Goal: Task Accomplishment & Management: Manage account settings

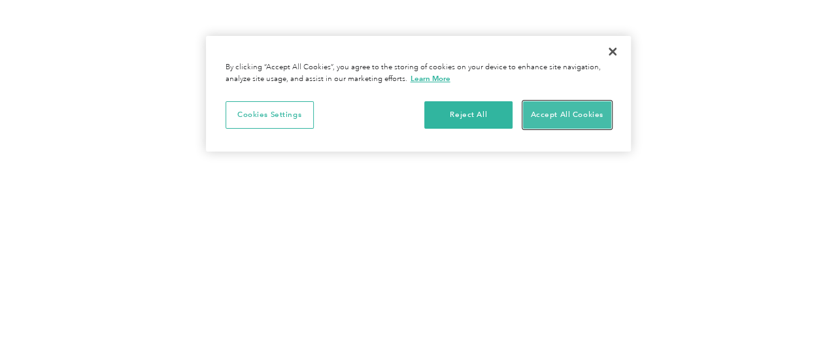
click at [565, 113] on button "Accept All Cookies" at bounding box center [567, 114] width 88 height 27
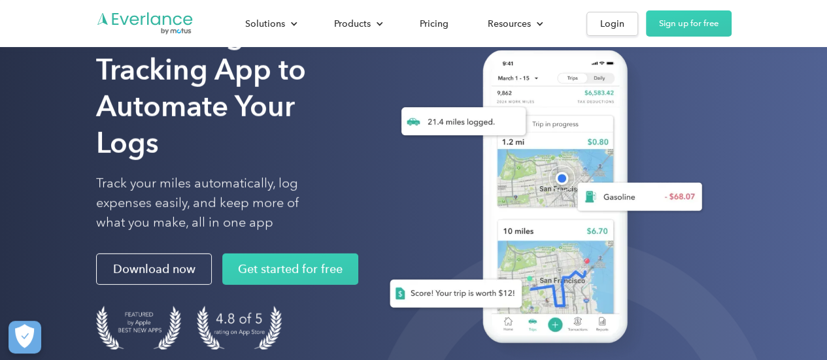
scroll to position [65, 0]
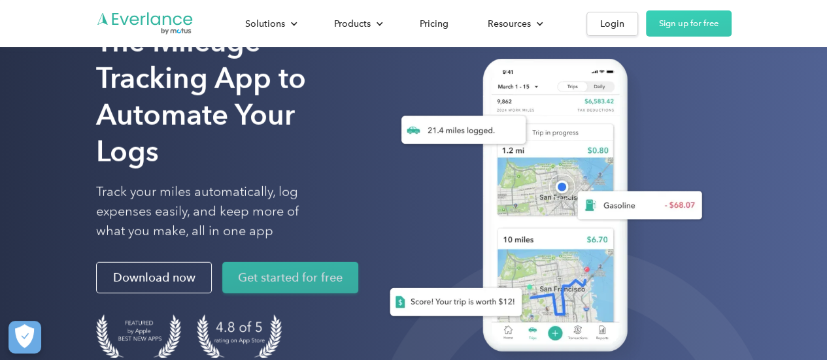
click at [268, 262] on link "Get started for free" at bounding box center [290, 277] width 136 height 31
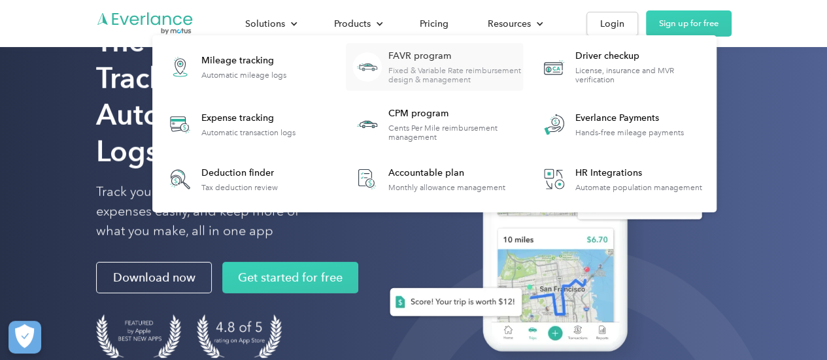
click at [430, 61] on div "FAVR program" at bounding box center [455, 56] width 134 height 13
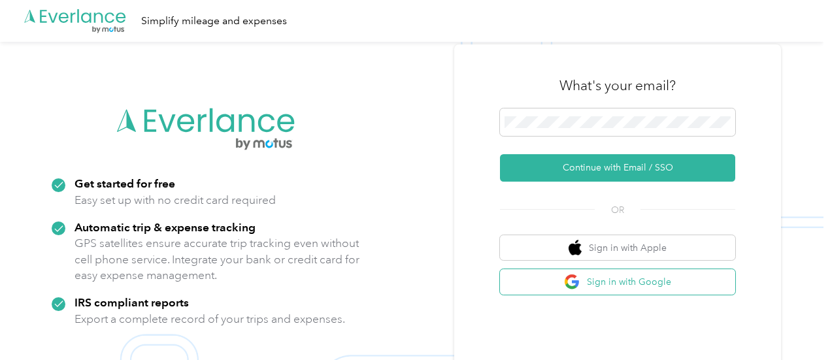
click at [603, 284] on button "Sign in with Google" at bounding box center [617, 282] width 235 height 26
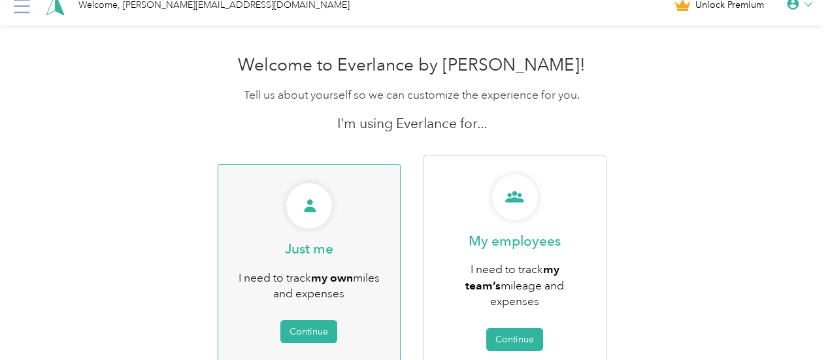
scroll to position [65, 0]
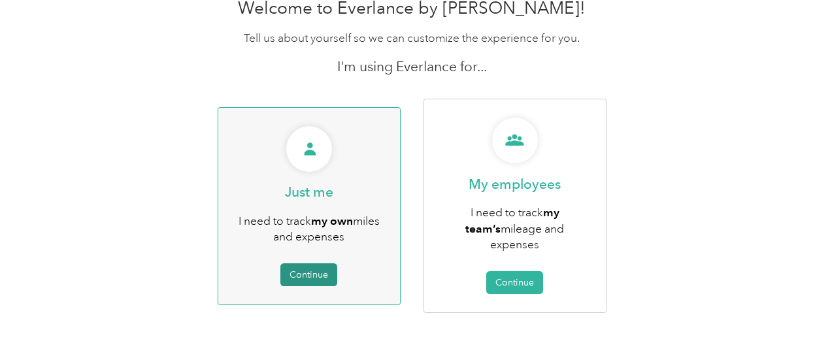
click at [306, 265] on button "Continue" at bounding box center [309, 275] width 57 height 23
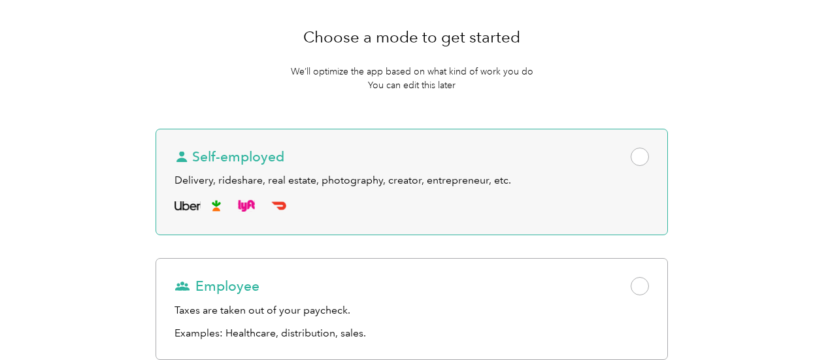
scroll to position [73, 0]
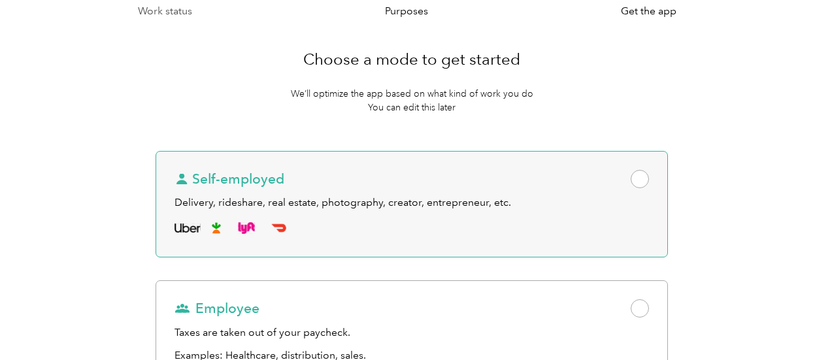
click at [631, 180] on span at bounding box center [640, 179] width 18 height 18
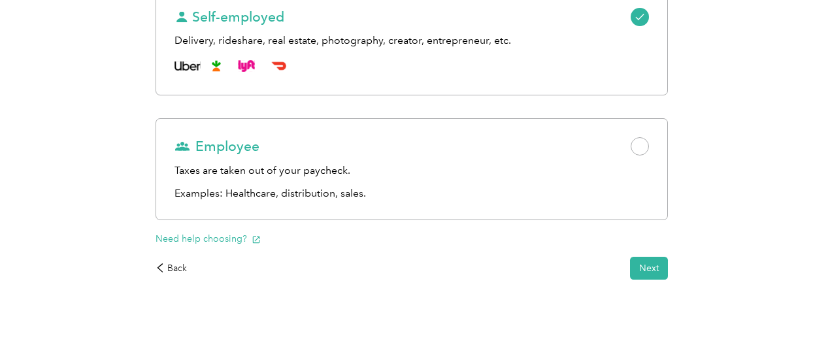
scroll to position [252, 0]
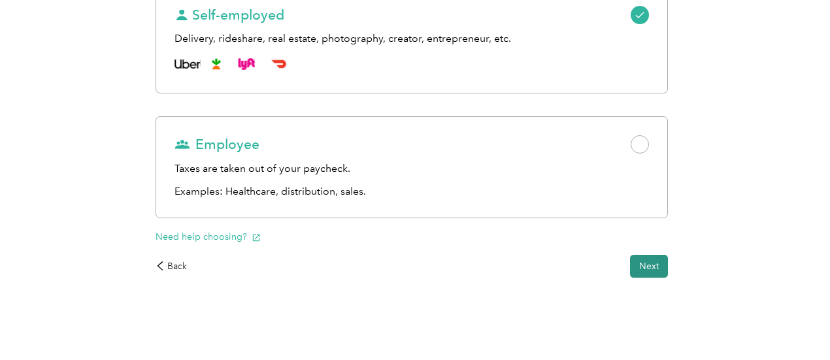
click at [630, 262] on button "Next" at bounding box center [649, 266] width 38 height 23
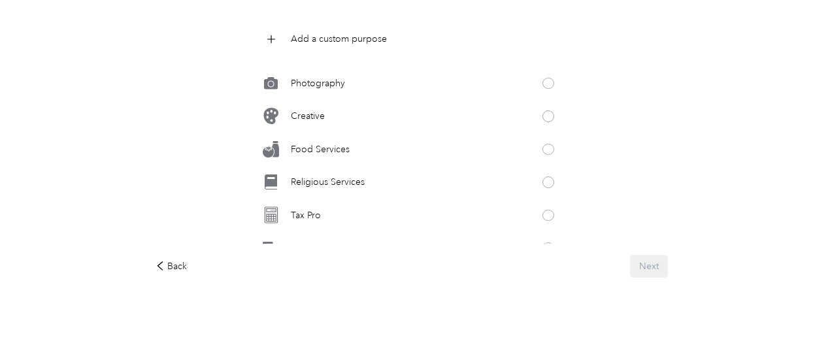
scroll to position [704, 0]
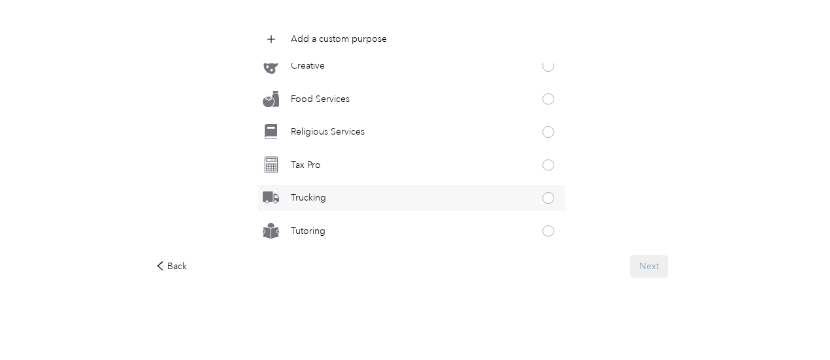
click at [543, 197] on span at bounding box center [549, 198] width 12 height 12
click at [630, 263] on button "Next" at bounding box center [649, 266] width 38 height 23
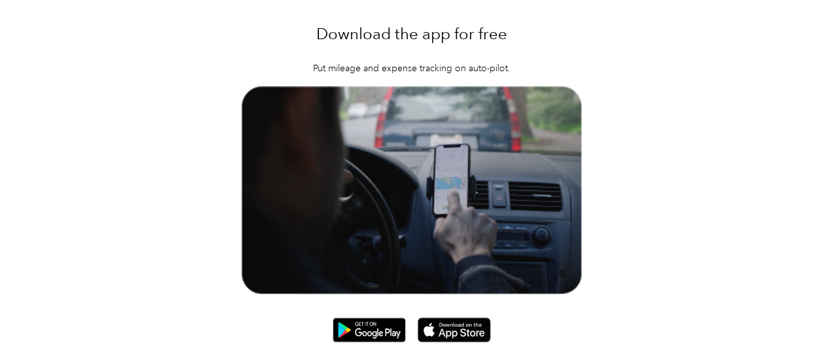
scroll to position [121, 0]
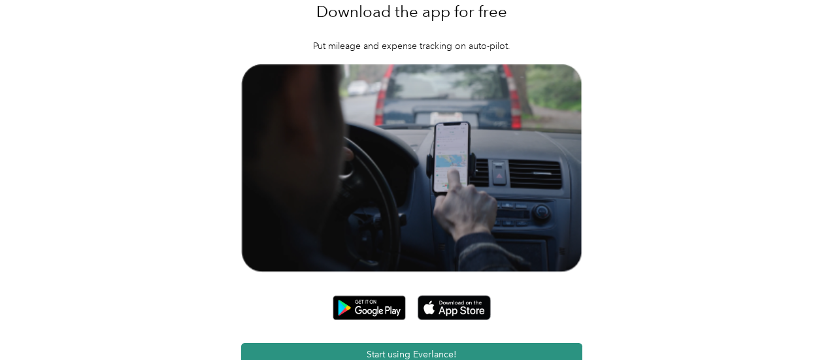
click at [414, 343] on button "Start using Everlance!" at bounding box center [412, 354] width 342 height 23
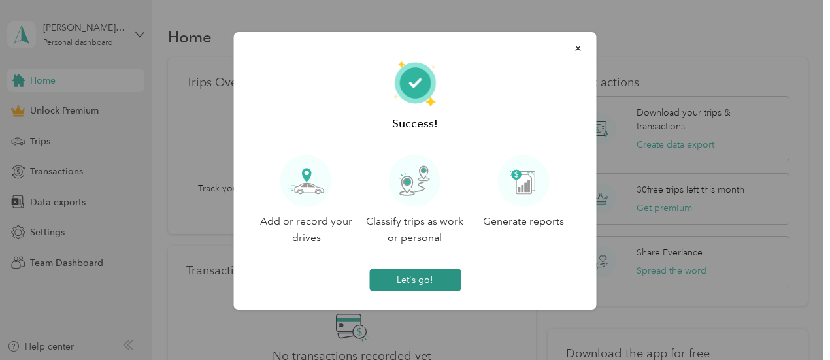
click at [424, 281] on button "Let's go!" at bounding box center [415, 280] width 92 height 23
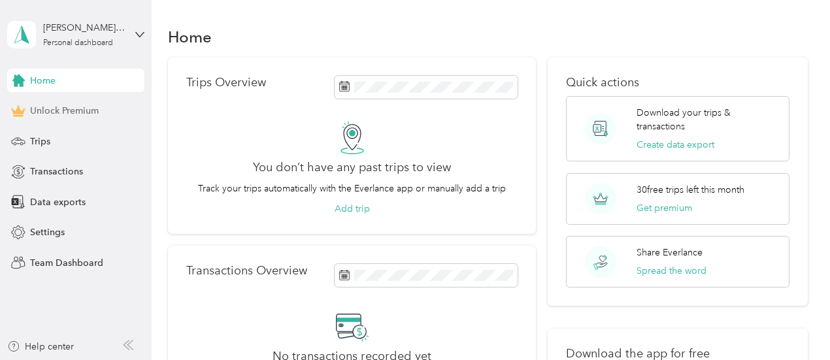
click at [85, 111] on span "Unlock Premium" at bounding box center [64, 111] width 69 height 14
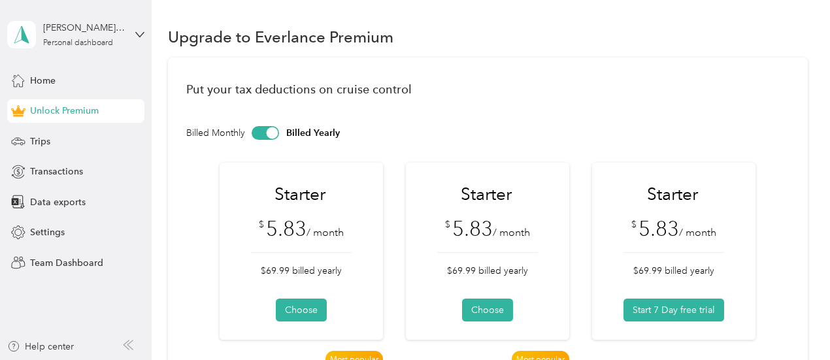
click at [263, 133] on div at bounding box center [265, 133] width 27 height 14
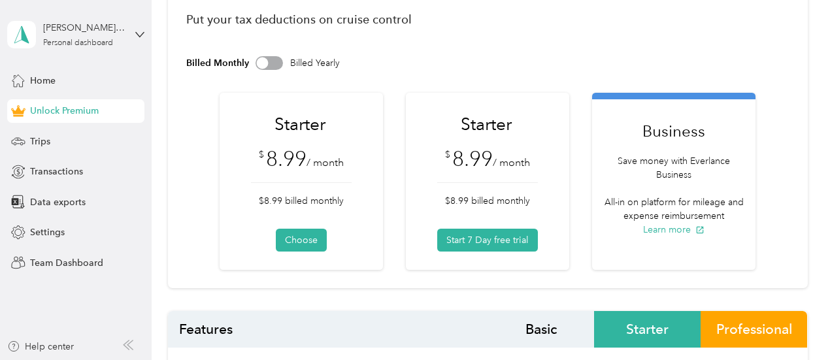
scroll to position [65, 0]
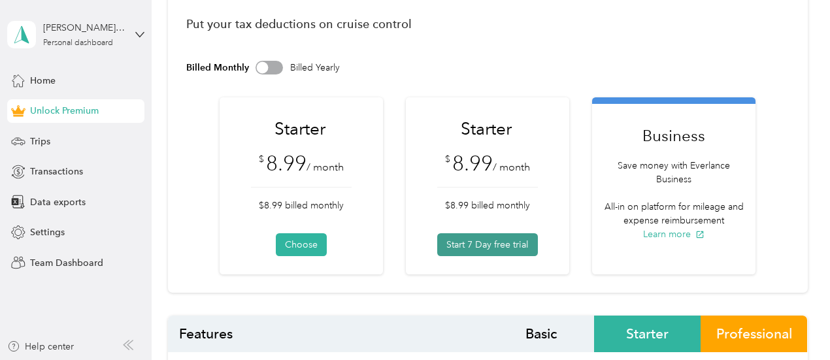
click at [494, 241] on button "Start 7 Day free trial" at bounding box center [487, 244] width 101 height 23
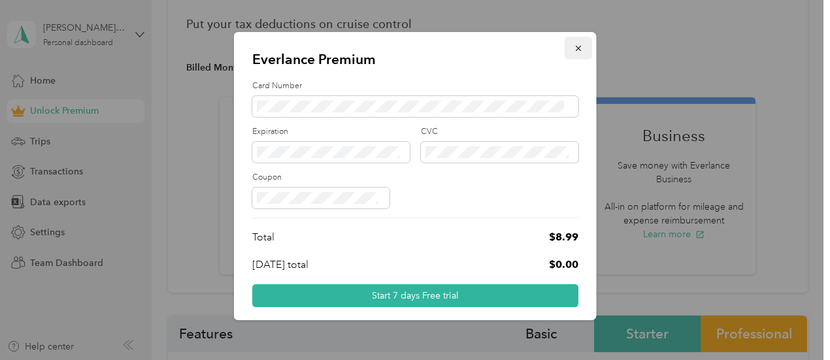
click at [574, 51] on icon "button" at bounding box center [578, 48] width 9 height 9
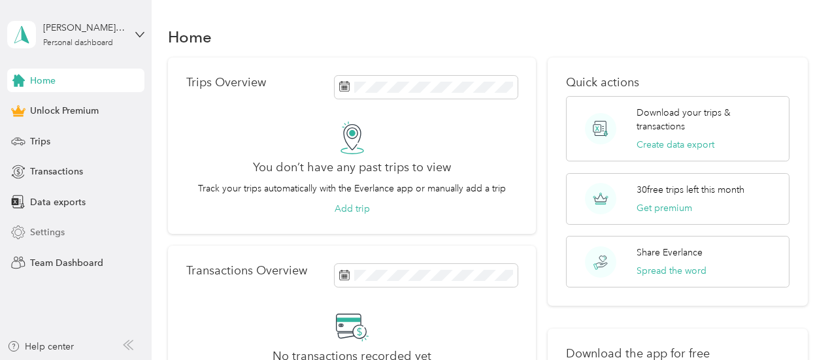
click at [48, 235] on span "Settings" at bounding box center [47, 233] width 35 height 14
click at [144, 35] on icon at bounding box center [139, 34] width 9 height 9
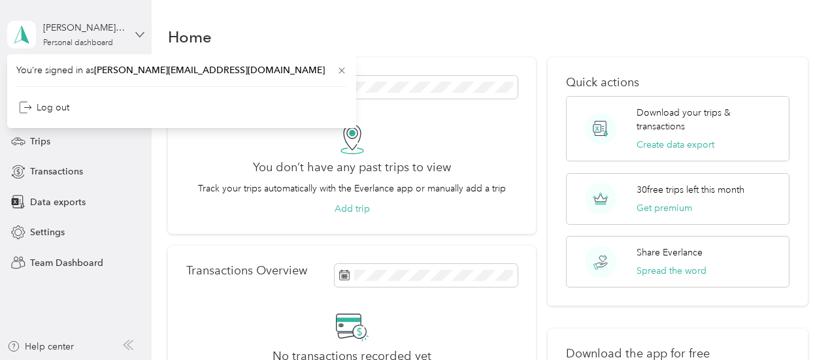
click at [143, 35] on icon at bounding box center [139, 34] width 9 height 9
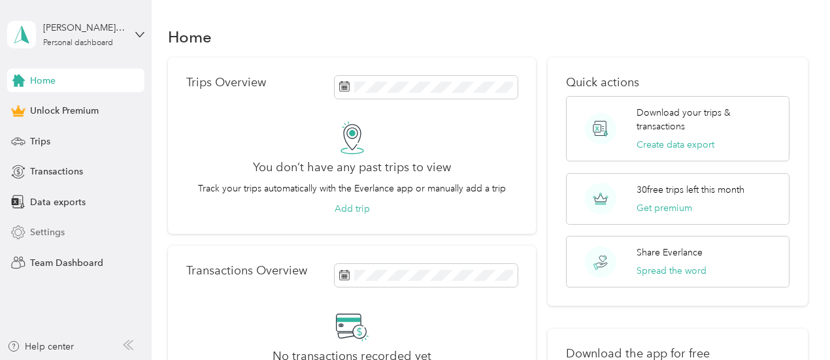
click at [59, 229] on span "Settings" at bounding box center [47, 233] width 35 height 14
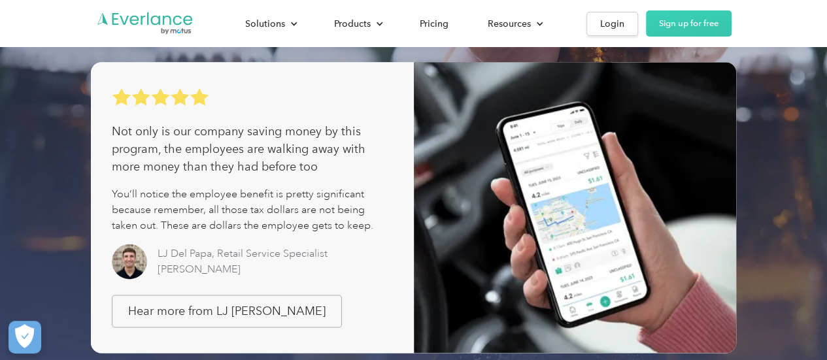
scroll to position [785, 0]
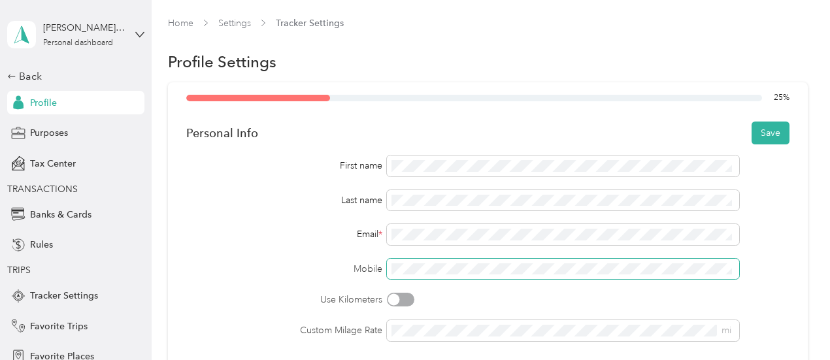
click at [271, 268] on div "Mobile" at bounding box center [488, 269] width 604 height 21
click at [405, 299] on div at bounding box center [400, 300] width 27 height 14
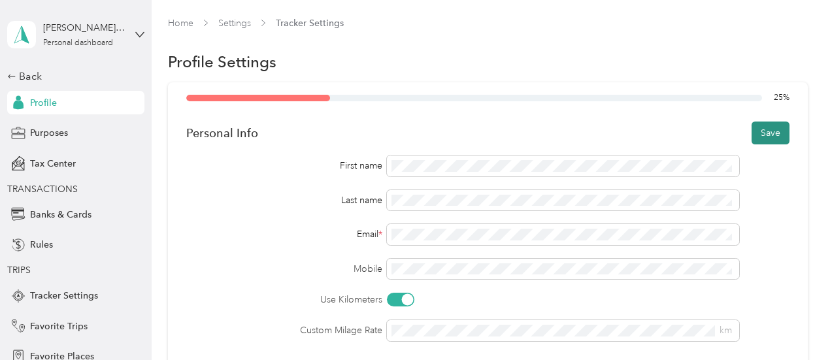
click at [765, 128] on button "Save" at bounding box center [771, 133] width 38 height 23
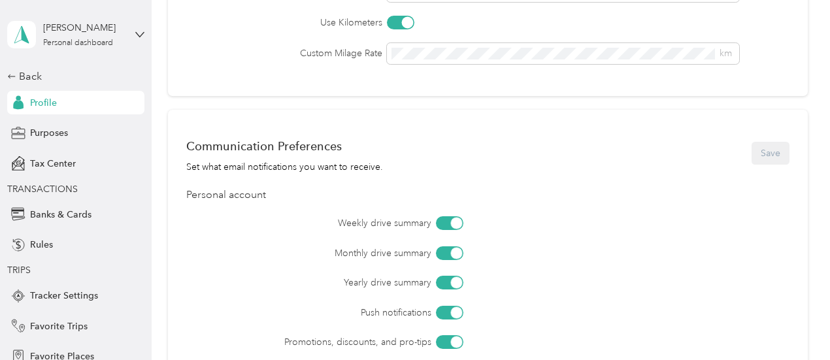
scroll to position [257, 0]
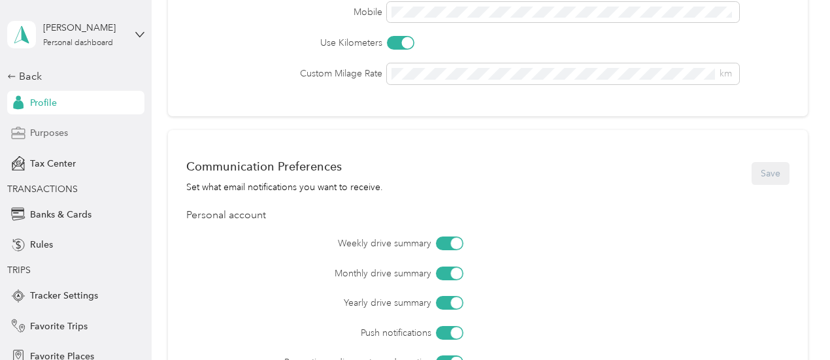
click at [50, 136] on span "Purposes" at bounding box center [49, 133] width 38 height 14
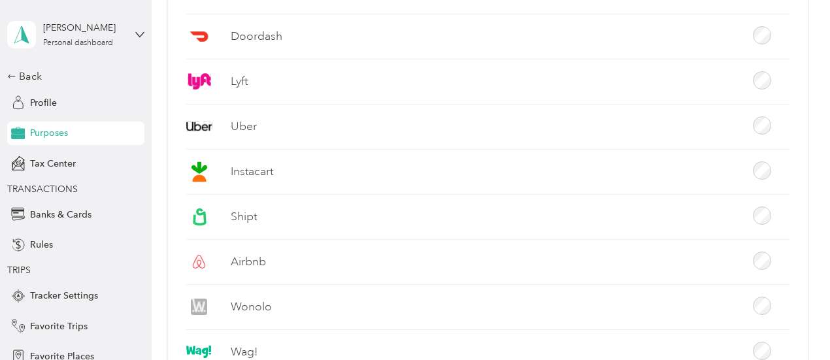
scroll to position [424, 0]
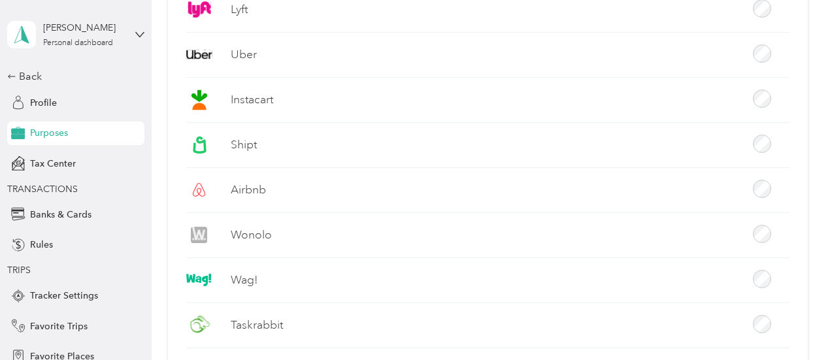
click at [245, 141] on label "Shipt" at bounding box center [244, 145] width 26 height 16
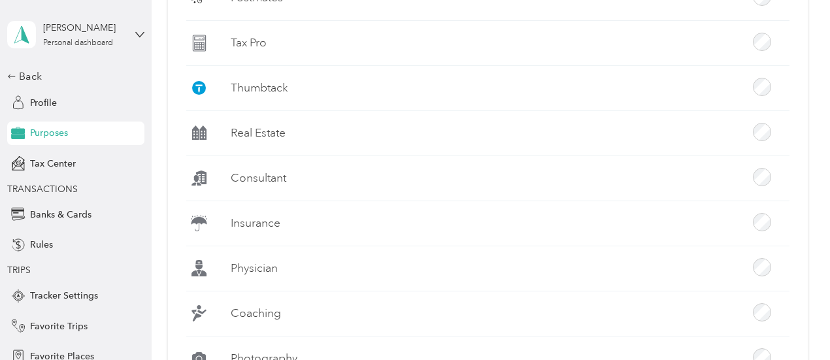
scroll to position [1012, 0]
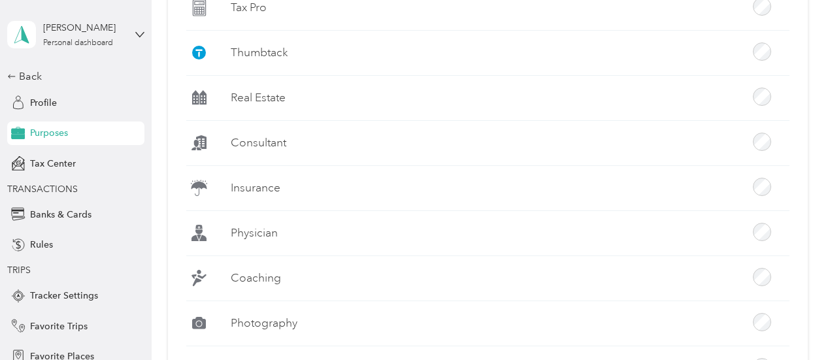
click at [264, 139] on label "Consultant" at bounding box center [259, 143] width 56 height 16
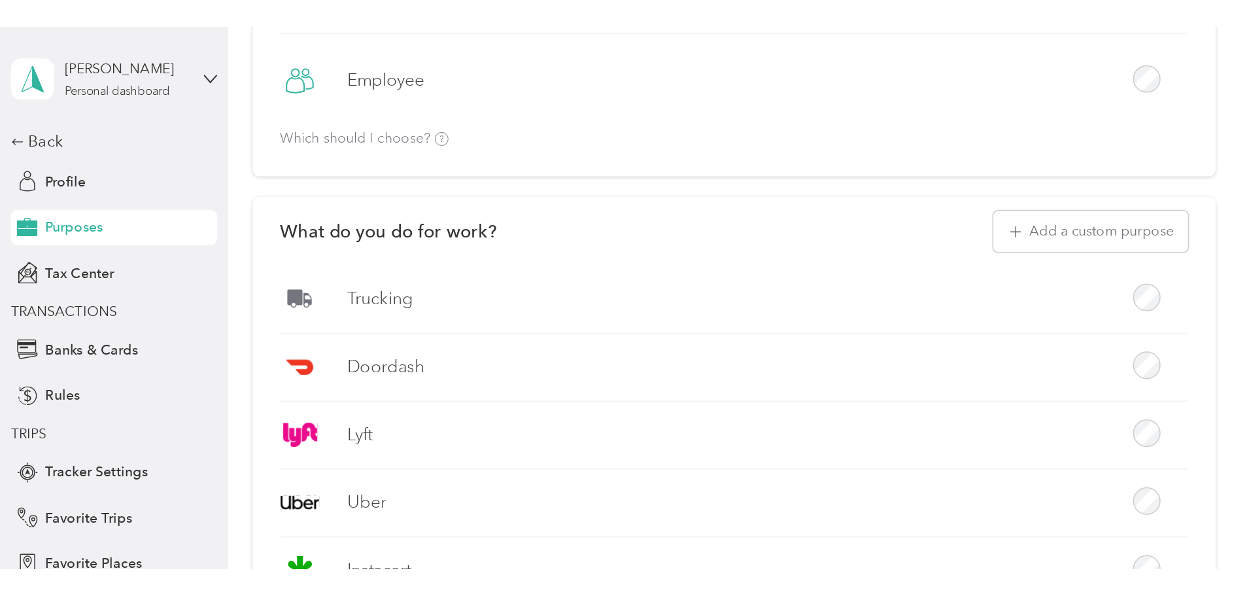
scroll to position [0, 0]
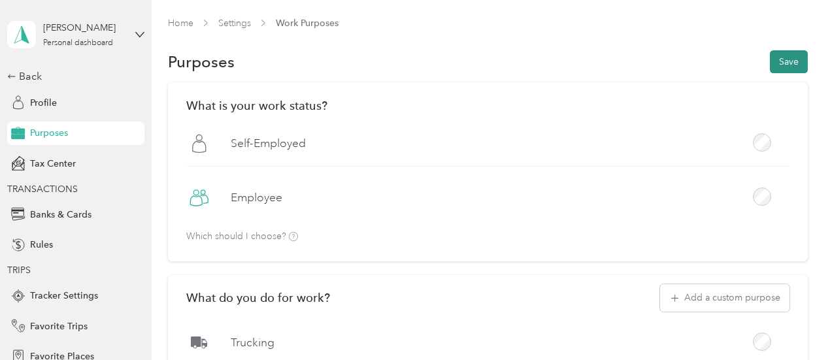
click at [794, 67] on button "Save" at bounding box center [789, 61] width 38 height 23
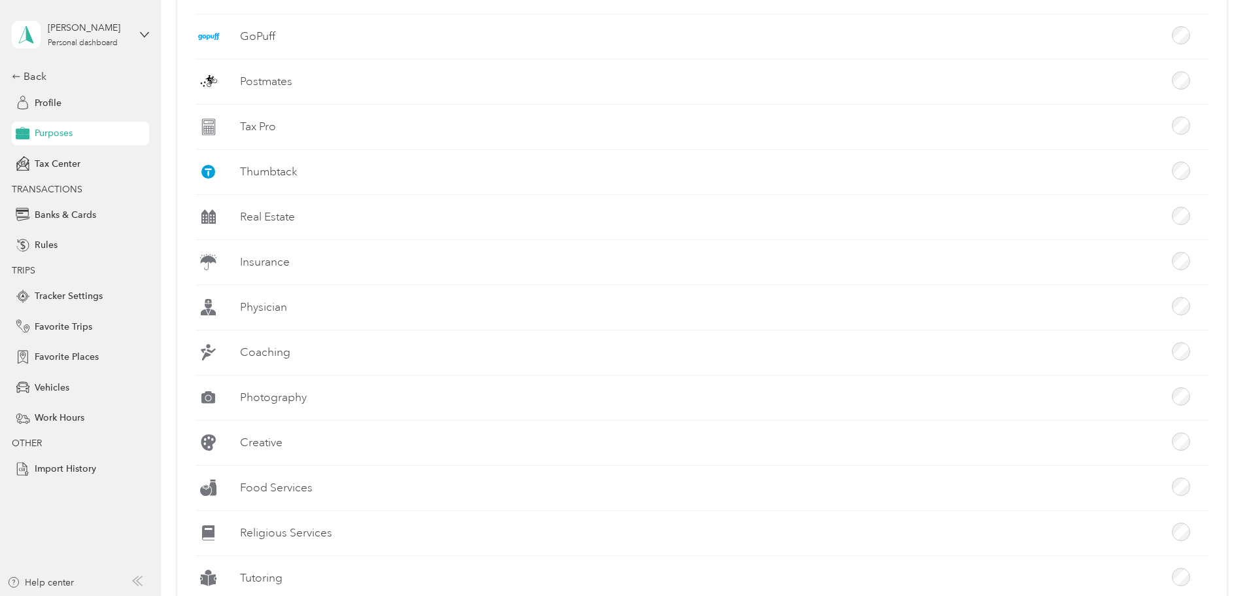
scroll to position [981, 0]
click at [69, 159] on span "Tax Center" at bounding box center [58, 164] width 46 height 14
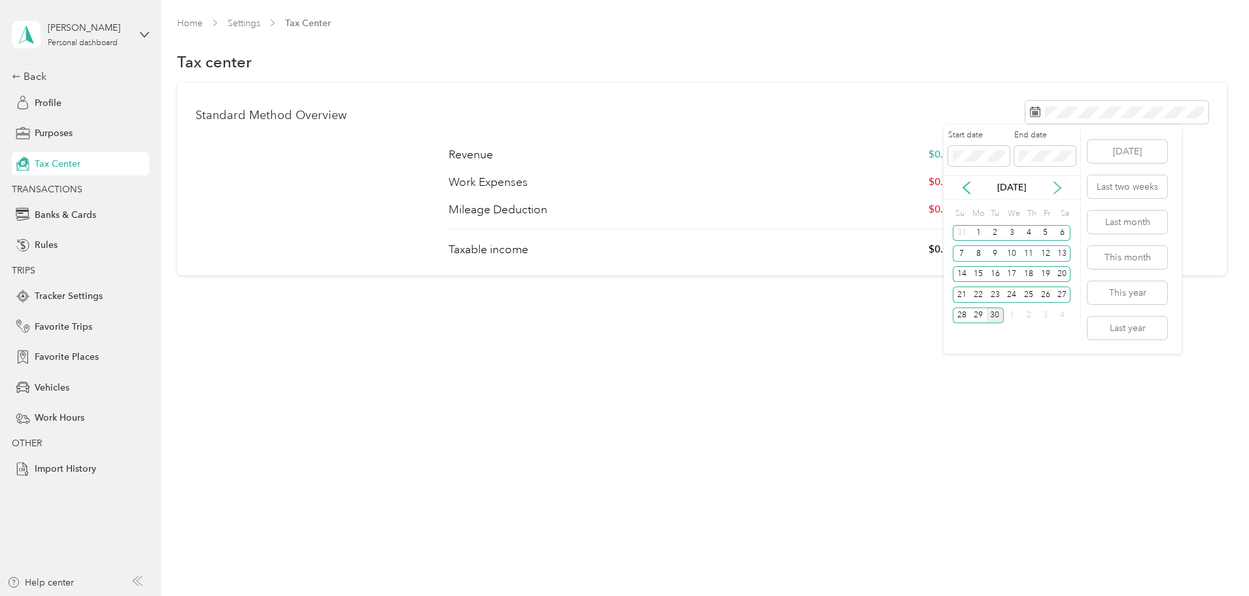
click at [830, 187] on icon at bounding box center [1057, 187] width 13 height 13
click at [830, 187] on icon at bounding box center [1057, 188] width 7 height 12
click at [830, 314] on div "31" at bounding box center [1012, 315] width 17 height 16
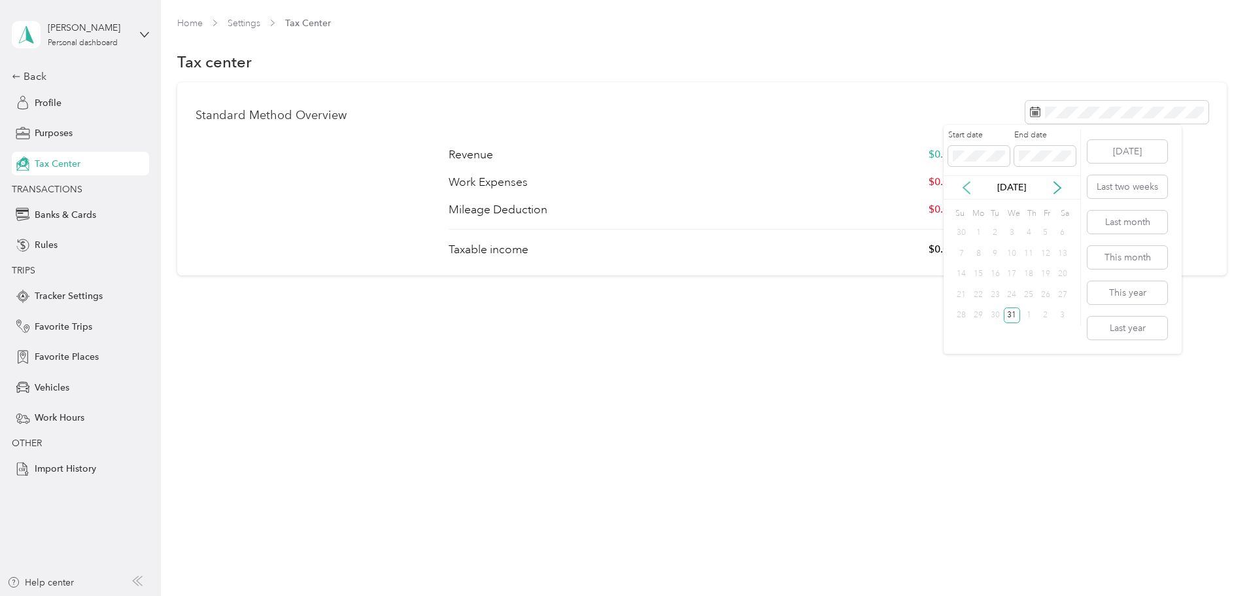
click at [830, 186] on icon at bounding box center [966, 187] width 13 height 13
click at [830, 186] on icon at bounding box center [966, 188] width 7 height 12
click at [830, 186] on icon at bounding box center [966, 187] width 13 height 13
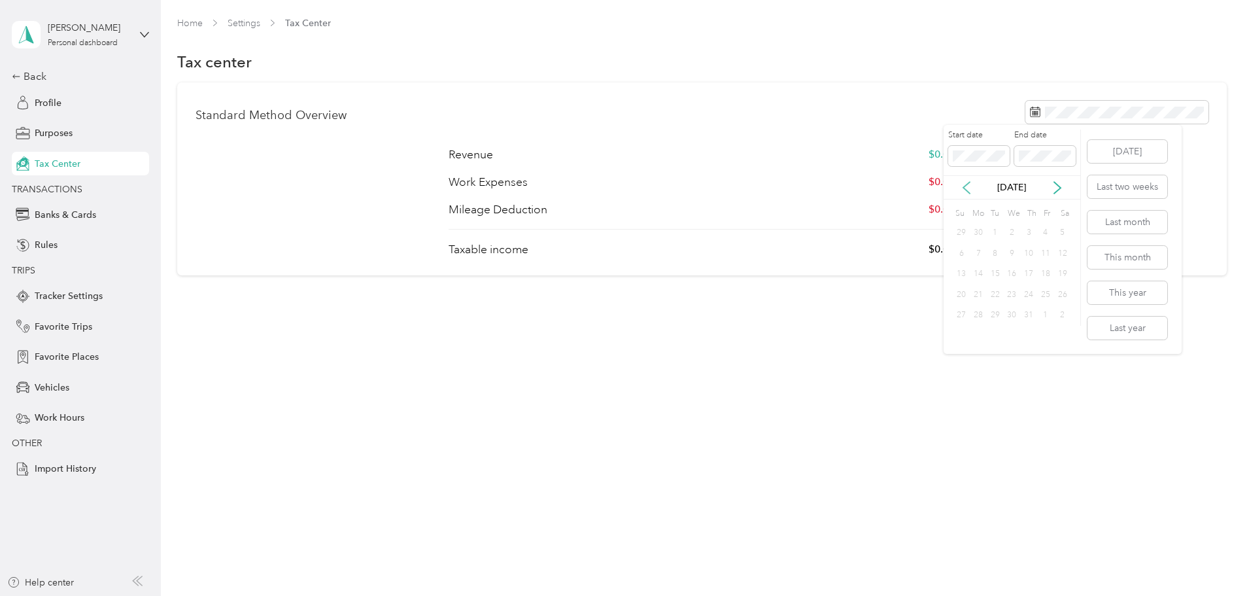
click at [830, 186] on icon at bounding box center [966, 187] width 13 height 13
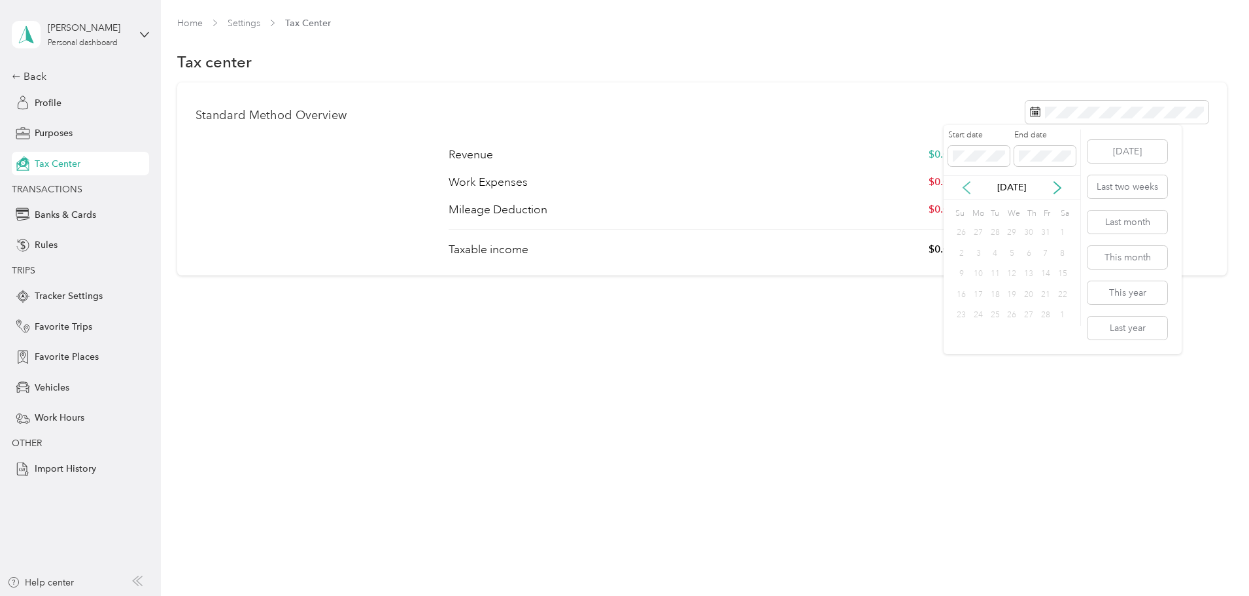
click at [830, 186] on icon at bounding box center [966, 187] width 13 height 13
click at [830, 186] on icon at bounding box center [1057, 187] width 13 height 13
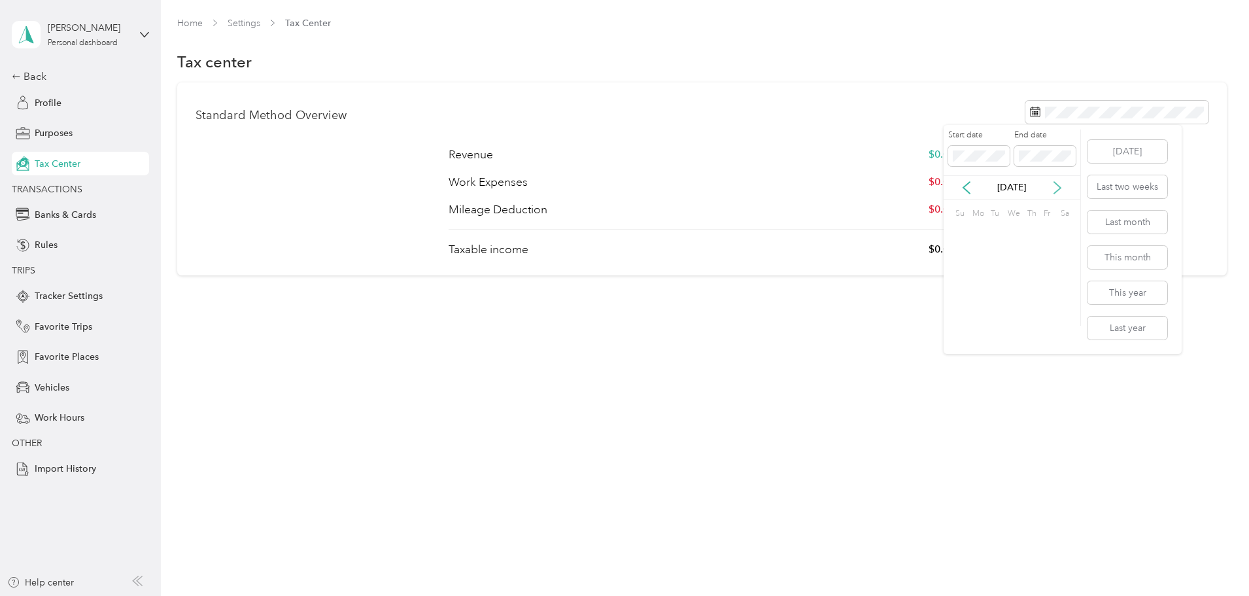
click at [830, 186] on icon at bounding box center [1057, 187] width 13 height 13
click at [830, 188] on icon at bounding box center [1057, 187] width 13 height 13
click at [830, 188] on icon at bounding box center [1057, 188] width 7 height 12
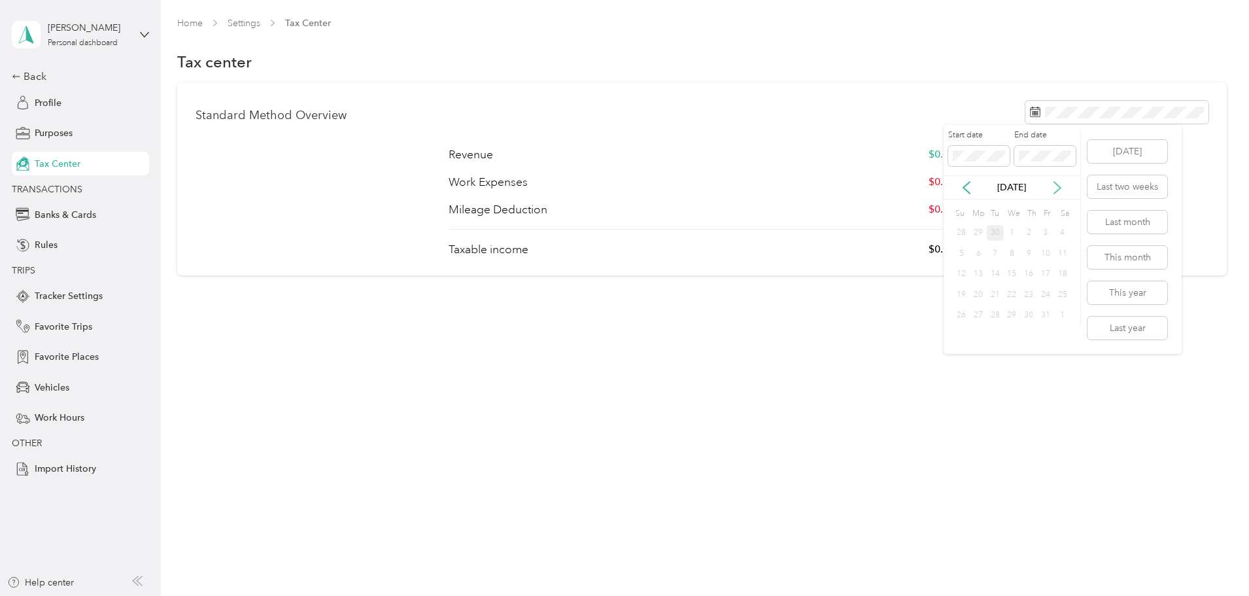
click at [830, 189] on icon at bounding box center [1057, 188] width 7 height 12
click at [830, 190] on icon at bounding box center [966, 187] width 13 height 13
click at [830, 189] on icon at bounding box center [966, 188] width 7 height 12
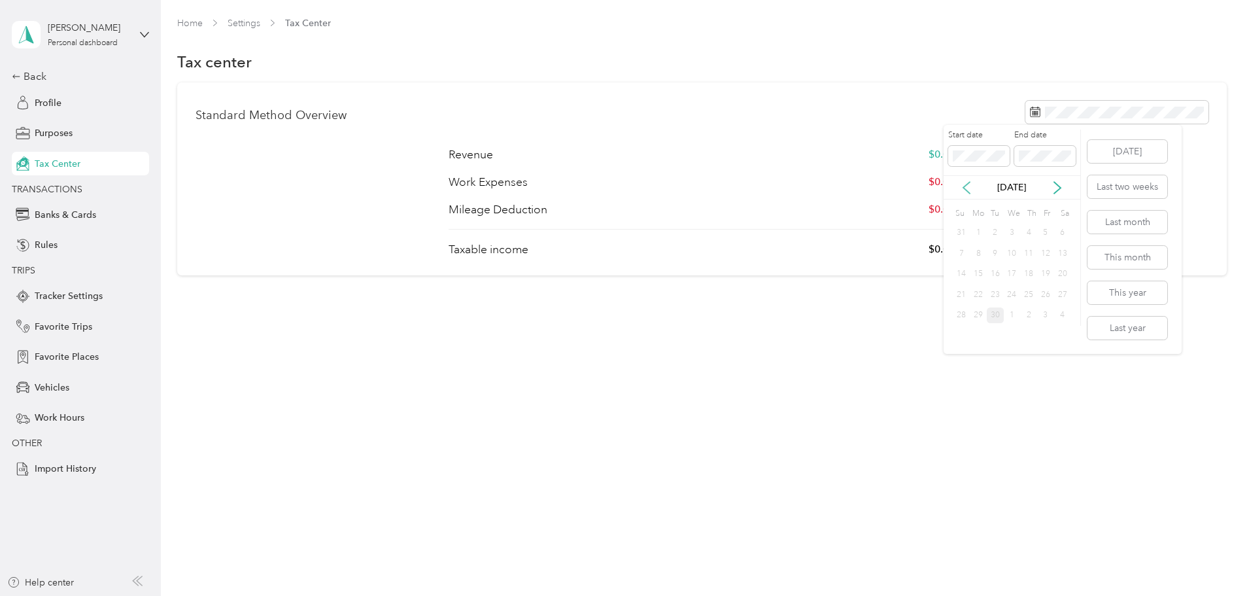
click at [830, 189] on icon at bounding box center [966, 188] width 7 height 12
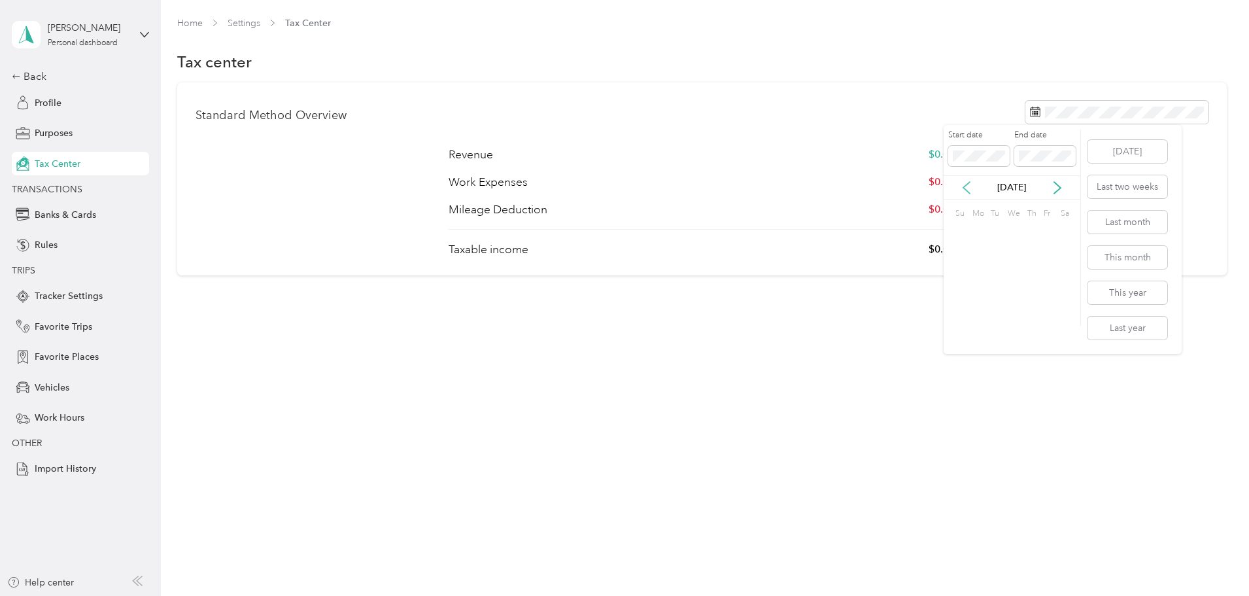
click at [830, 189] on icon at bounding box center [966, 188] width 7 height 12
click at [830, 188] on icon at bounding box center [966, 187] width 13 height 13
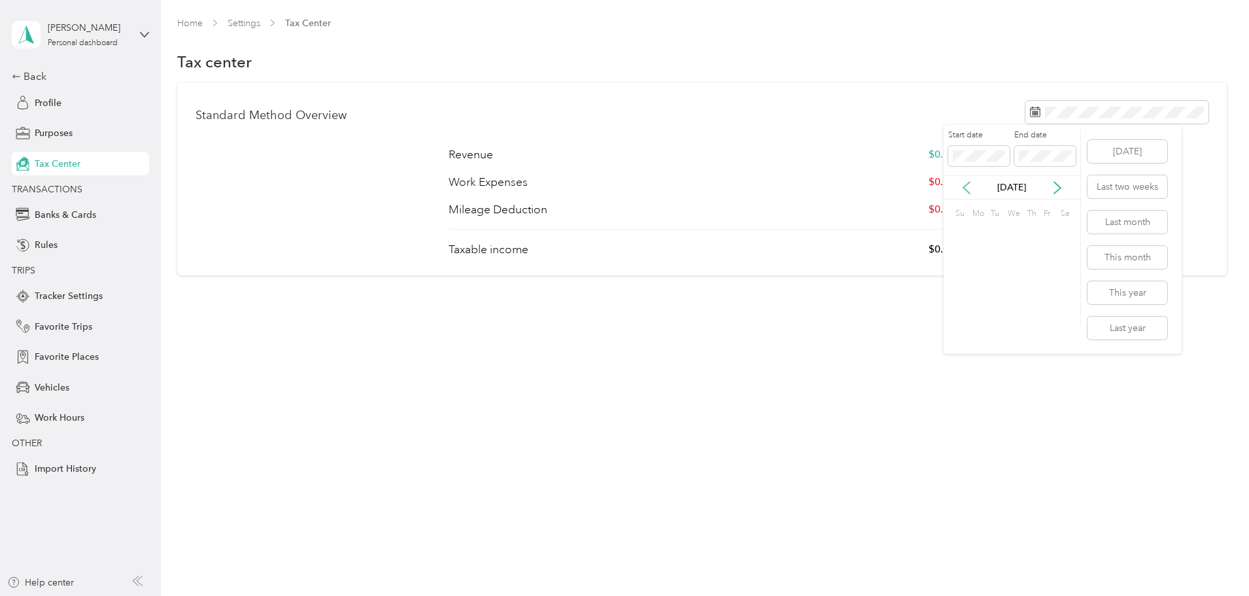
click at [830, 188] on icon at bounding box center [966, 187] width 13 height 13
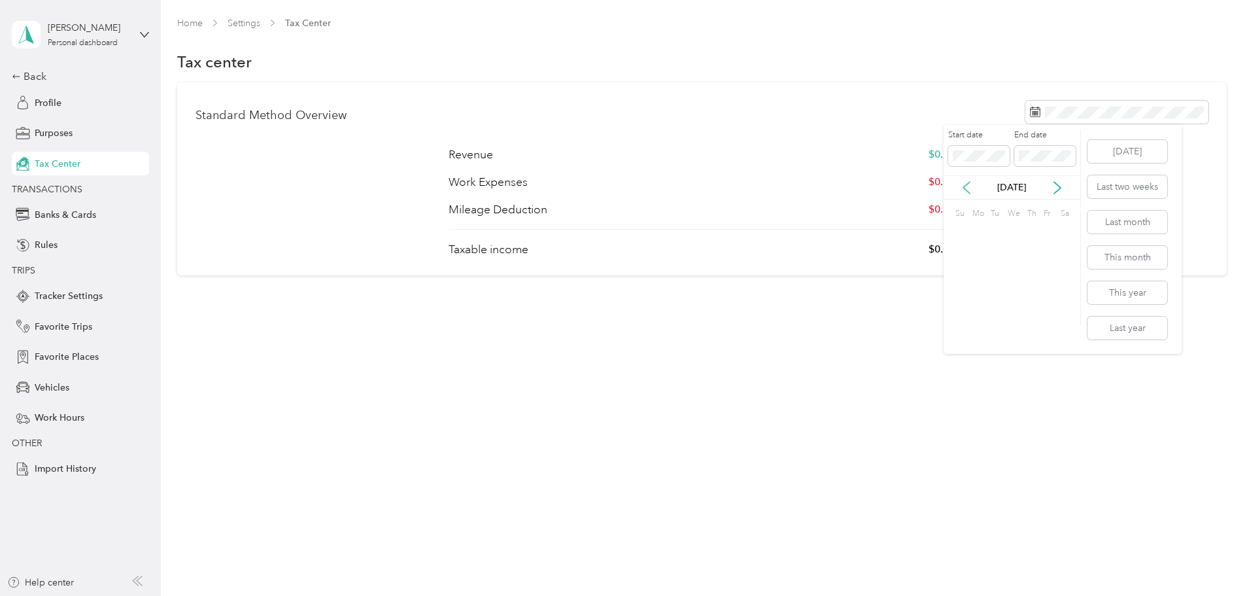
click at [830, 188] on icon at bounding box center [966, 187] width 13 height 13
click at [830, 234] on div "1" at bounding box center [1012, 233] width 17 height 16
click at [79, 209] on span "Banks & Cards" at bounding box center [65, 215] width 61 height 14
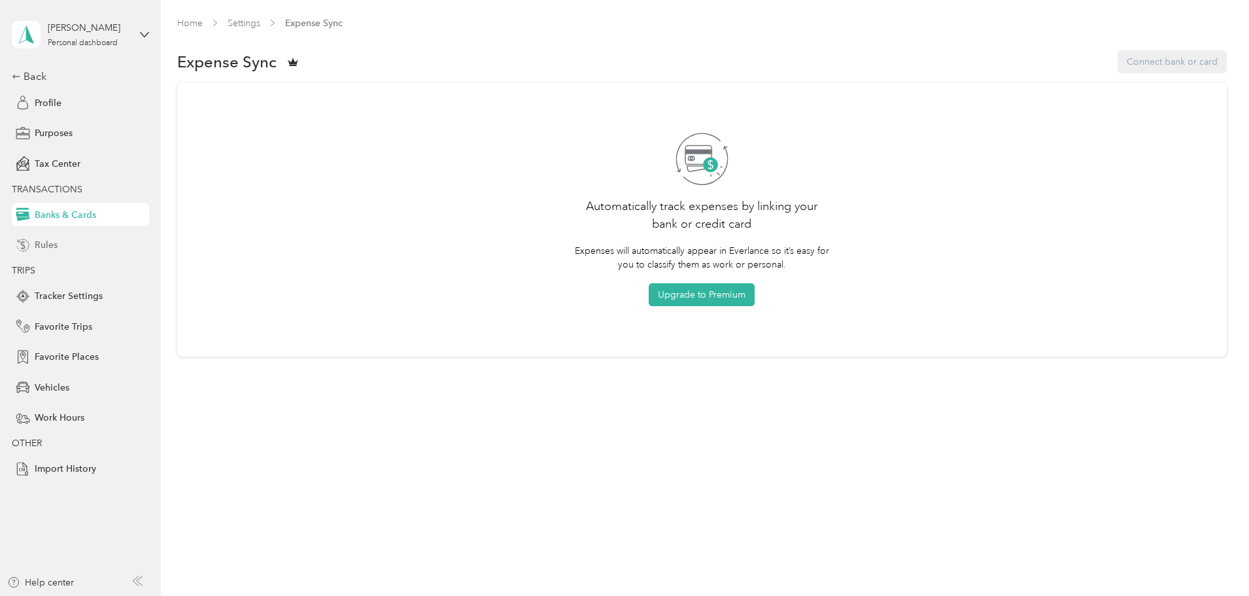
click at [46, 248] on span "Rules" at bounding box center [46, 245] width 23 height 14
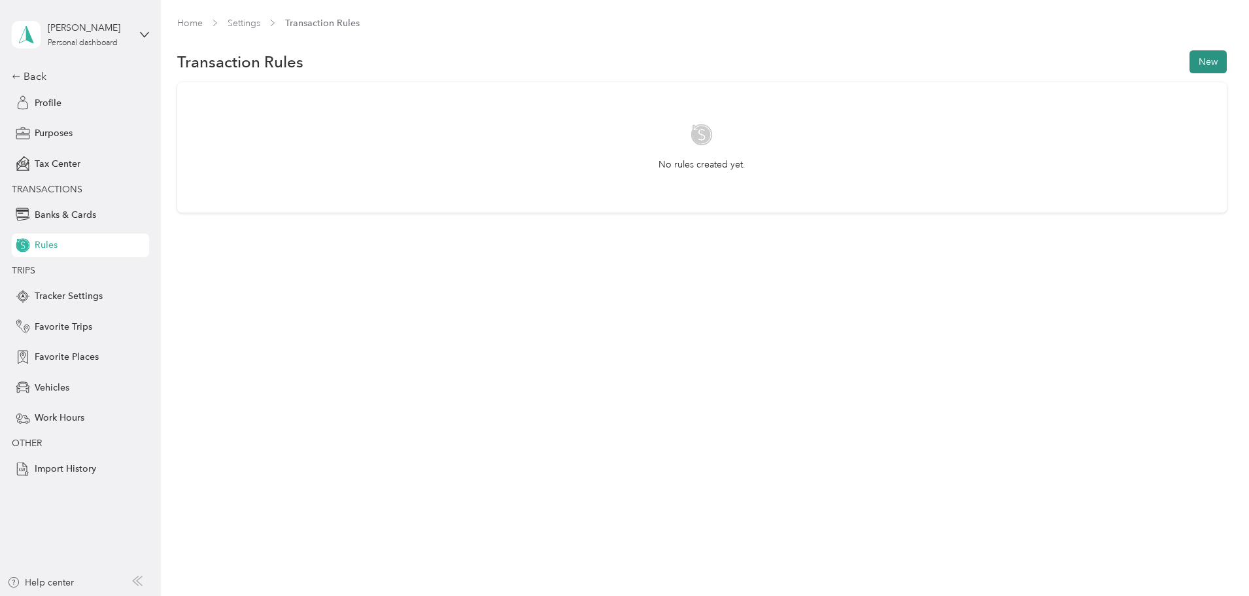
click at [830, 55] on button "New" at bounding box center [1207, 61] width 37 height 23
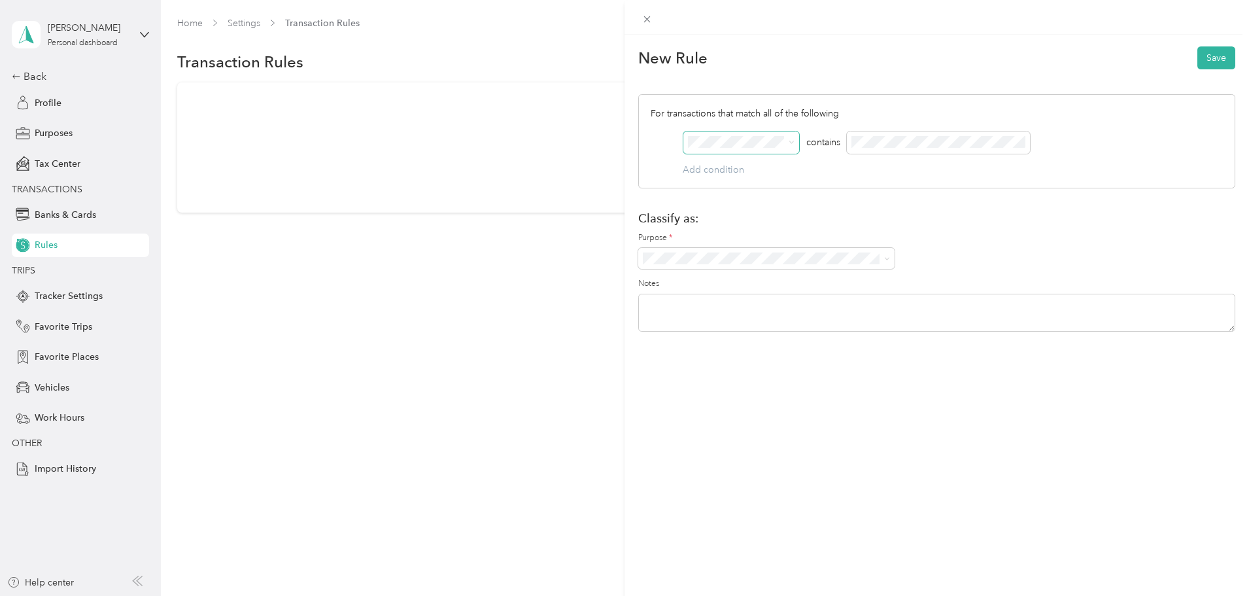
click at [790, 143] on icon at bounding box center [792, 142] width 6 height 6
click at [790, 135] on span at bounding box center [741, 142] width 116 height 22
click at [760, 210] on div "Revenue" at bounding box center [741, 212] width 97 height 14
click at [792, 143] on icon at bounding box center [791, 143] width 4 height 3
click at [723, 231] on div "Date" at bounding box center [741, 231] width 97 height 14
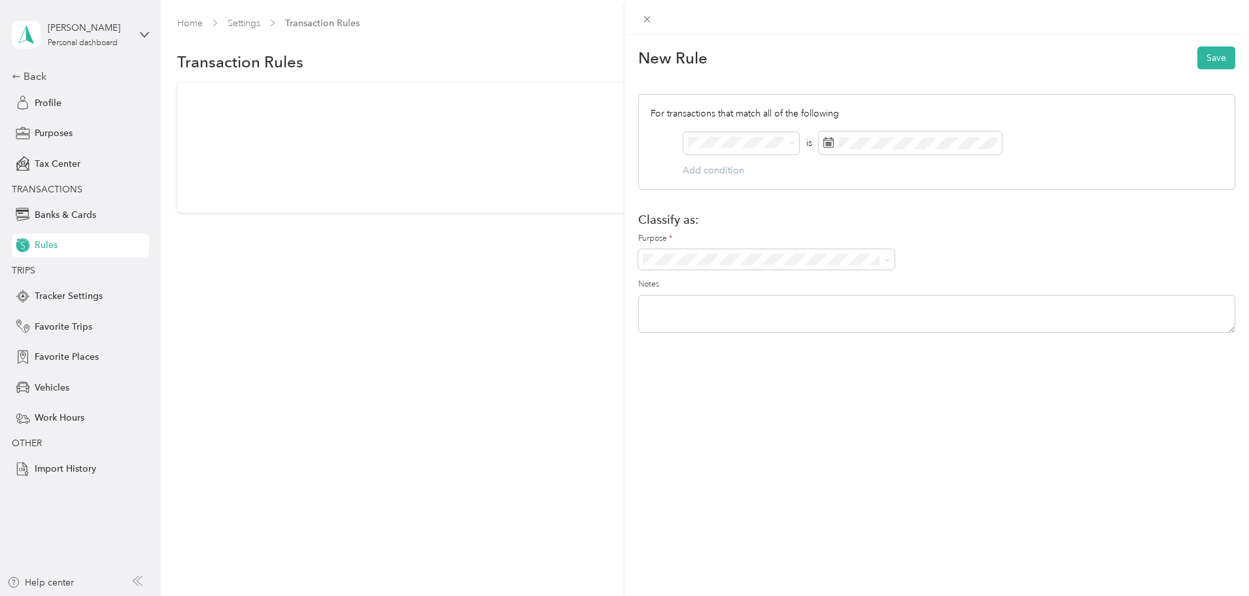
click at [88, 295] on div "New Rule Save For transactions that match all of the following AND is Add condi…" at bounding box center [624, 298] width 1249 height 596
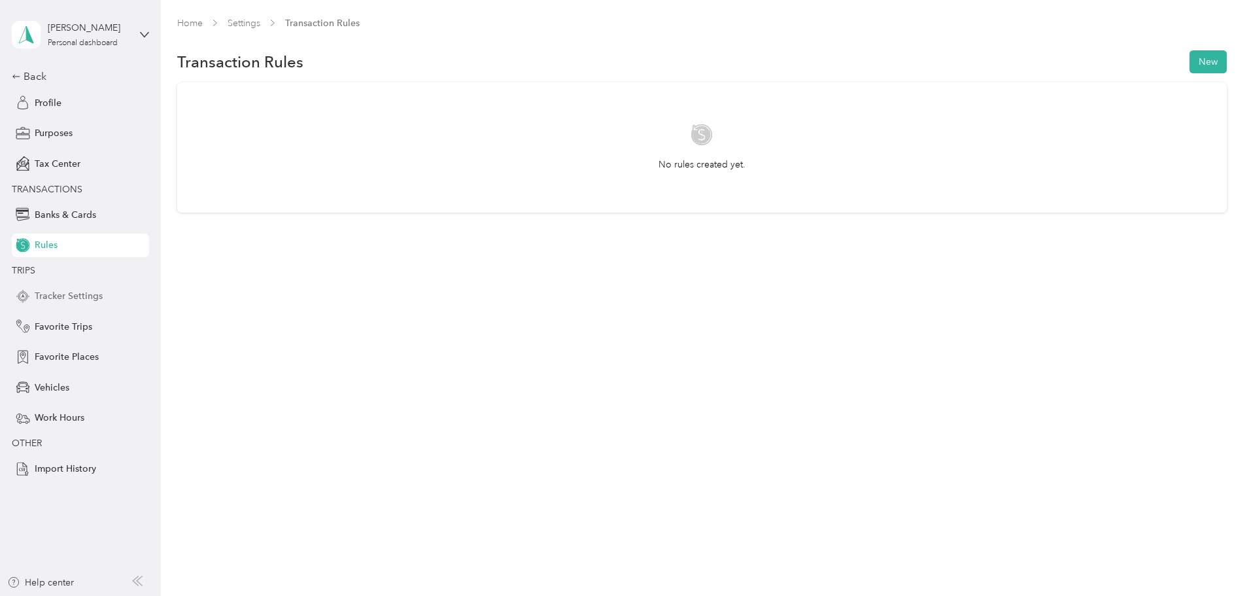
click at [88, 296] on span "Tracker Settings" at bounding box center [69, 296] width 68 height 14
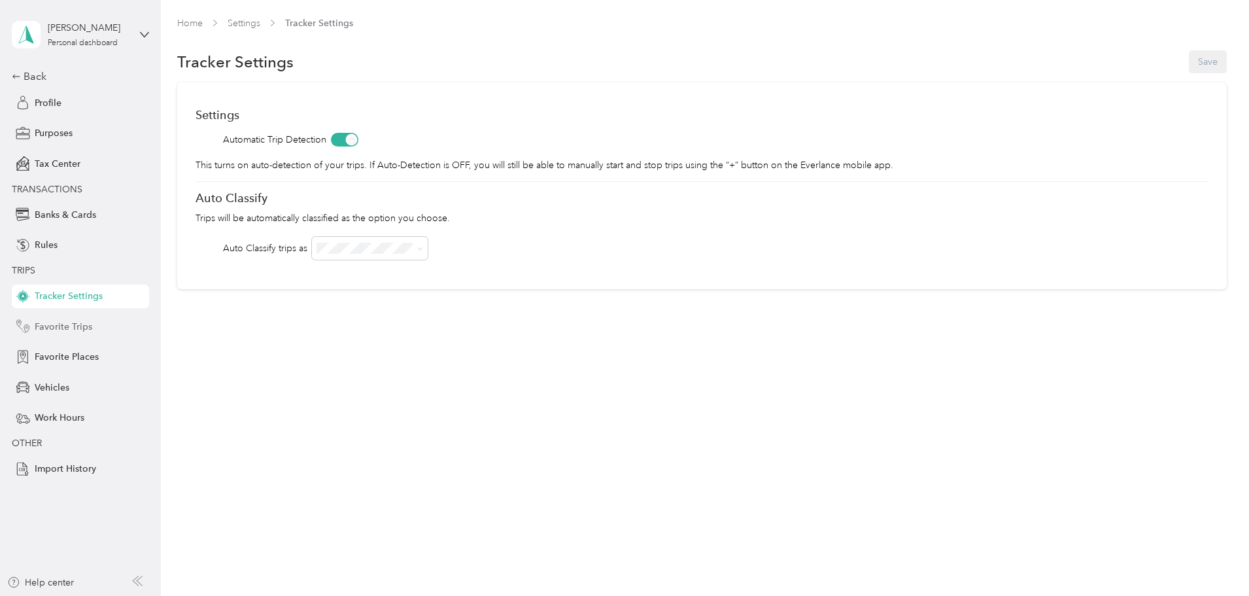
click at [77, 326] on span "Favorite Trips" at bounding box center [64, 327] width 58 height 14
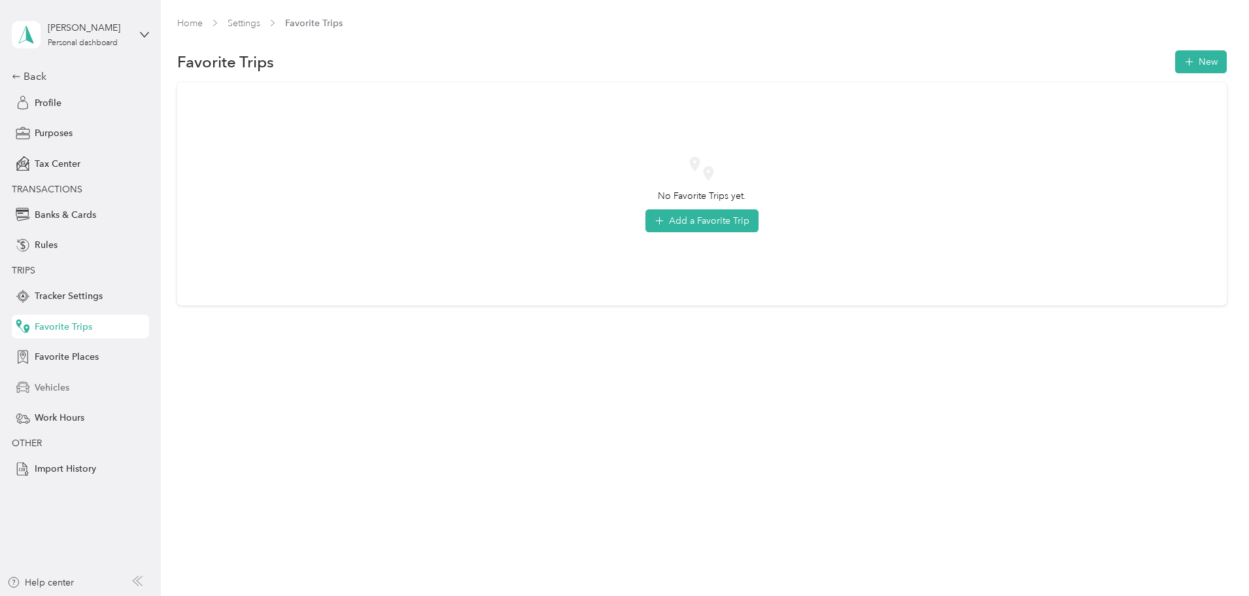
click at [50, 360] on span "Vehicles" at bounding box center [52, 388] width 35 height 14
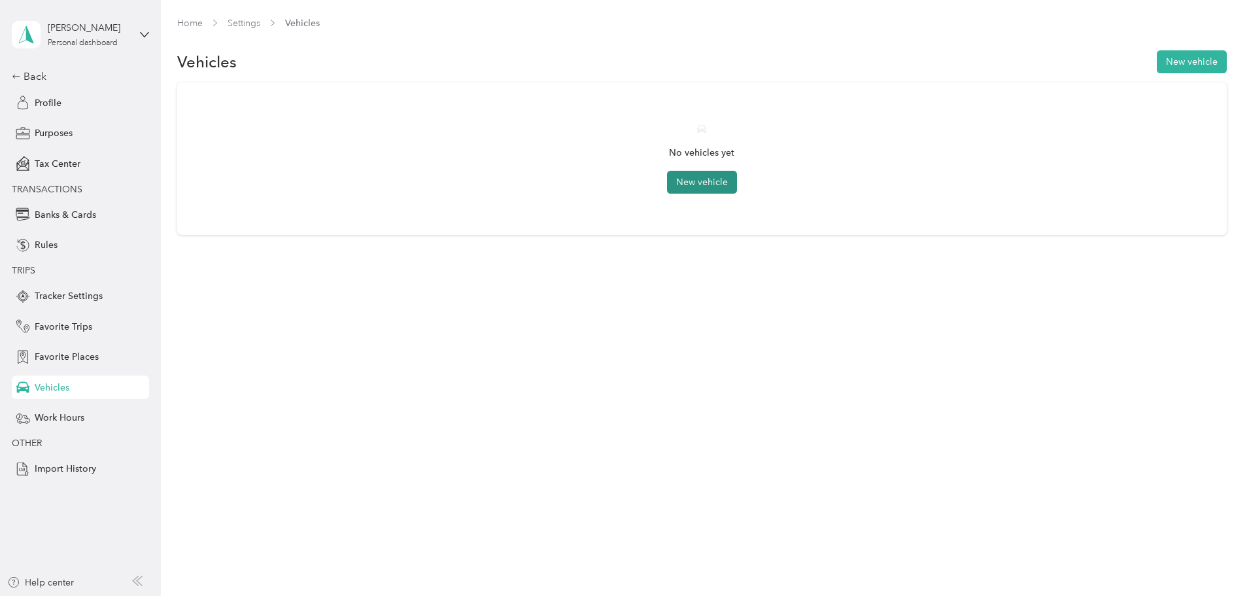
click at [705, 184] on button "New vehicle" at bounding box center [702, 182] width 70 height 23
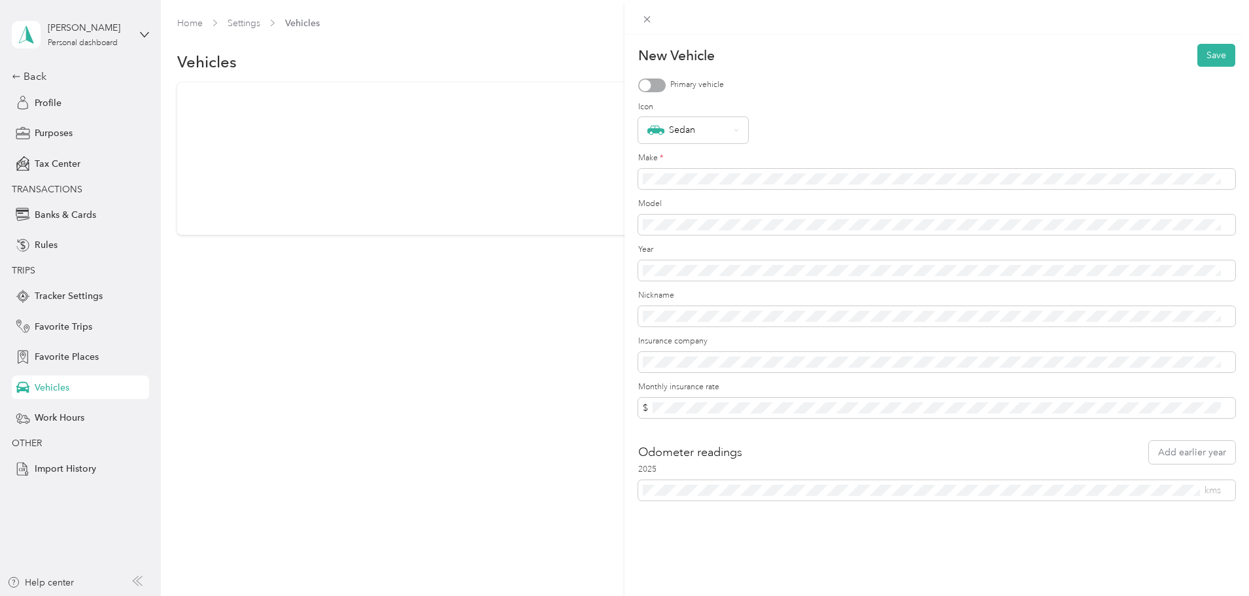
click at [655, 83] on div at bounding box center [651, 85] width 27 height 14
click at [830, 360] on button "Add earlier year" at bounding box center [1192, 452] width 86 height 23
click at [830, 54] on button "Save" at bounding box center [1216, 55] width 38 height 23
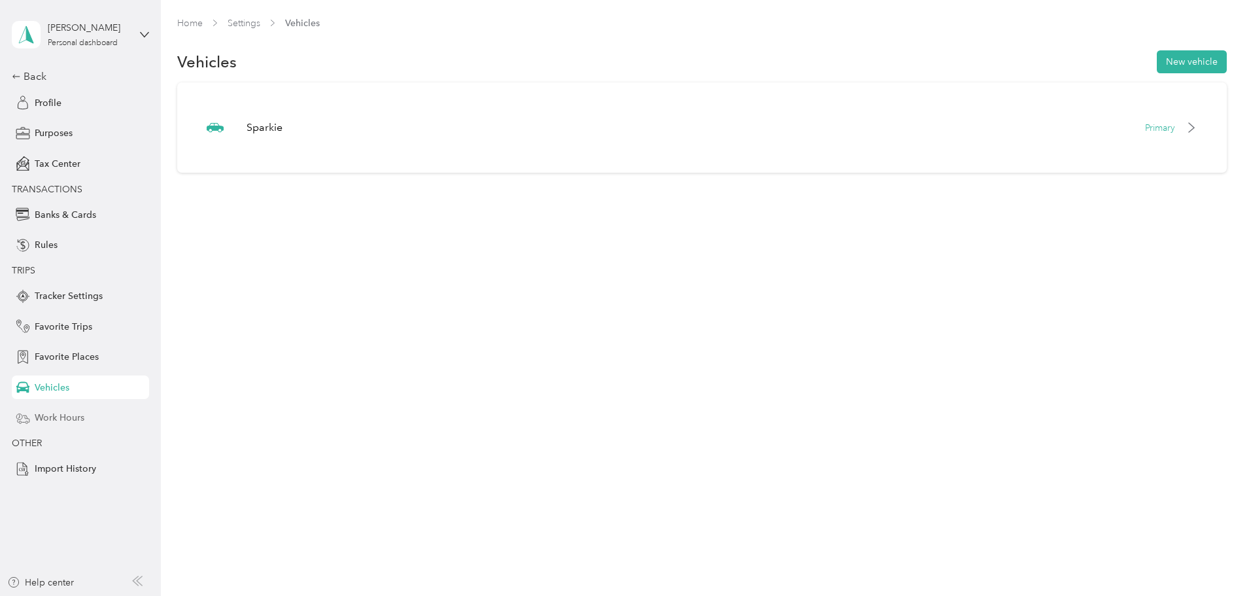
click at [77, 360] on span "Work Hours" at bounding box center [60, 418] width 50 height 14
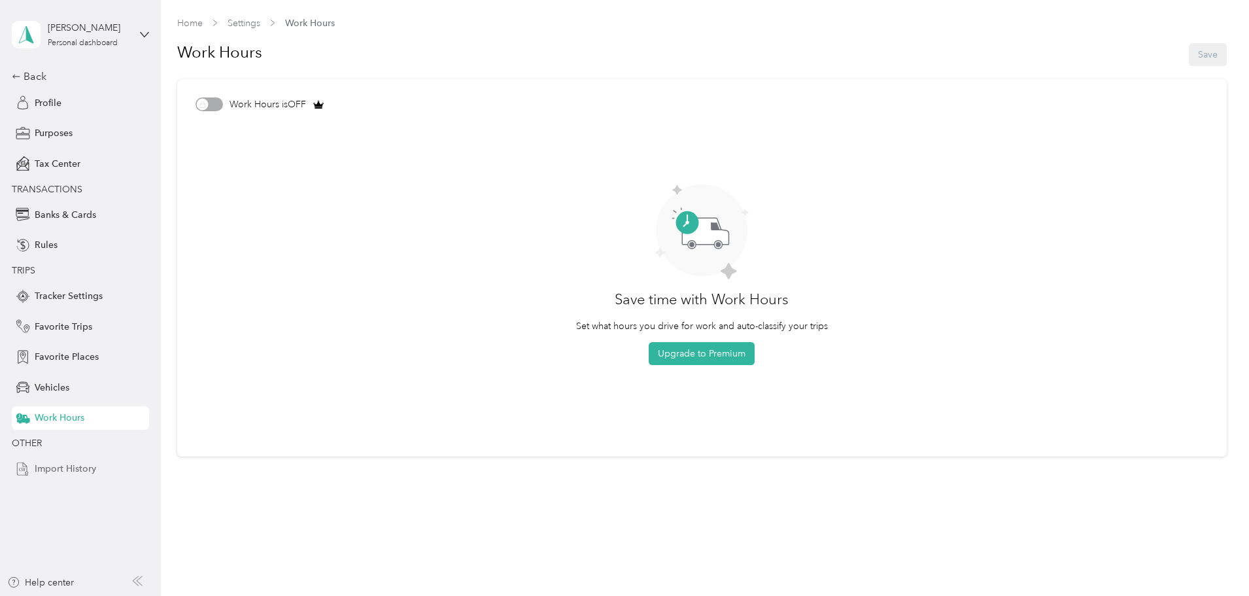
click at [84, 360] on span "Import History" at bounding box center [65, 469] width 61 height 14
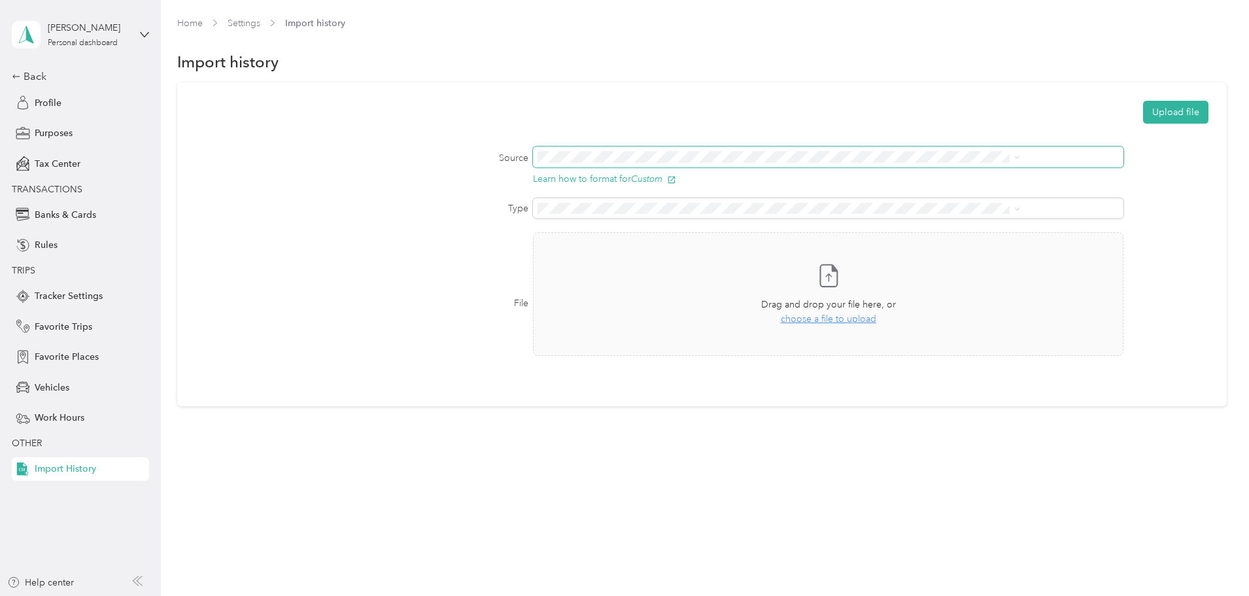
click at [615, 150] on span at bounding box center [828, 156] width 590 height 21
click at [662, 179] on icon "Custom" at bounding box center [646, 178] width 31 height 10
click at [49, 73] on div "Back" at bounding box center [77, 77] width 131 height 16
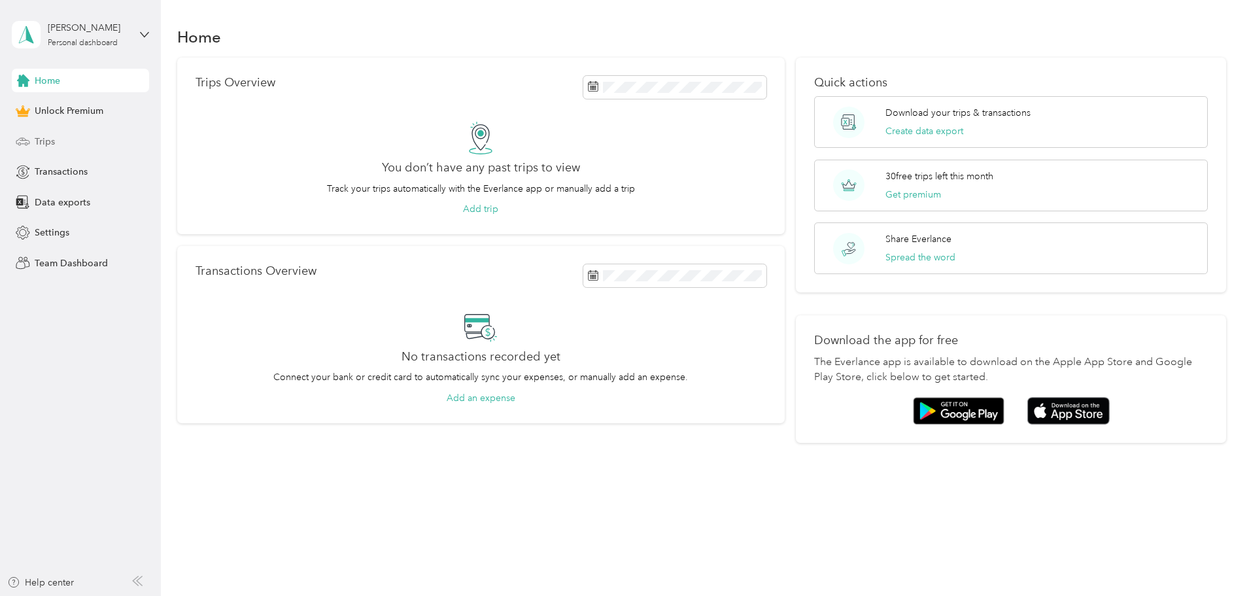
click at [55, 138] on div "Trips" at bounding box center [80, 141] width 137 height 24
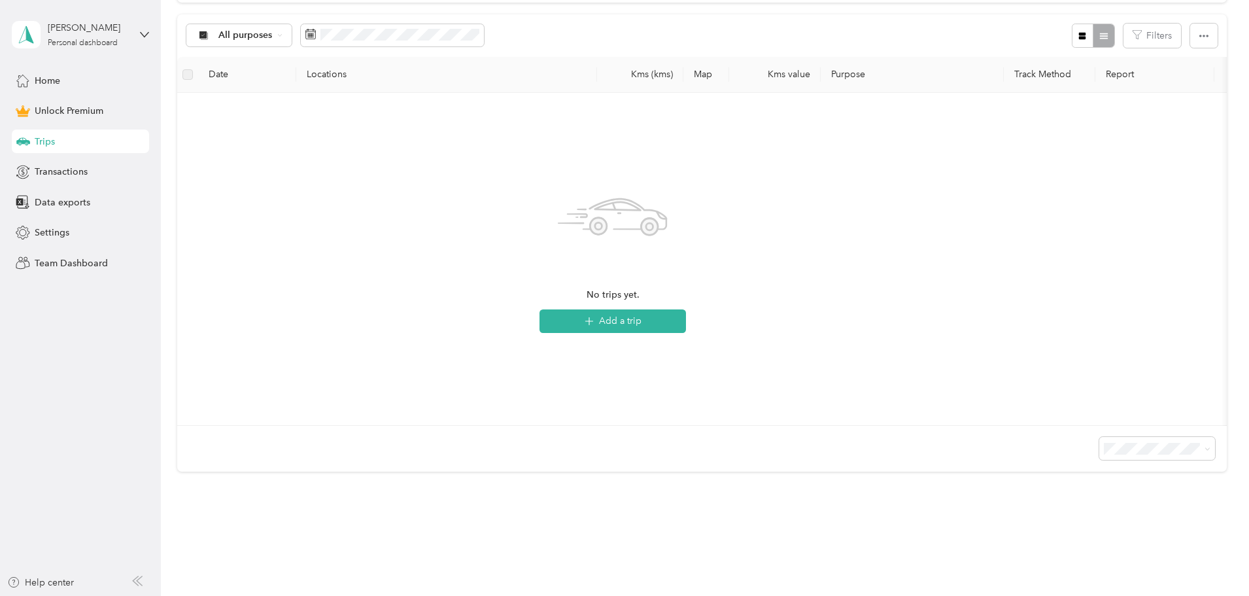
scroll to position [262, 0]
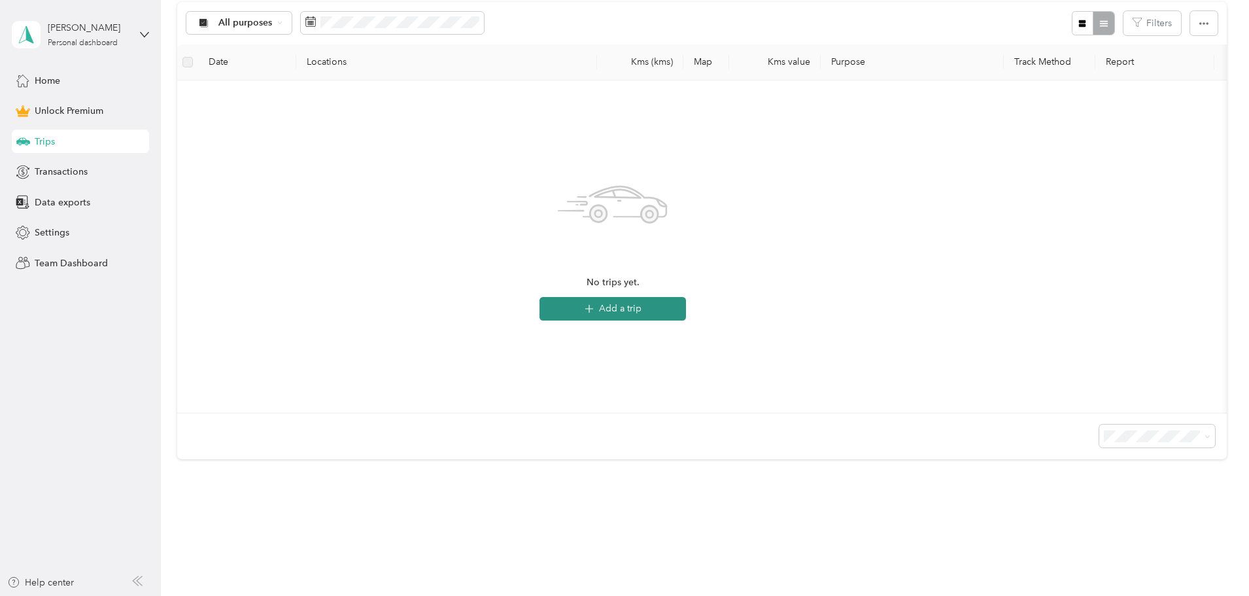
click at [686, 307] on button "Add a trip" at bounding box center [612, 309] width 146 height 24
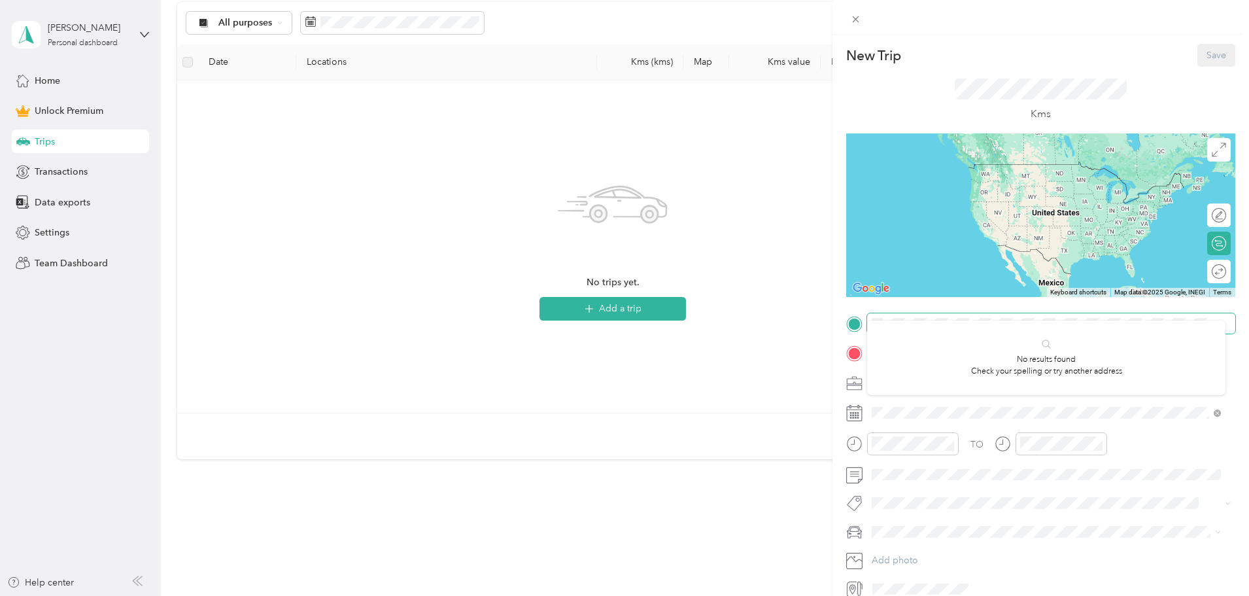
scroll to position [61, 0]
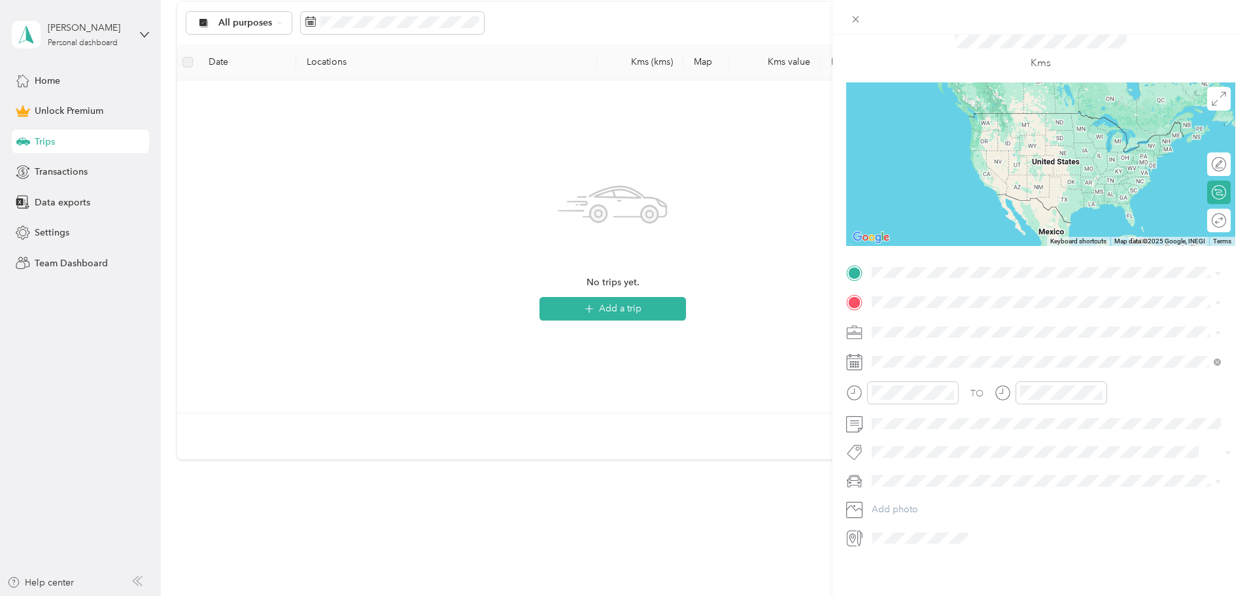
click at [830, 360] on li "Consultant" at bounding box center [1046, 436] width 358 height 23
click at [830, 360] on li "Trucking" at bounding box center [1046, 390] width 358 height 23
click at [830, 360] on div "Other" at bounding box center [1046, 458] width 340 height 14
click at [701, 360] on div "New Trip Save This trip cannot be edited because it is either under review, app…" at bounding box center [624, 298] width 1249 height 596
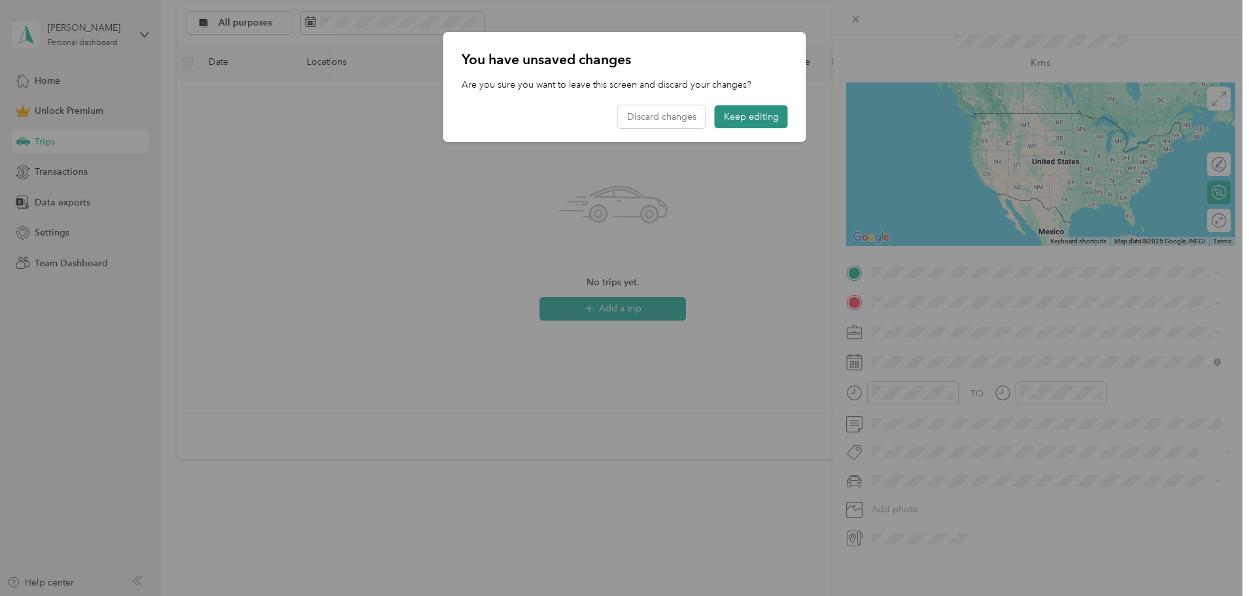
click at [764, 116] on button "Keep editing" at bounding box center [751, 116] width 73 height 23
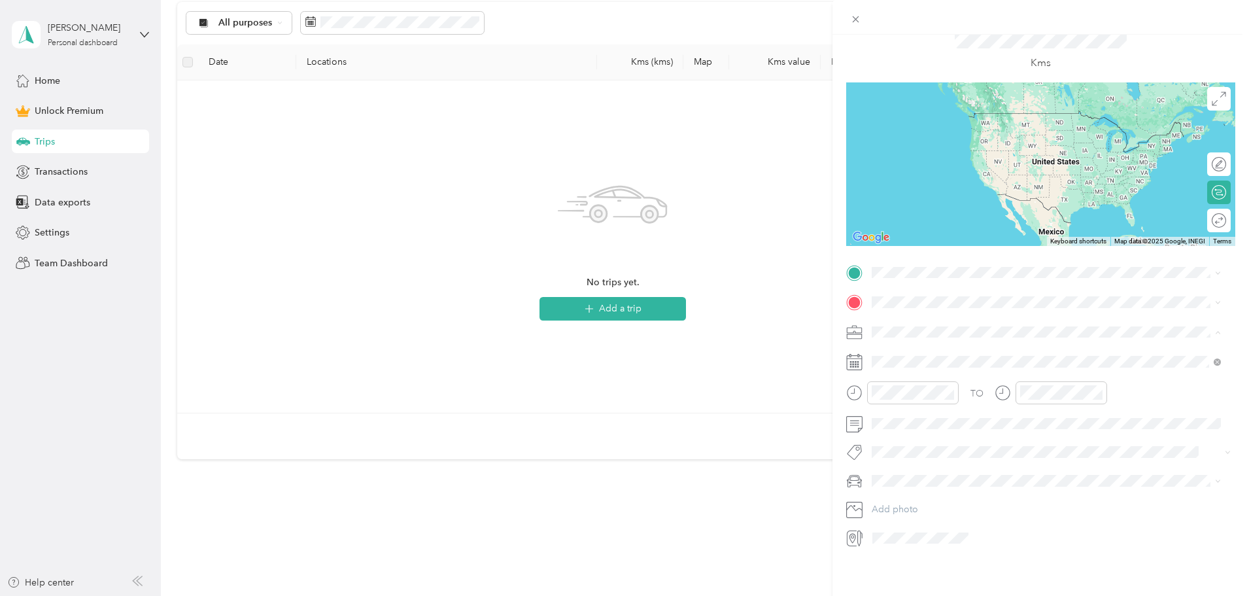
click at [830, 345] on div "Work" at bounding box center [1046, 345] width 340 height 14
click at [44, 224] on div "New Trip Save This trip cannot be edited because it is either under review, app…" at bounding box center [624, 298] width 1249 height 596
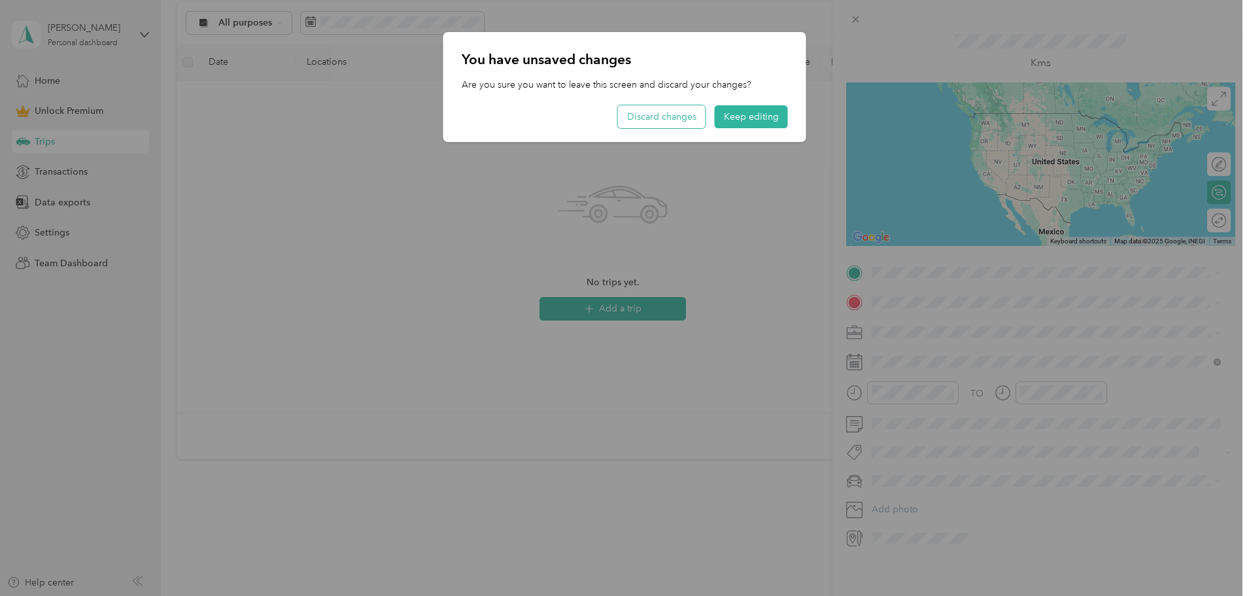
click at [700, 122] on button "Discard changes" at bounding box center [662, 116] width 88 height 23
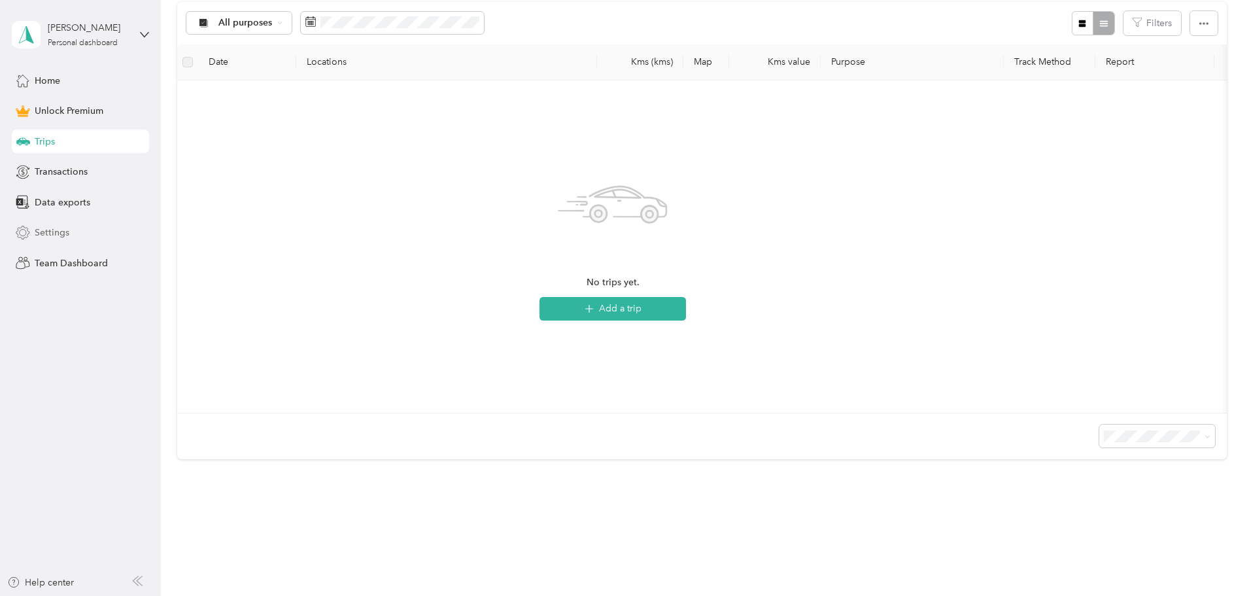
click at [61, 231] on span "Settings" at bounding box center [52, 233] width 35 height 14
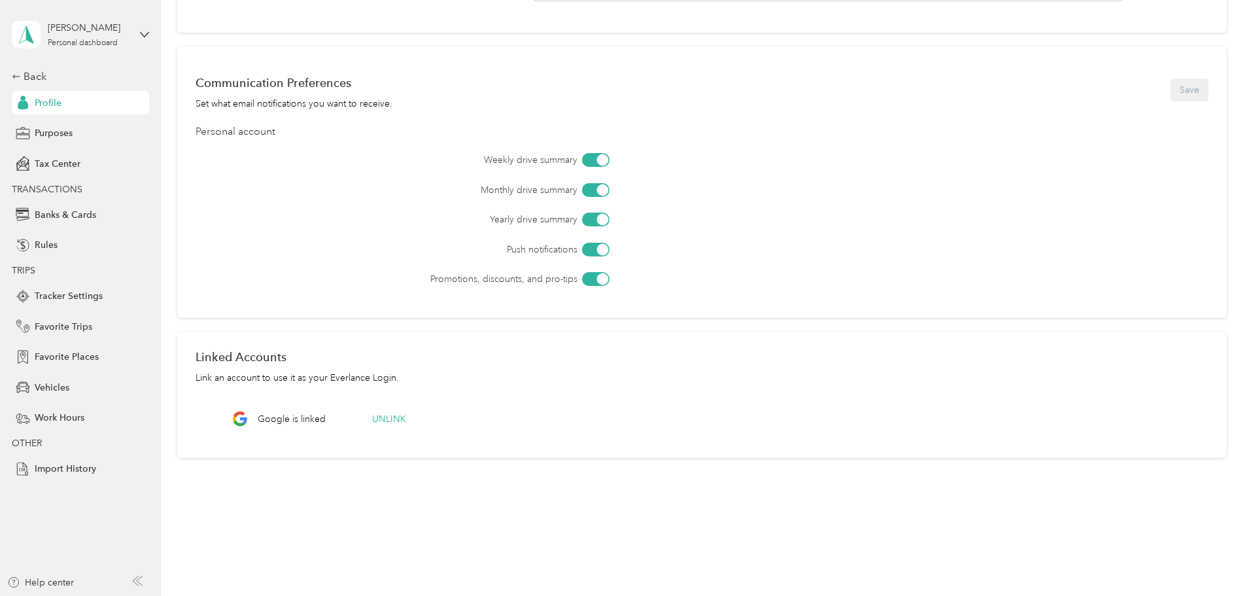
scroll to position [349, 0]
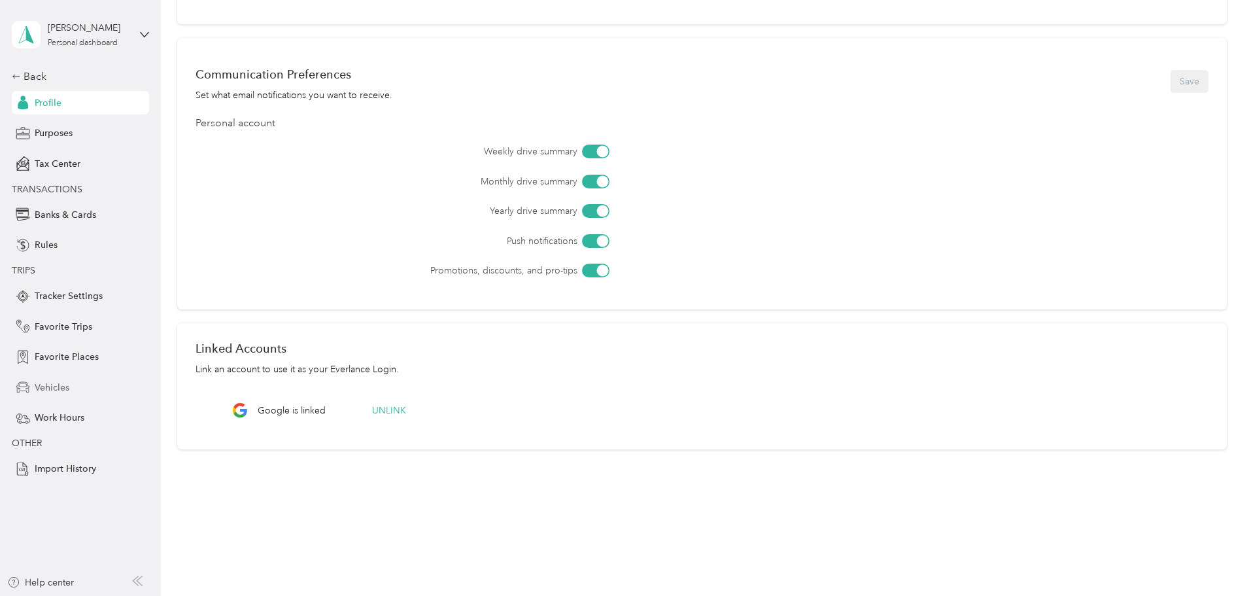
click at [90, 360] on div "Vehicles" at bounding box center [80, 387] width 137 height 24
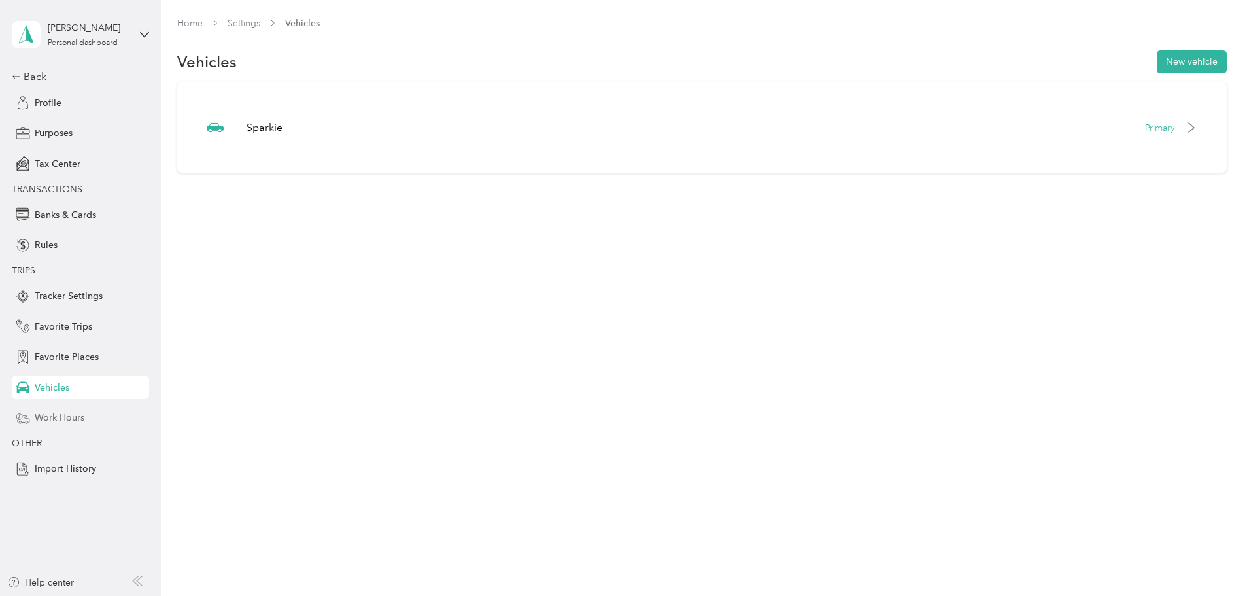
click at [101, 360] on div "Work Hours" at bounding box center [80, 418] width 137 height 24
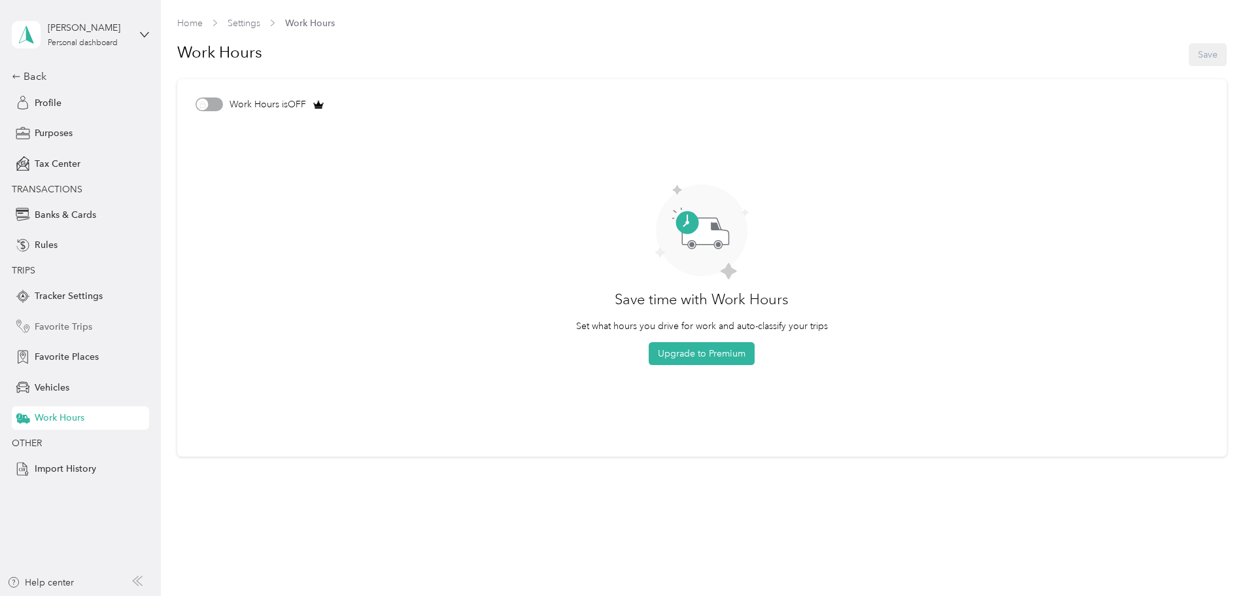
click at [73, 323] on span "Favorite Trips" at bounding box center [64, 327] width 58 height 14
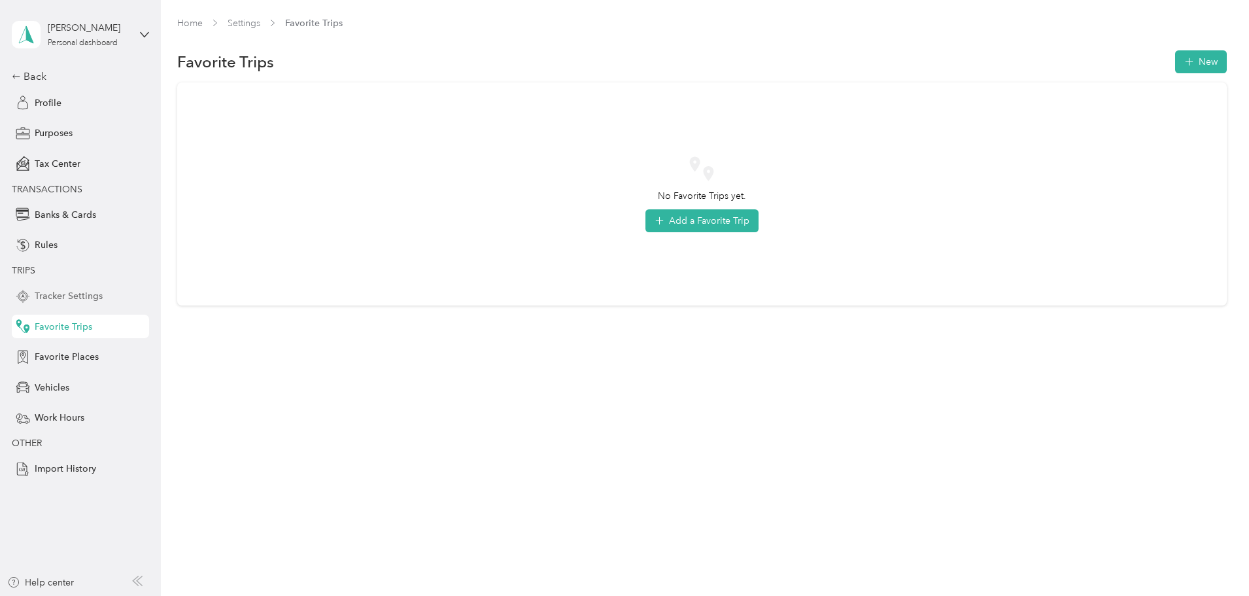
click at [75, 299] on span "Tracker Settings" at bounding box center [69, 296] width 68 height 14
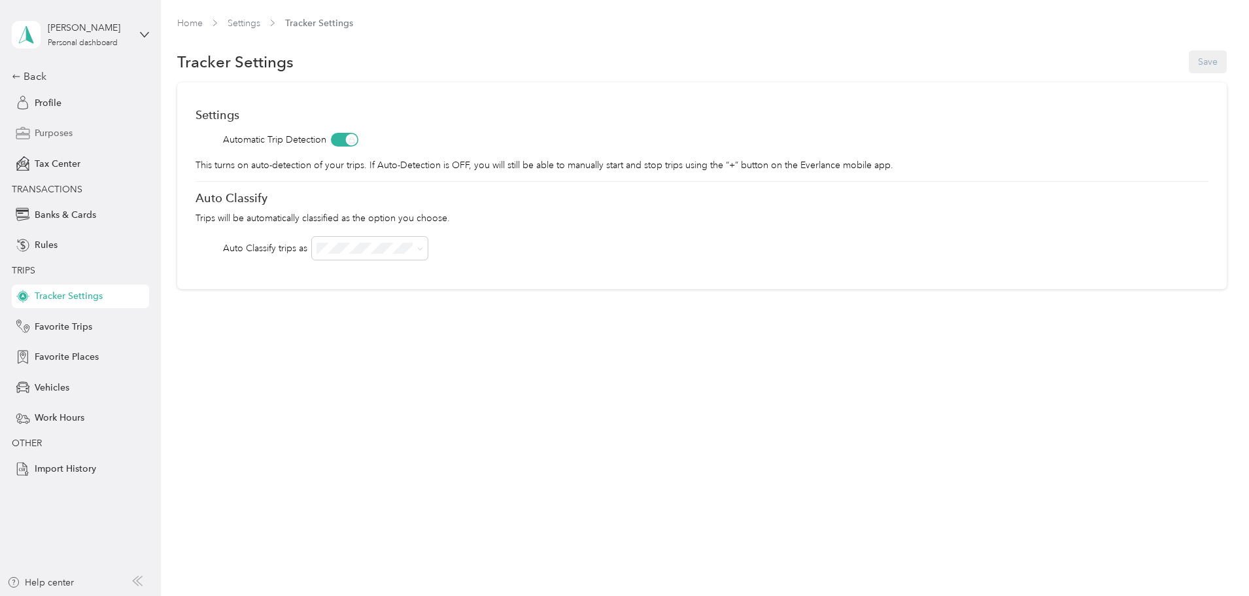
click at [61, 129] on span "Purposes" at bounding box center [54, 133] width 38 height 14
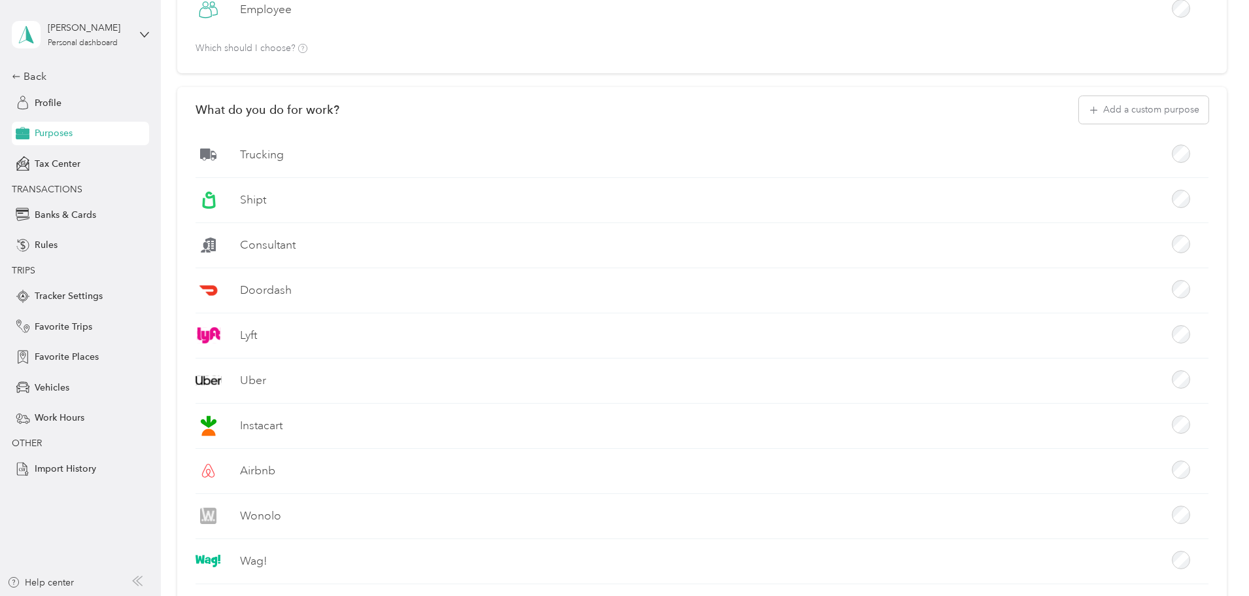
scroll to position [129, 0]
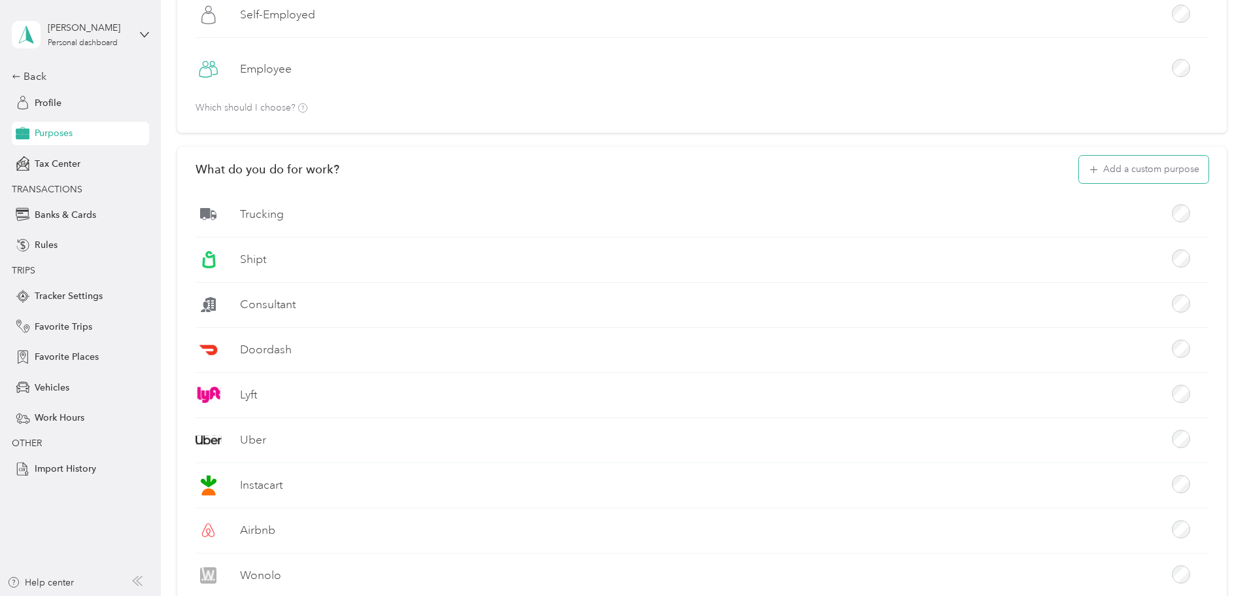
click at [830, 169] on button "Add a custom purpose" at bounding box center [1143, 169] width 129 height 27
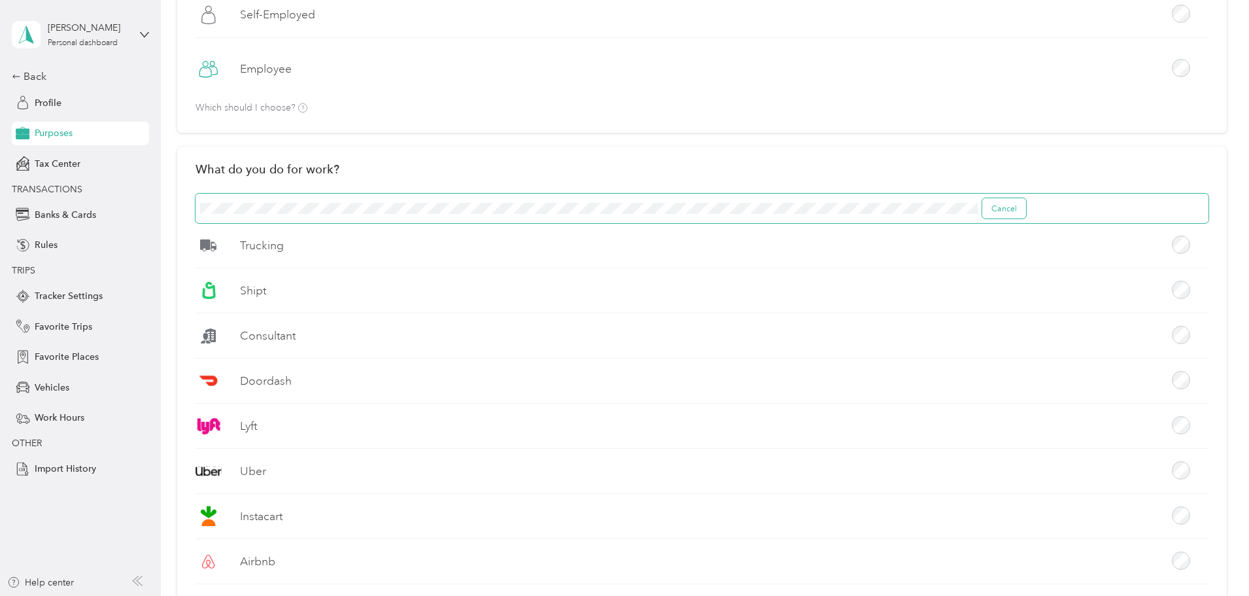
click at [830, 207] on button "Cancel" at bounding box center [1004, 208] width 44 height 21
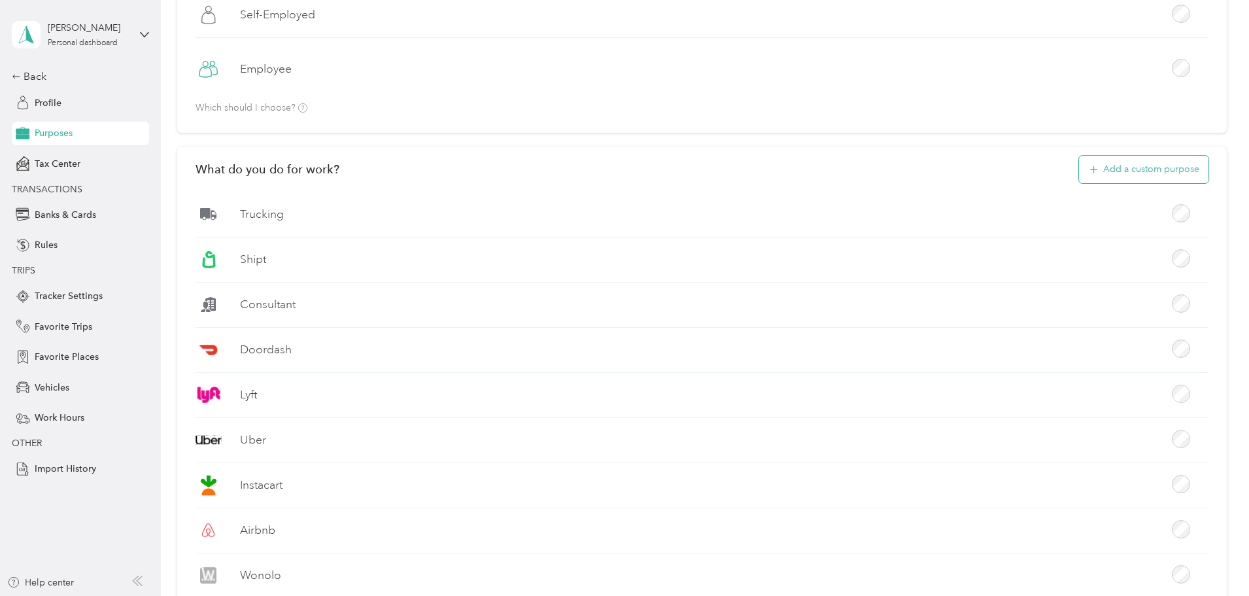
click at [830, 164] on button "Add a custom purpose" at bounding box center [1143, 169] width 129 height 27
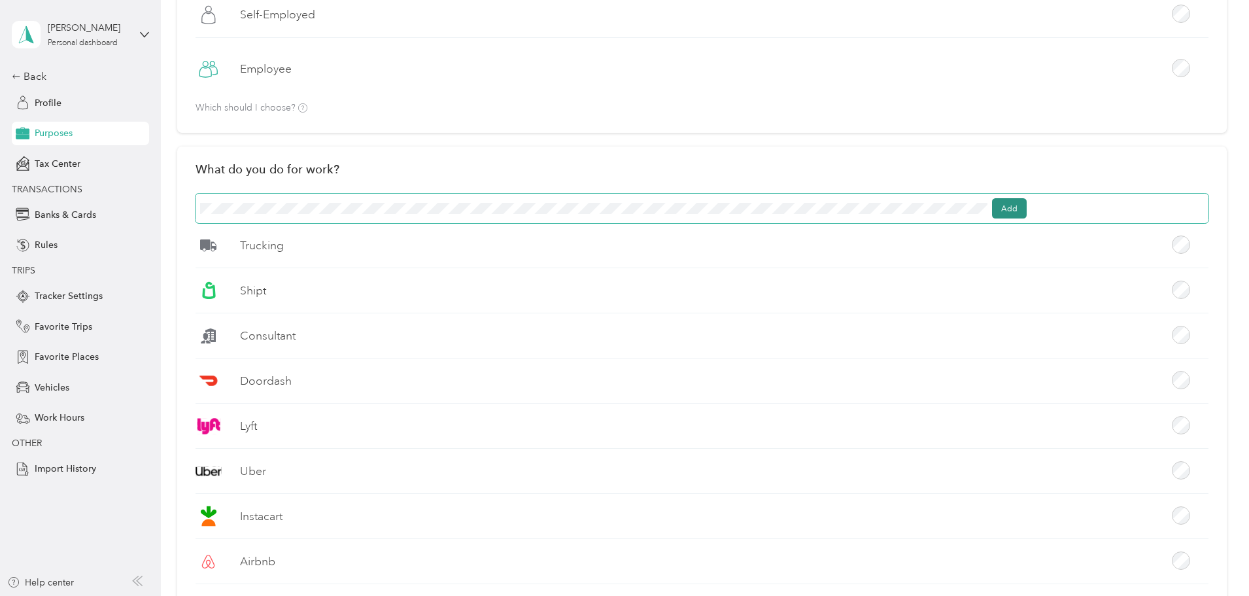
click at [830, 207] on button "Add" at bounding box center [1009, 208] width 35 height 21
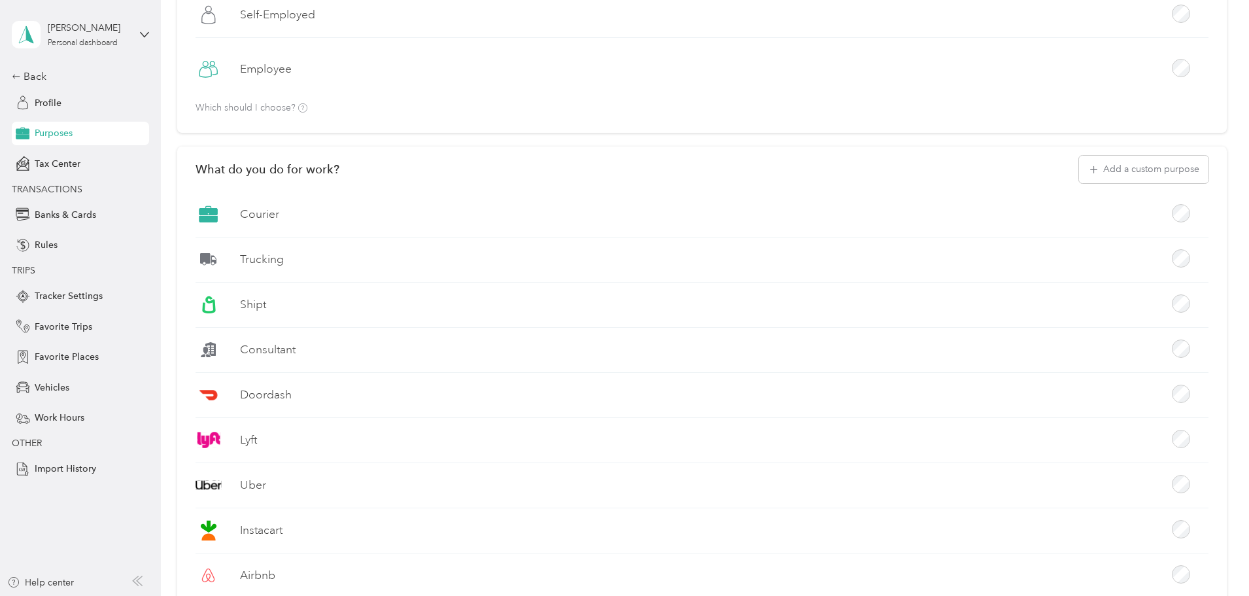
click at [279, 214] on label "Courier" at bounding box center [259, 214] width 39 height 16
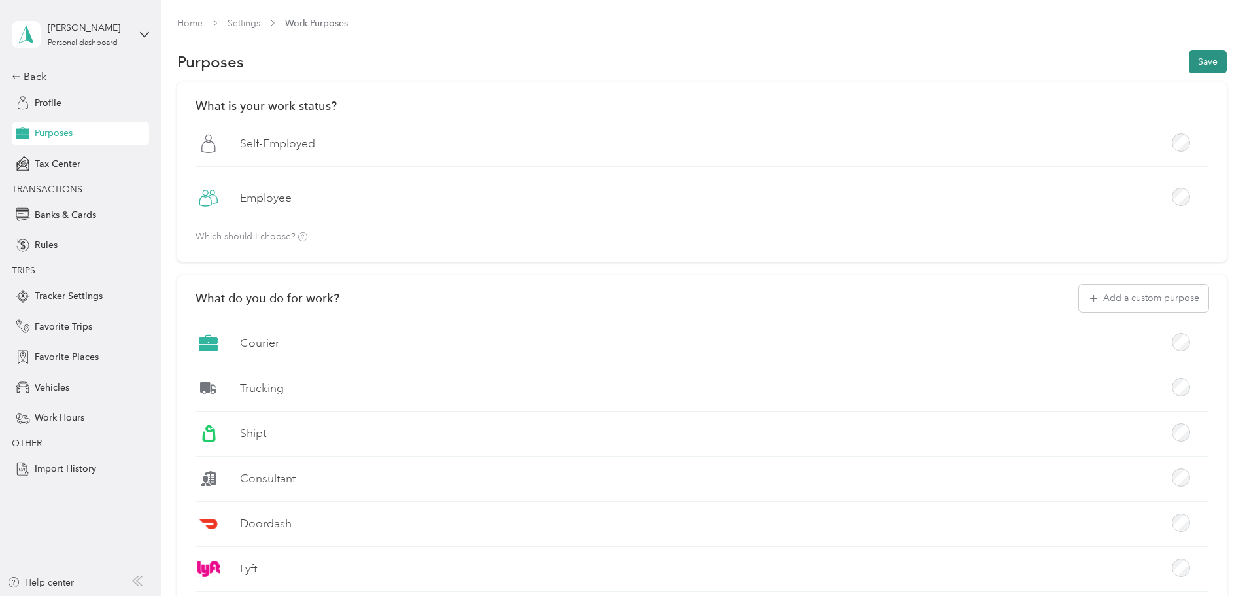
click at [830, 63] on button "Save" at bounding box center [1208, 61] width 38 height 23
click at [80, 165] on div "Tax Center" at bounding box center [80, 164] width 137 height 24
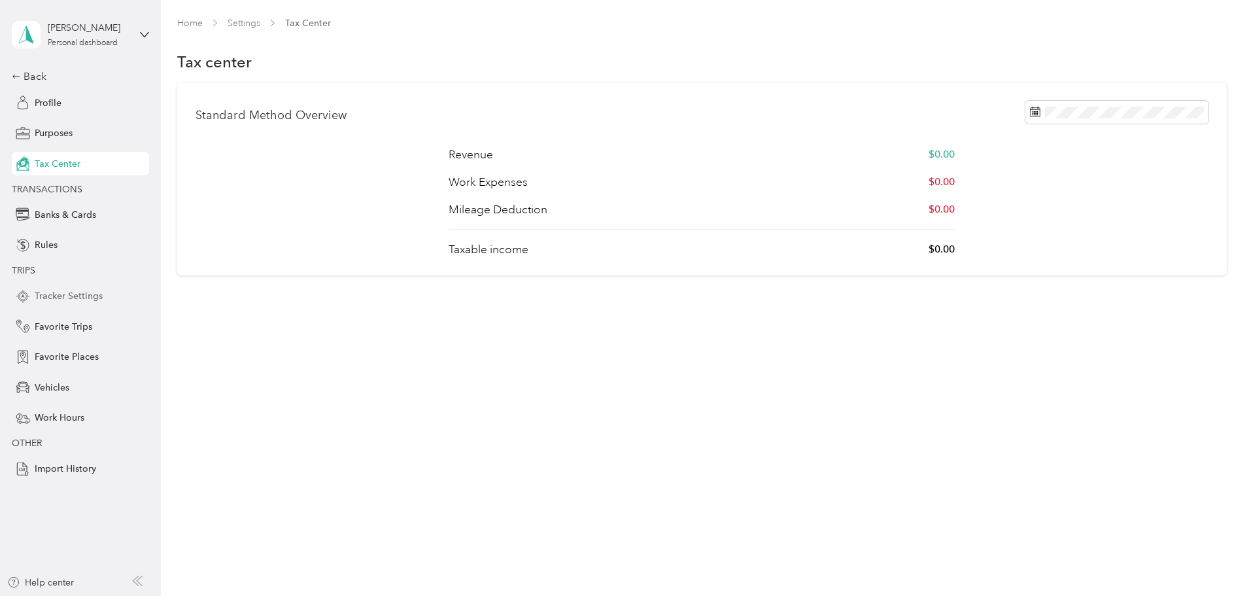
click at [80, 292] on span "Tracker Settings" at bounding box center [69, 296] width 68 height 14
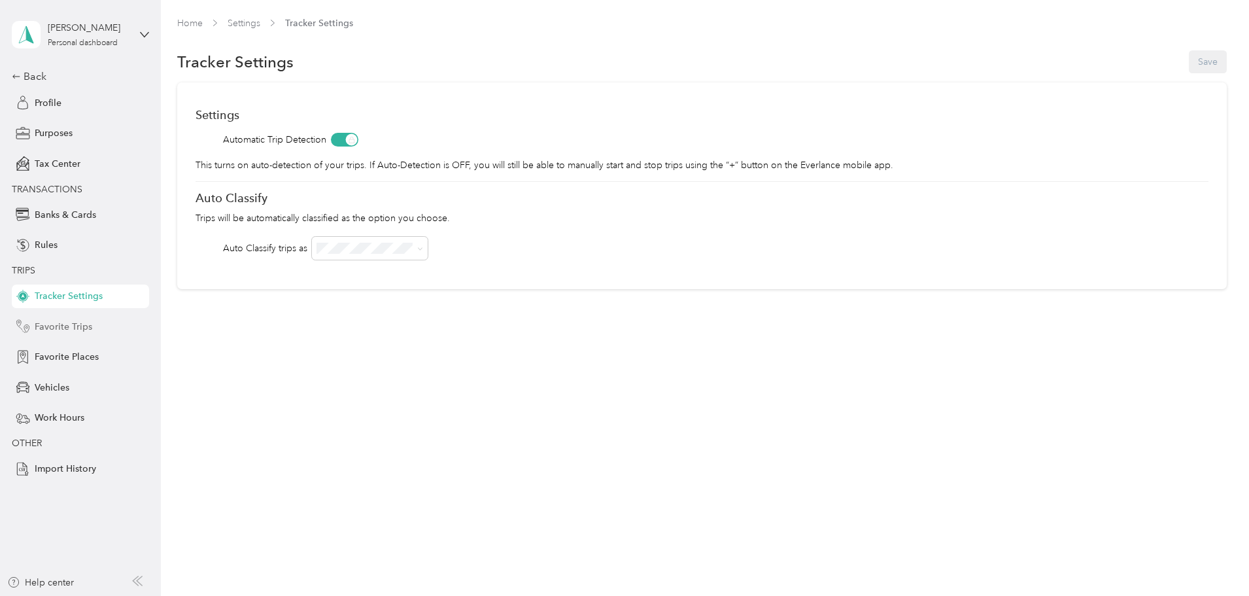
click at [86, 321] on span "Favorite Trips" at bounding box center [64, 327] width 58 height 14
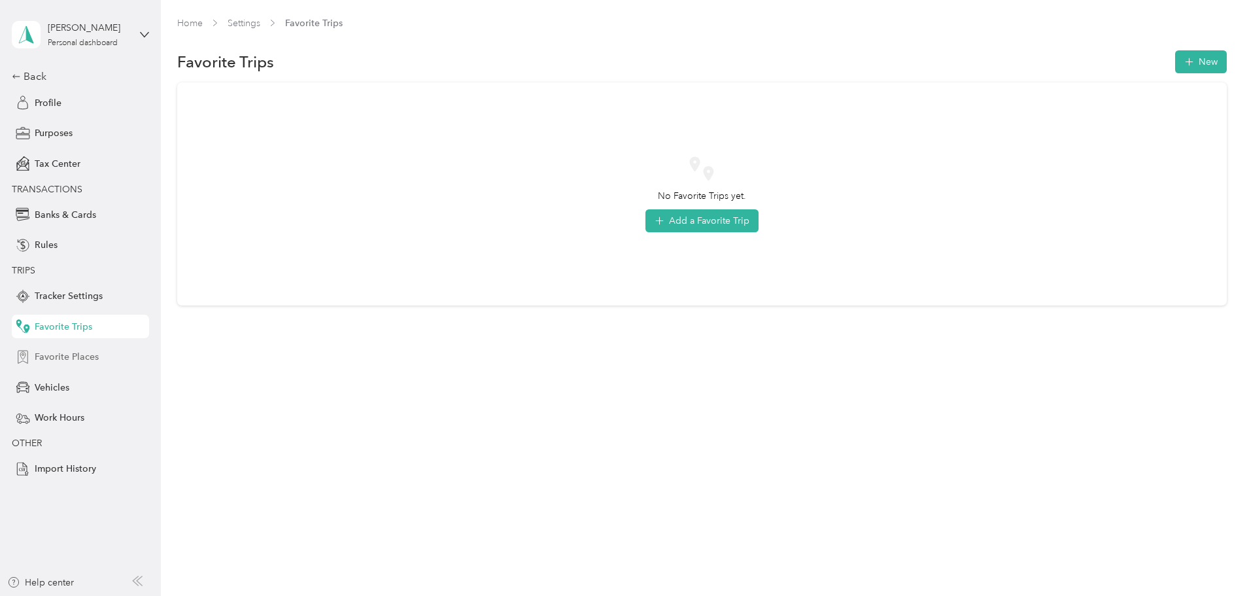
click at [81, 355] on span "Favorite Places" at bounding box center [67, 357] width 64 height 14
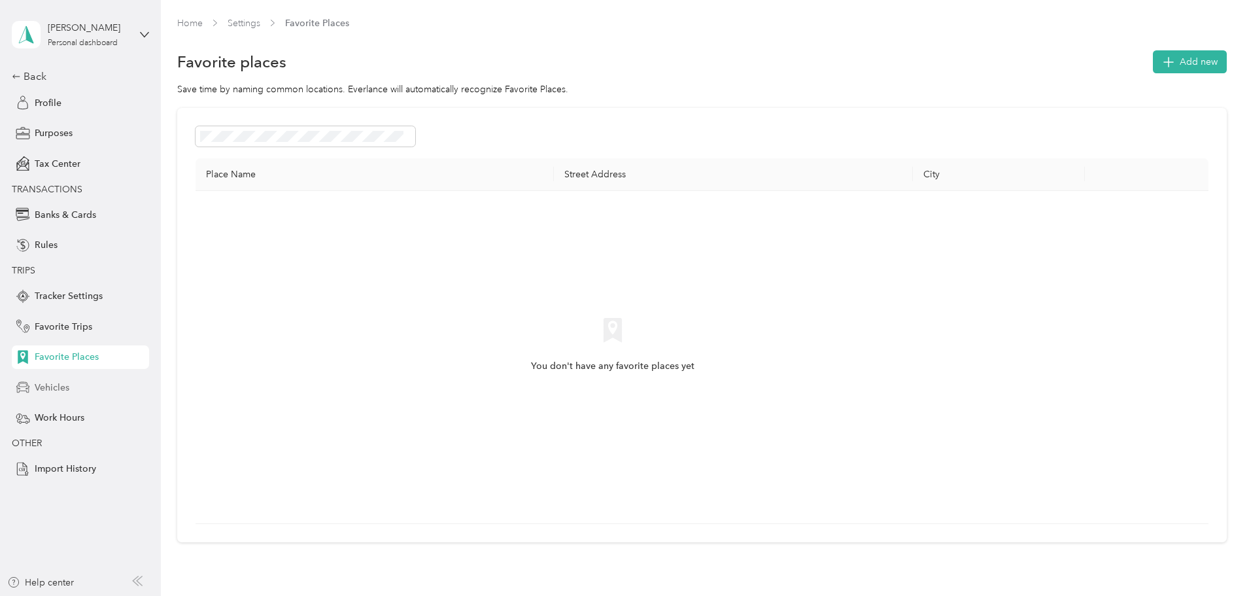
click at [61, 360] on span "Vehicles" at bounding box center [52, 388] width 35 height 14
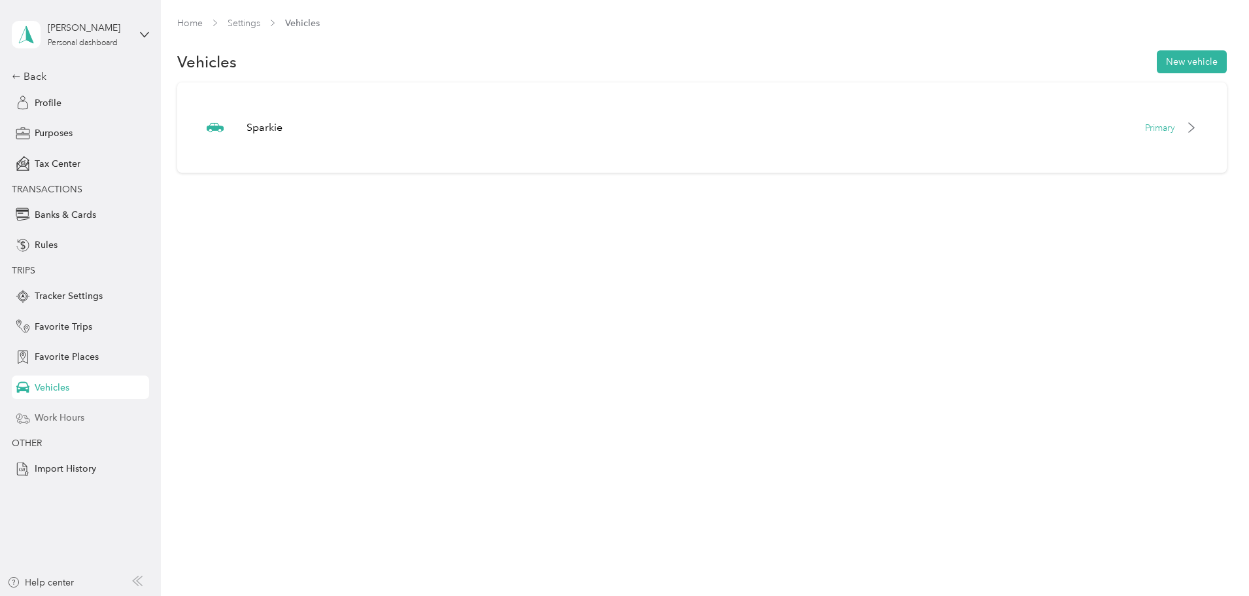
click at [73, 360] on span "Work Hours" at bounding box center [60, 418] width 50 height 14
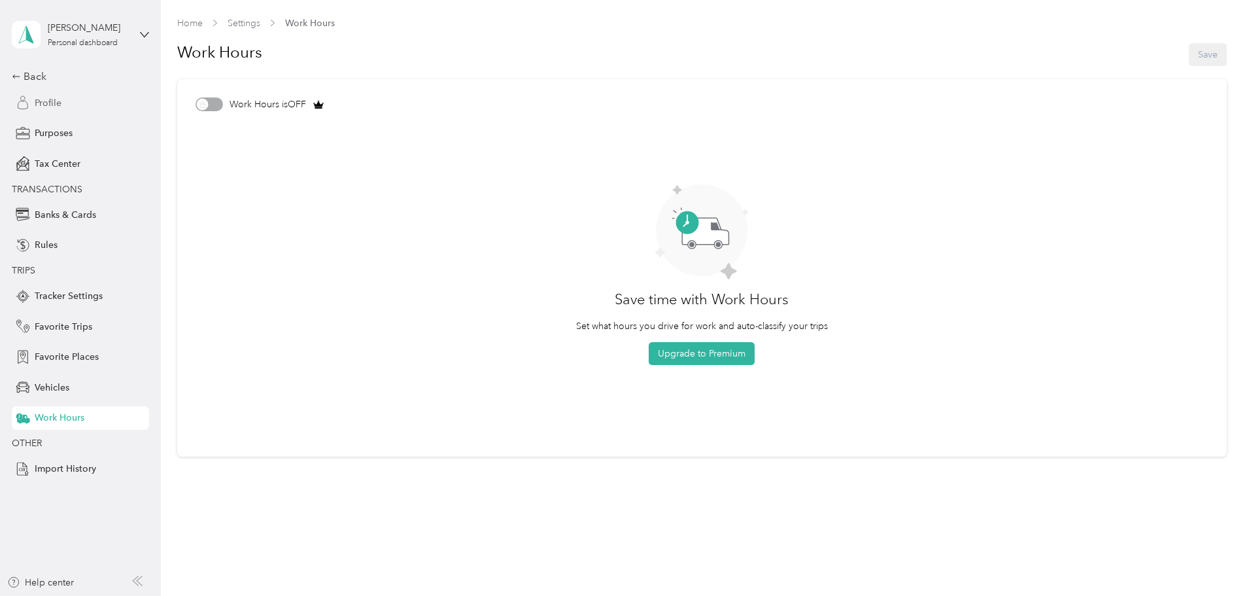
click at [59, 92] on div "Profile" at bounding box center [80, 103] width 137 height 24
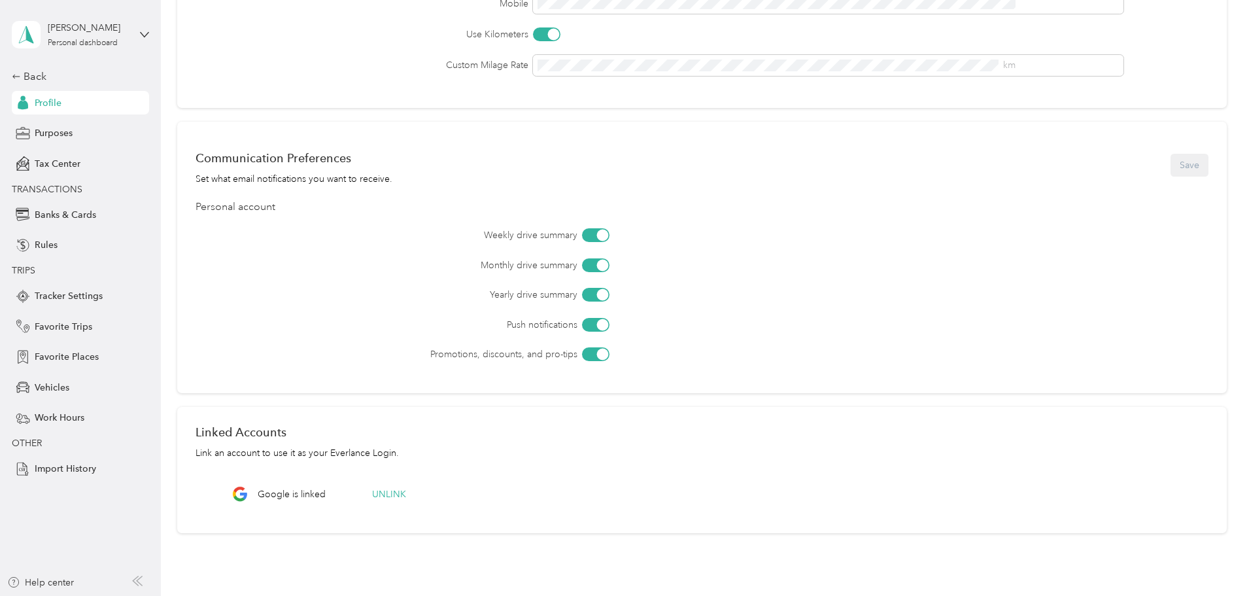
scroll to position [131, 0]
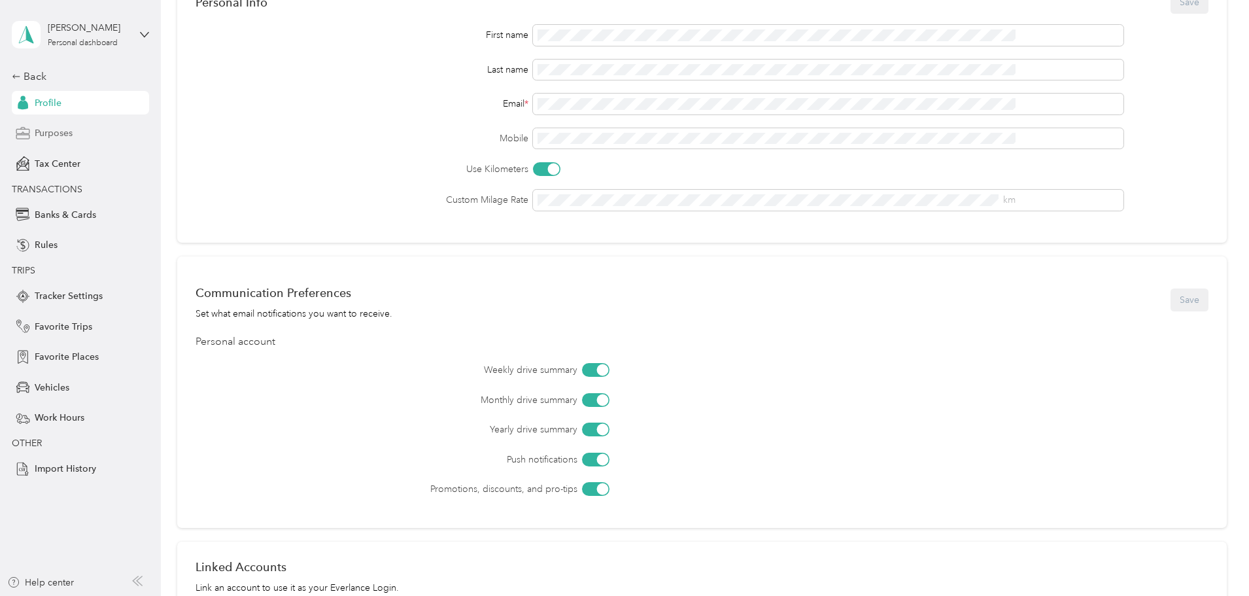
click at [40, 131] on span "Purposes" at bounding box center [54, 133] width 38 height 14
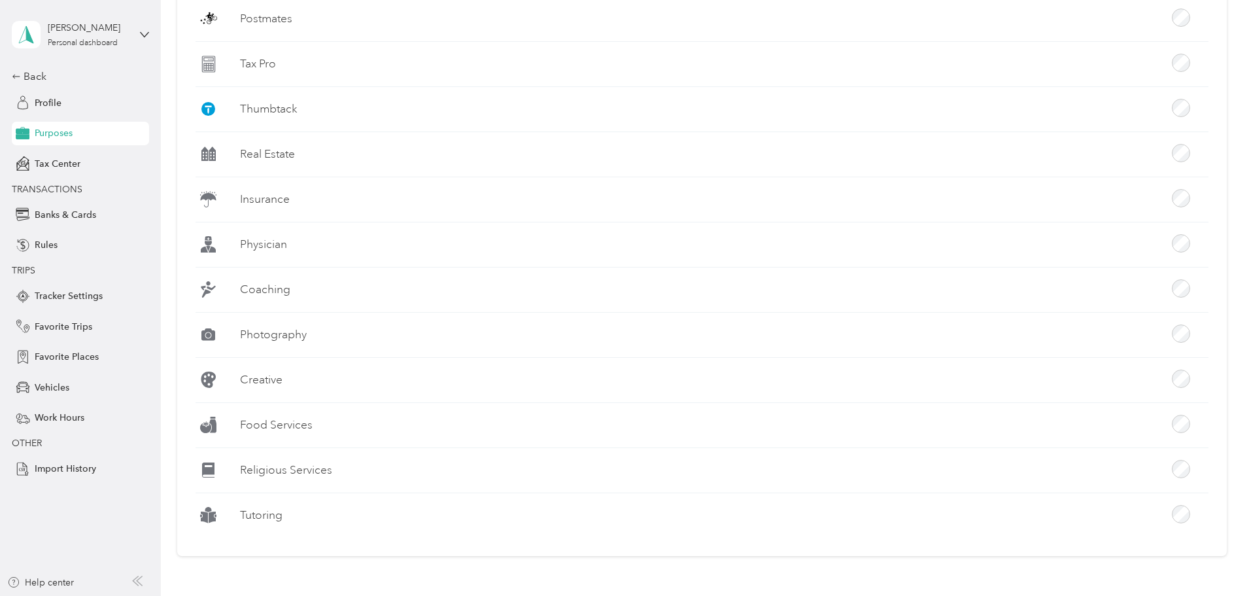
scroll to position [1155, 0]
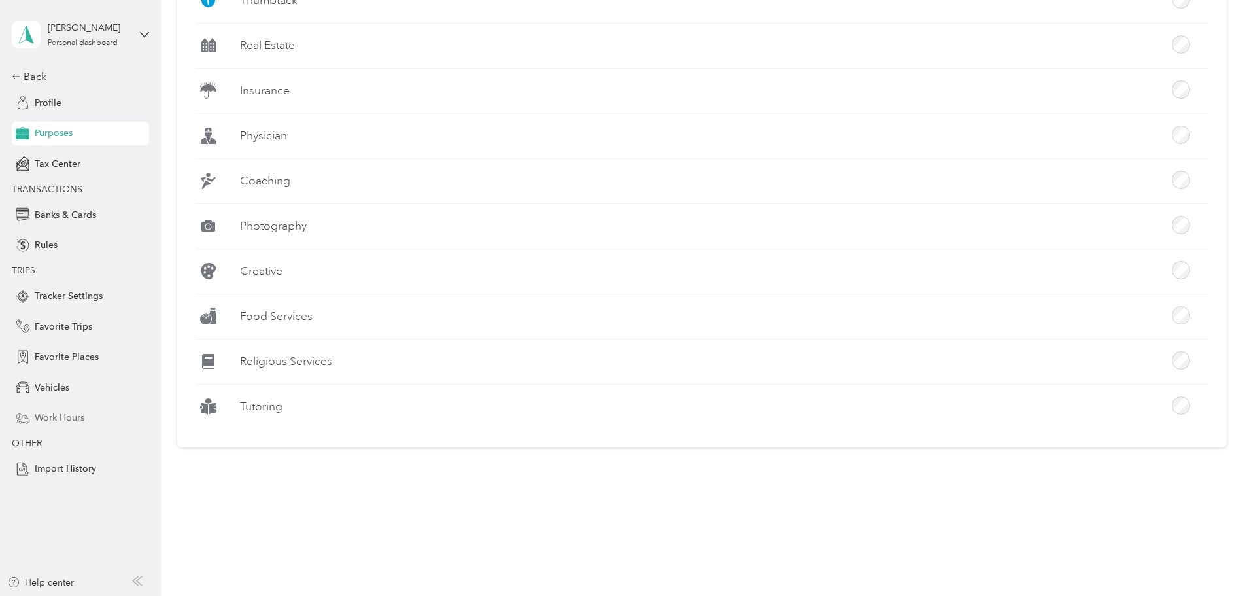
click at [88, 360] on div "Work Hours" at bounding box center [80, 418] width 137 height 24
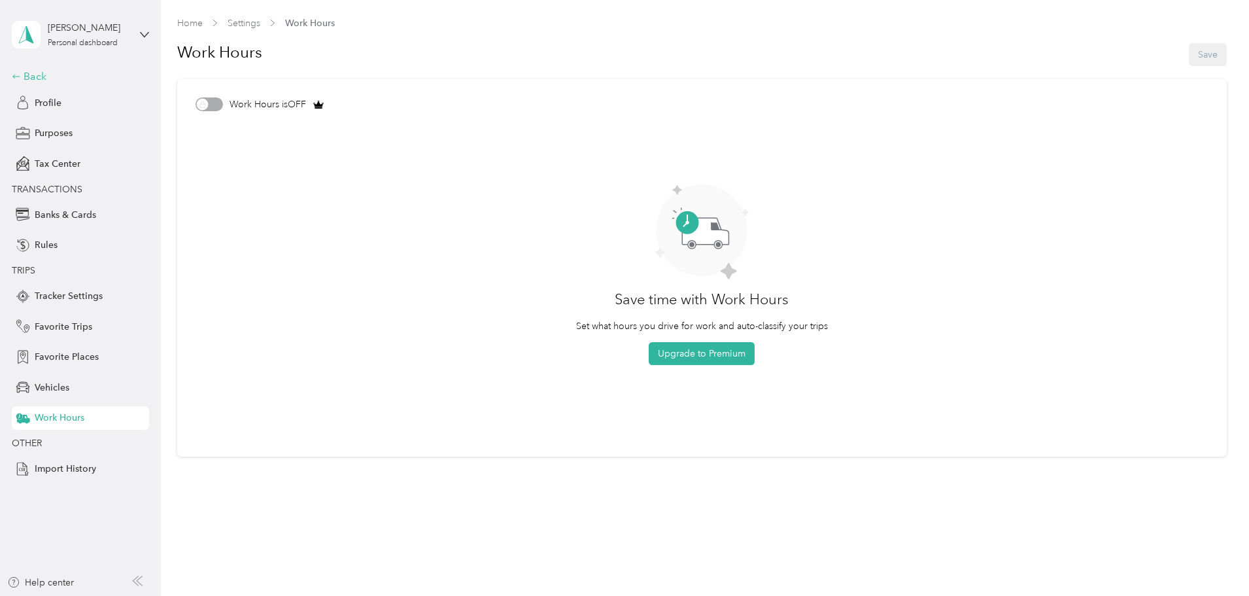
click at [33, 74] on div "Back" at bounding box center [77, 77] width 131 height 16
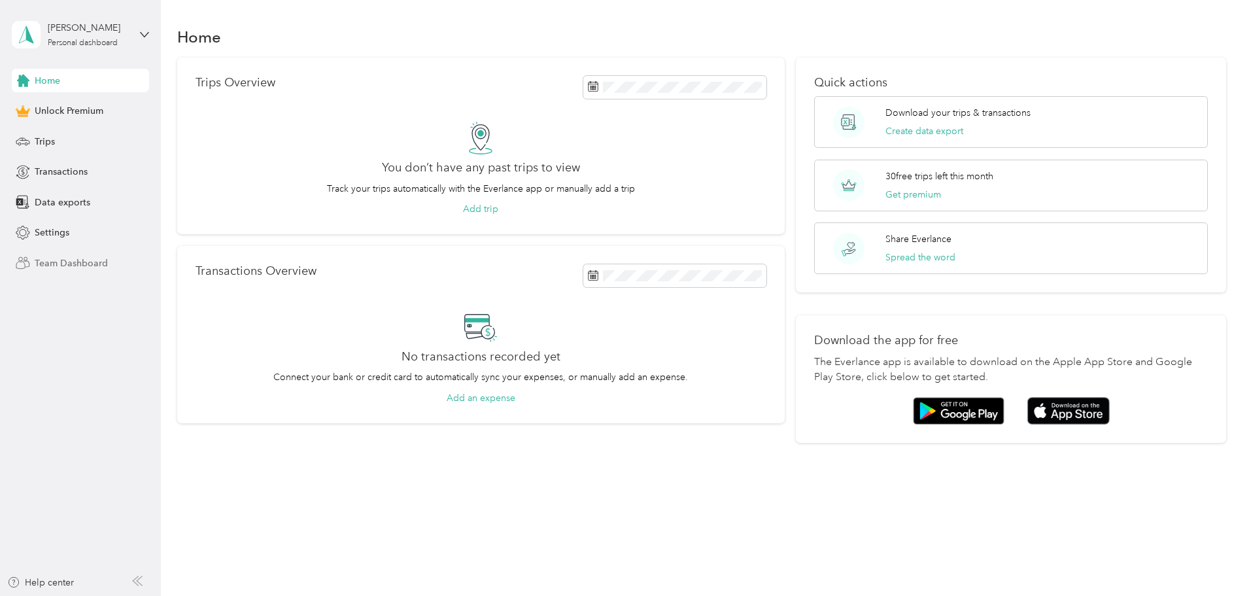
click at [98, 270] on div "Team Dashboard" at bounding box center [80, 263] width 137 height 24
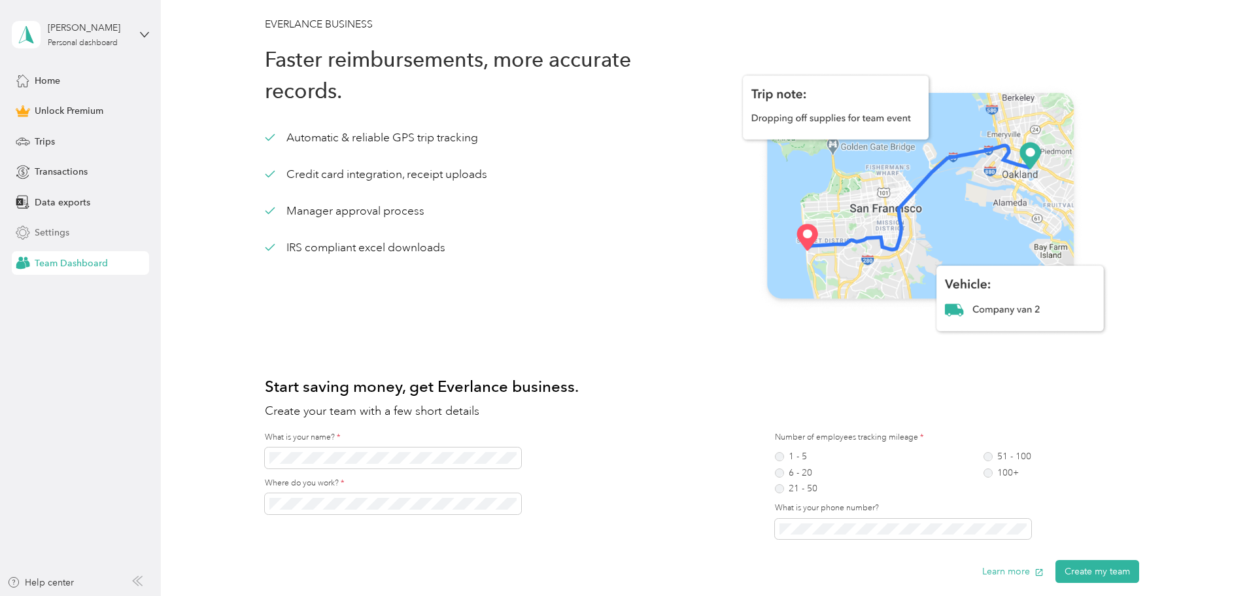
click at [69, 230] on div "Settings" at bounding box center [80, 233] width 137 height 24
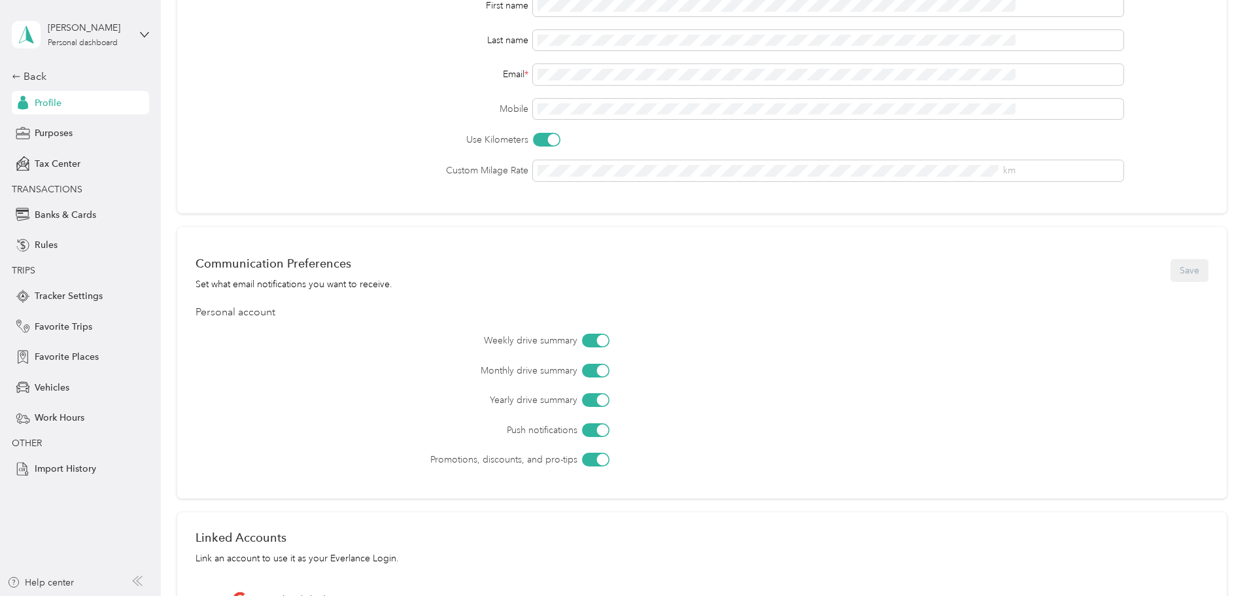
scroll to position [327, 0]
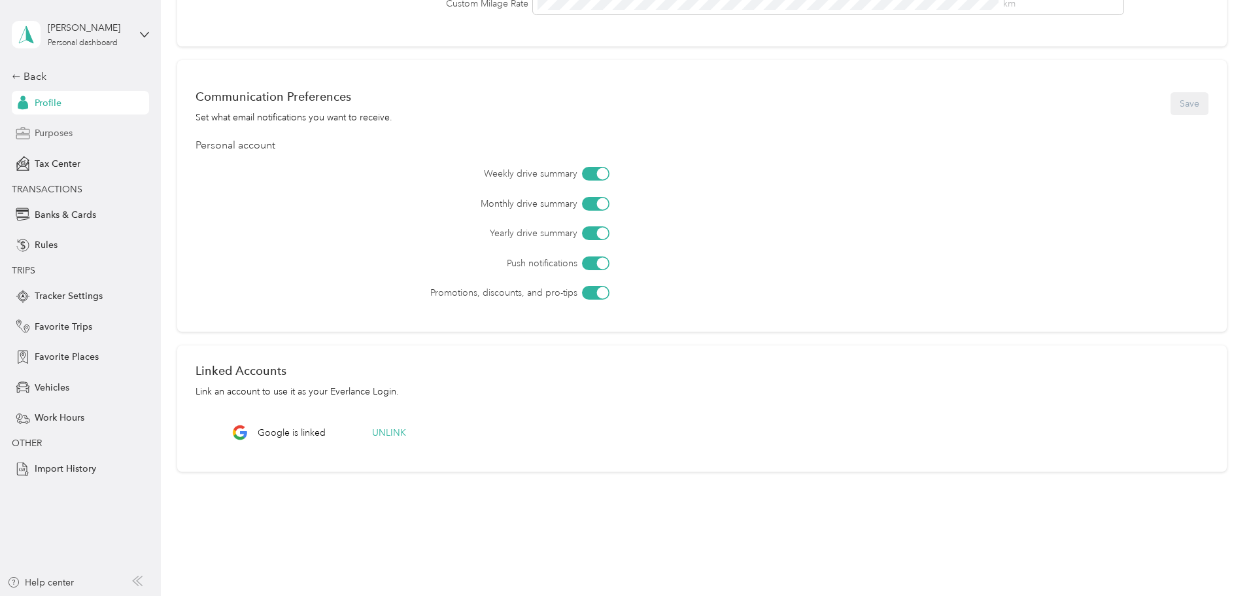
click at [77, 131] on div "Purposes" at bounding box center [80, 134] width 137 height 24
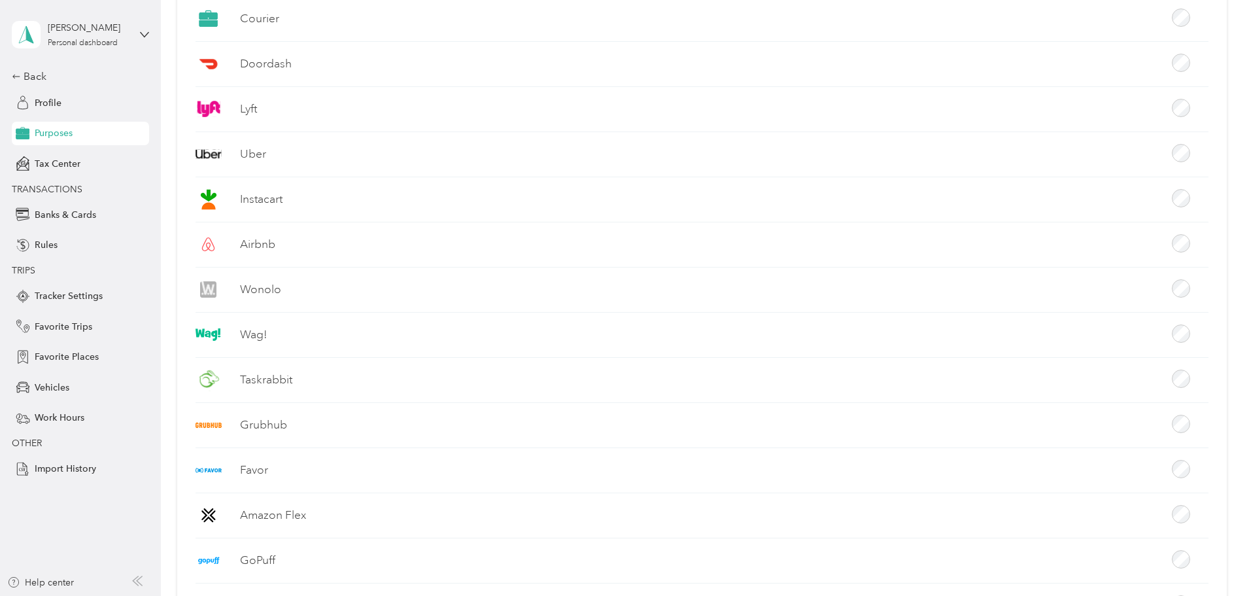
scroll to position [458, 0]
click at [47, 243] on span "Rules" at bounding box center [46, 245] width 23 height 14
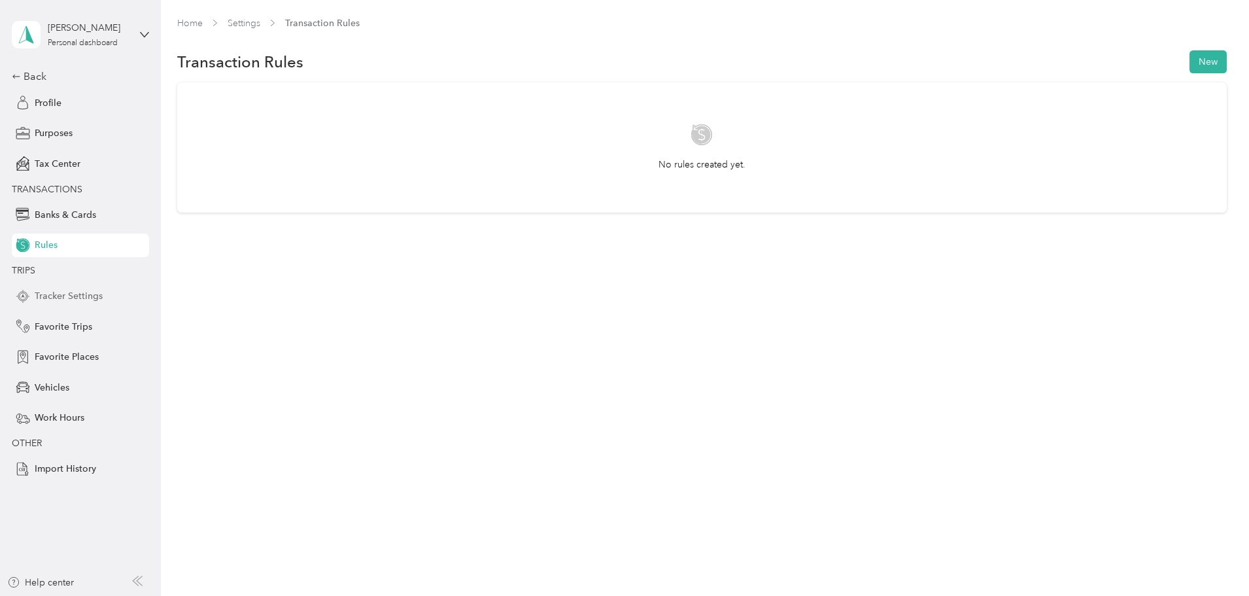
click at [56, 301] on span "Tracker Settings" at bounding box center [69, 296] width 68 height 14
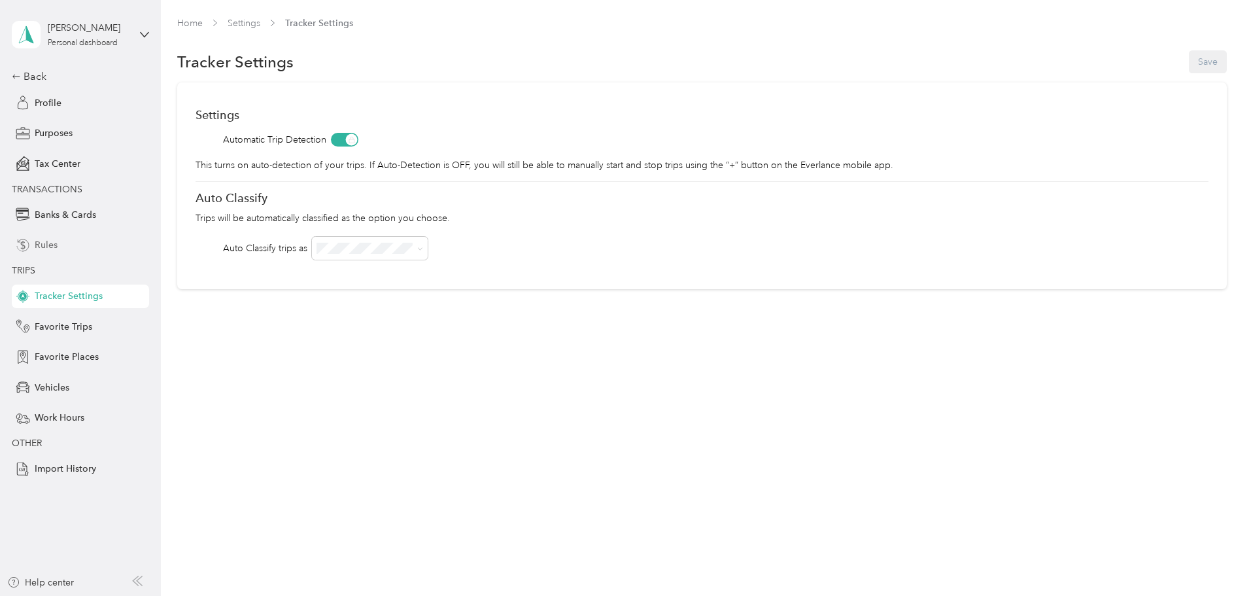
click at [38, 243] on span "Rules" at bounding box center [46, 245] width 23 height 14
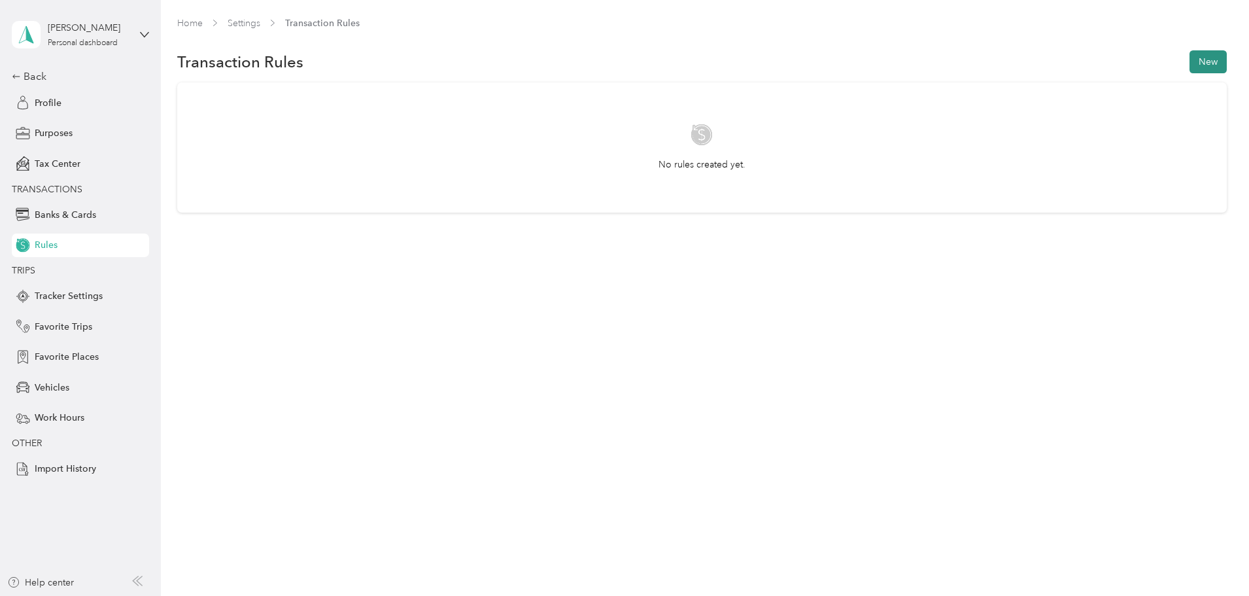
click at [830, 59] on button "New" at bounding box center [1207, 61] width 37 height 23
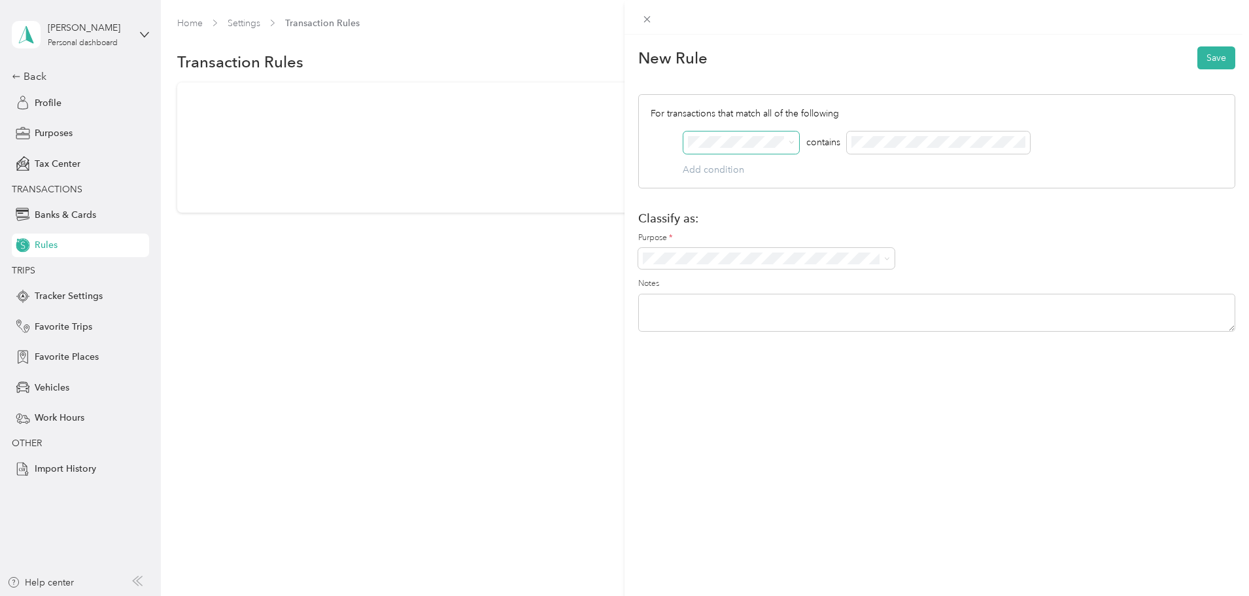
click at [788, 143] on span at bounding box center [789, 141] width 10 height 9
click at [794, 139] on icon at bounding box center [792, 142] width 6 height 6
click at [23, 75] on div "New Rule Save For transactions that match all of the following AND contains Add…" at bounding box center [624, 298] width 1249 height 596
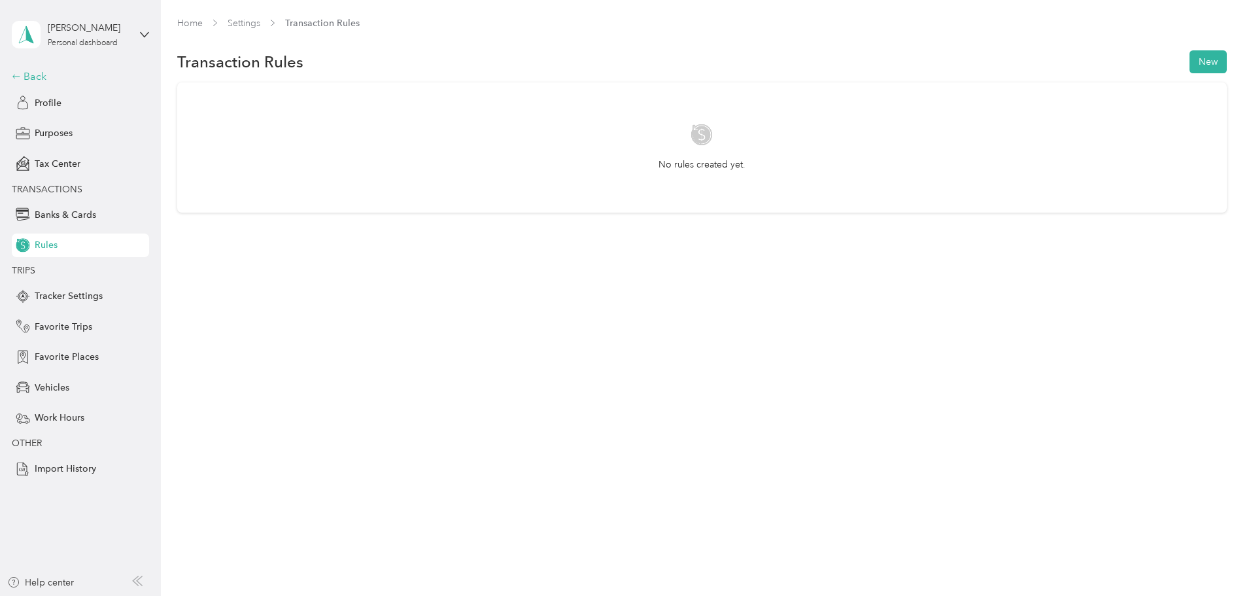
click at [16, 76] on icon at bounding box center [16, 76] width 9 height 9
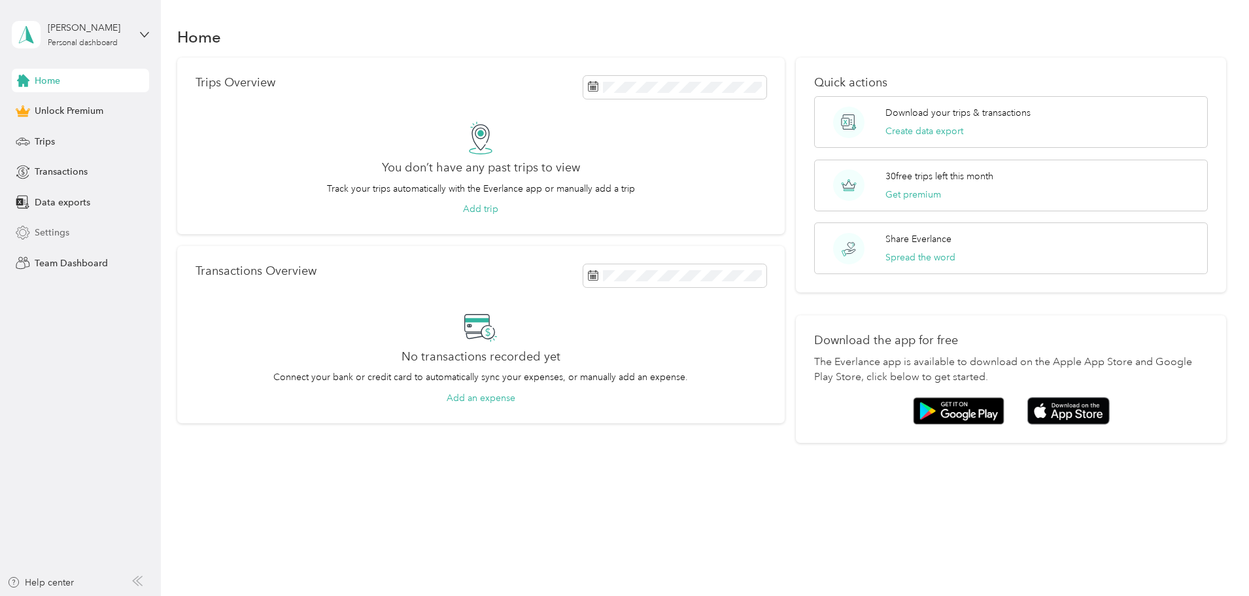
click at [56, 231] on span "Settings" at bounding box center [52, 233] width 35 height 14
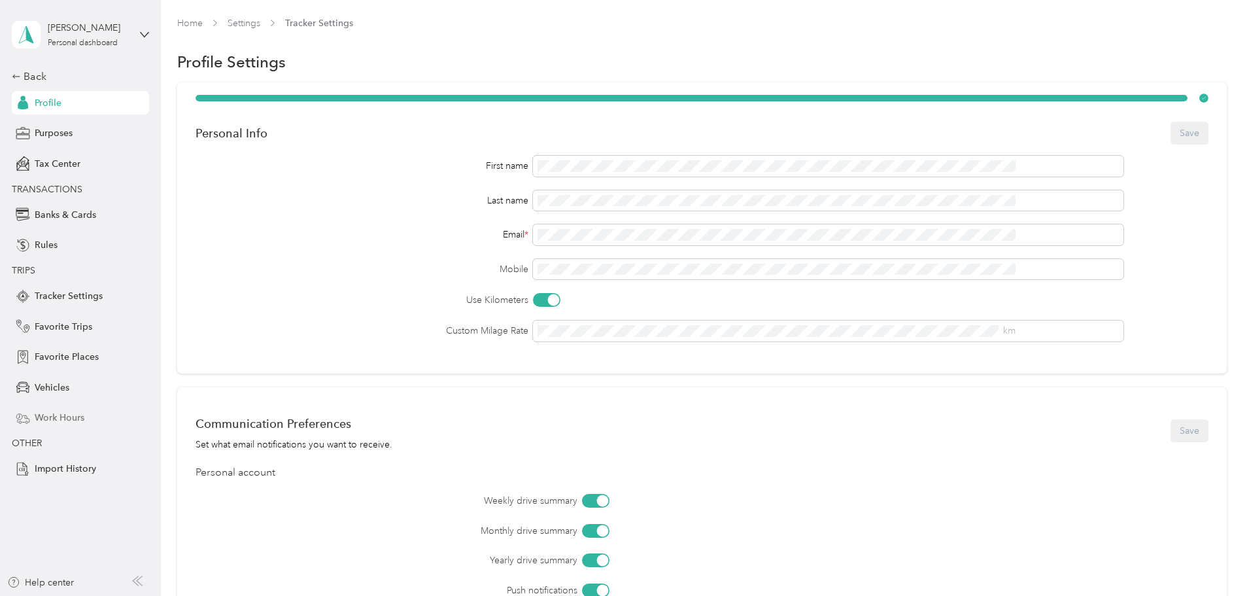
click at [73, 360] on div "Work Hours" at bounding box center [80, 418] width 137 height 24
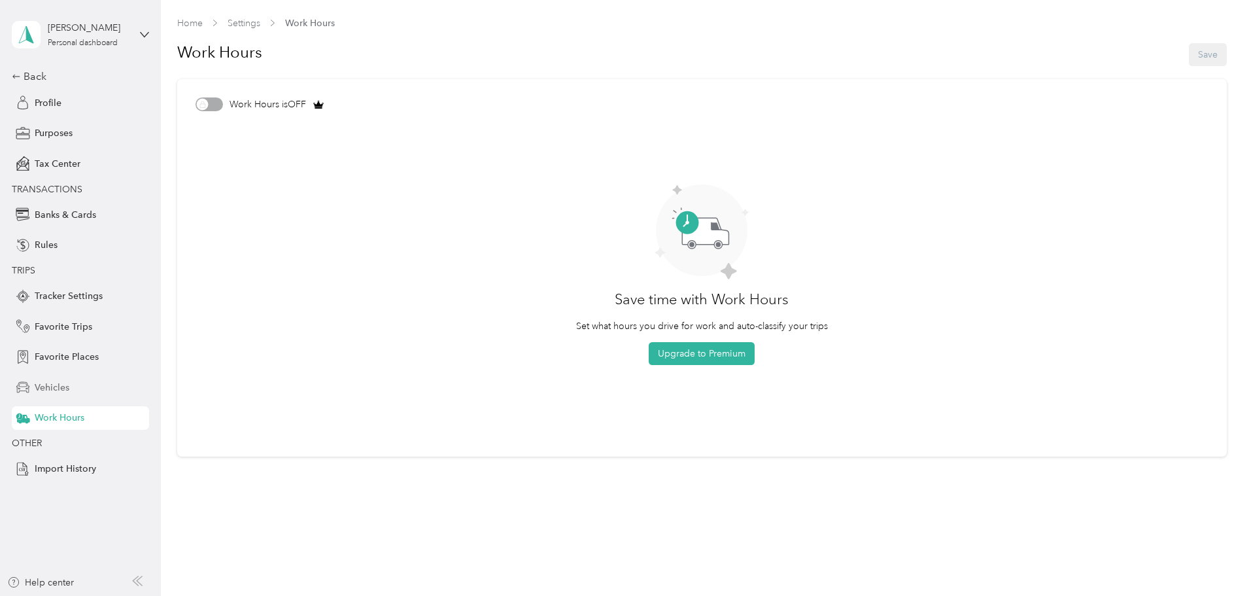
click at [52, 360] on span "Vehicles" at bounding box center [52, 388] width 35 height 14
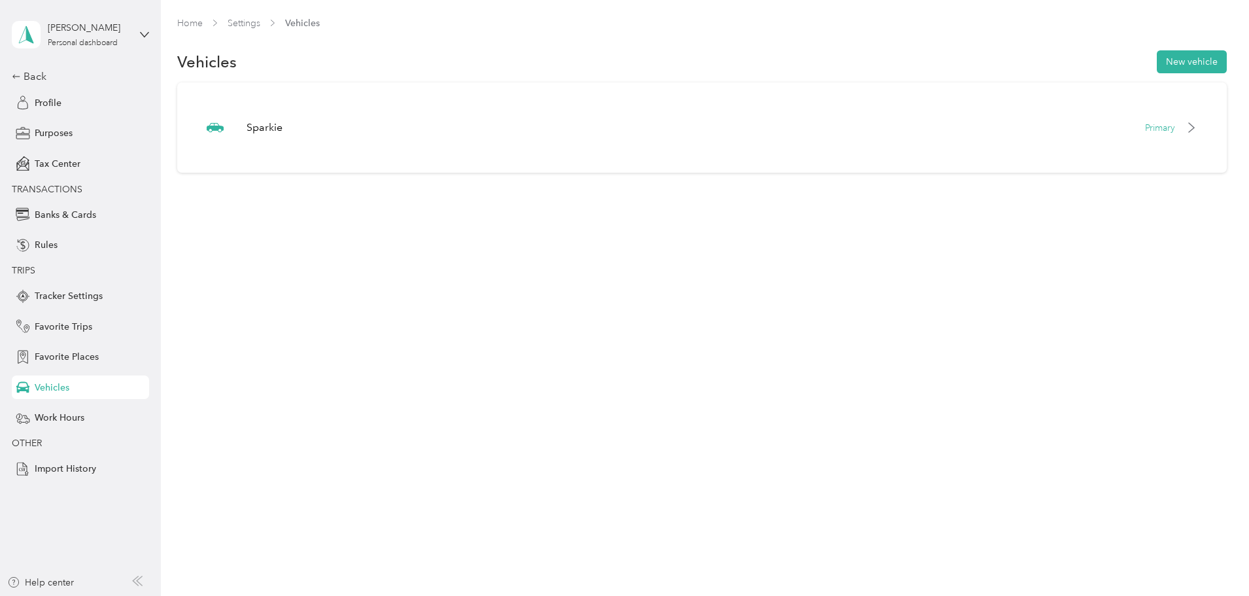
click at [75, 344] on div "Back Profile Purposes Tax Center TRANSACTIONS Banks & Cards Rules TRIPS Tracker…" at bounding box center [80, 275] width 137 height 412
click at [75, 354] on span "Favorite Places" at bounding box center [67, 357] width 64 height 14
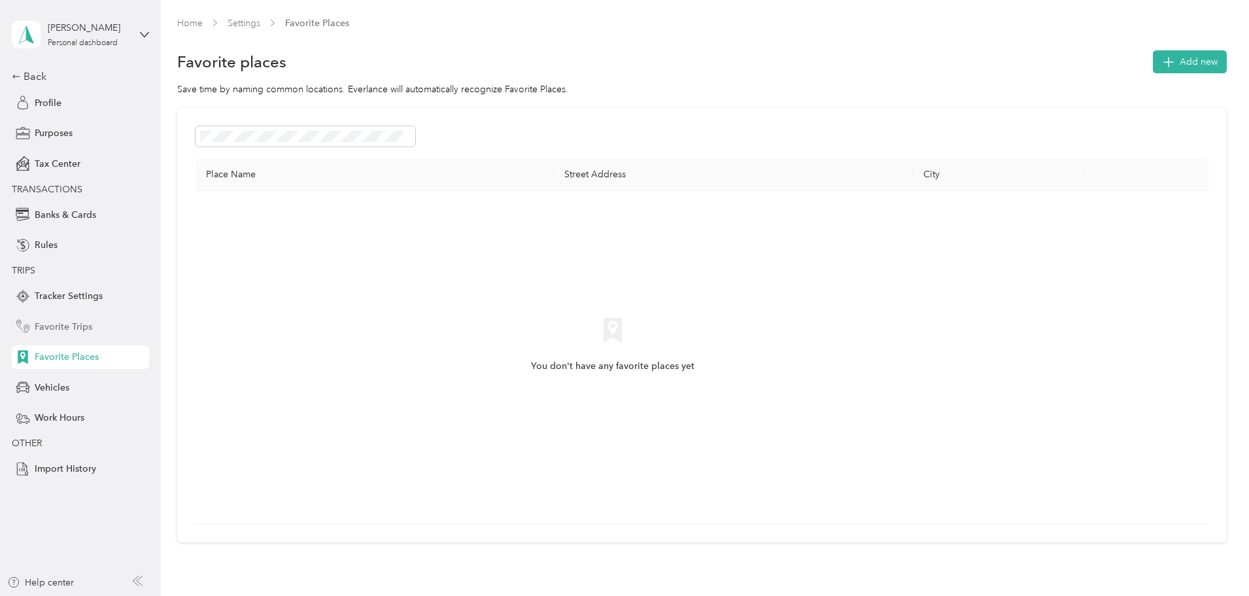
click at [80, 318] on div "Favorite Trips" at bounding box center [80, 327] width 137 height 24
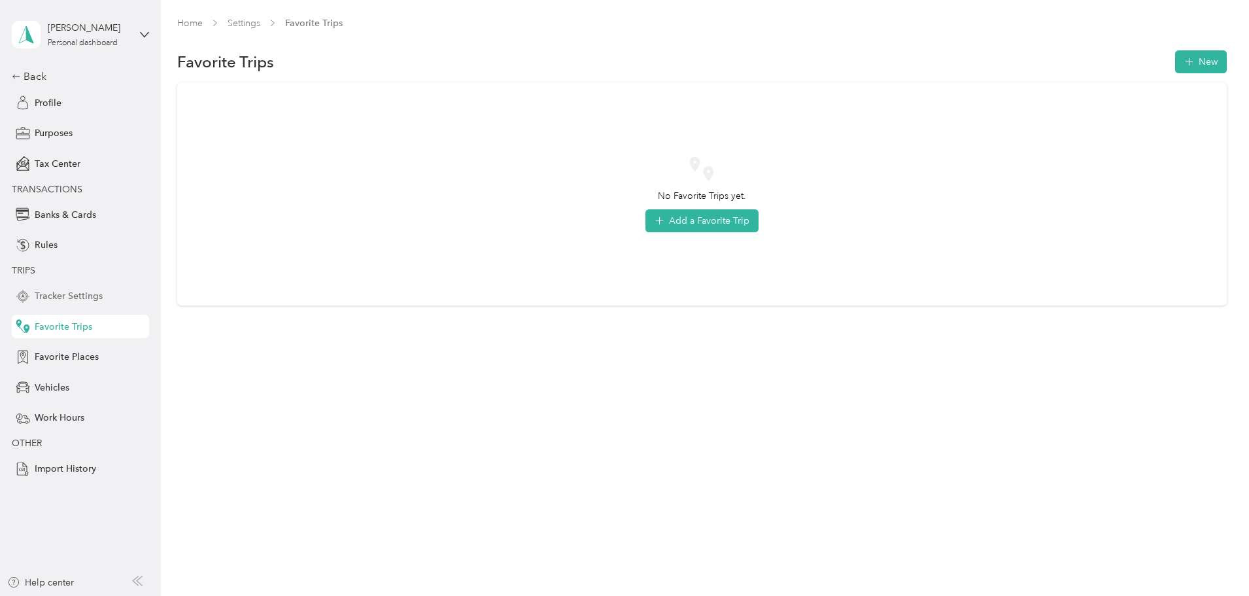
click at [81, 296] on span "Tracker Settings" at bounding box center [69, 296] width 68 height 14
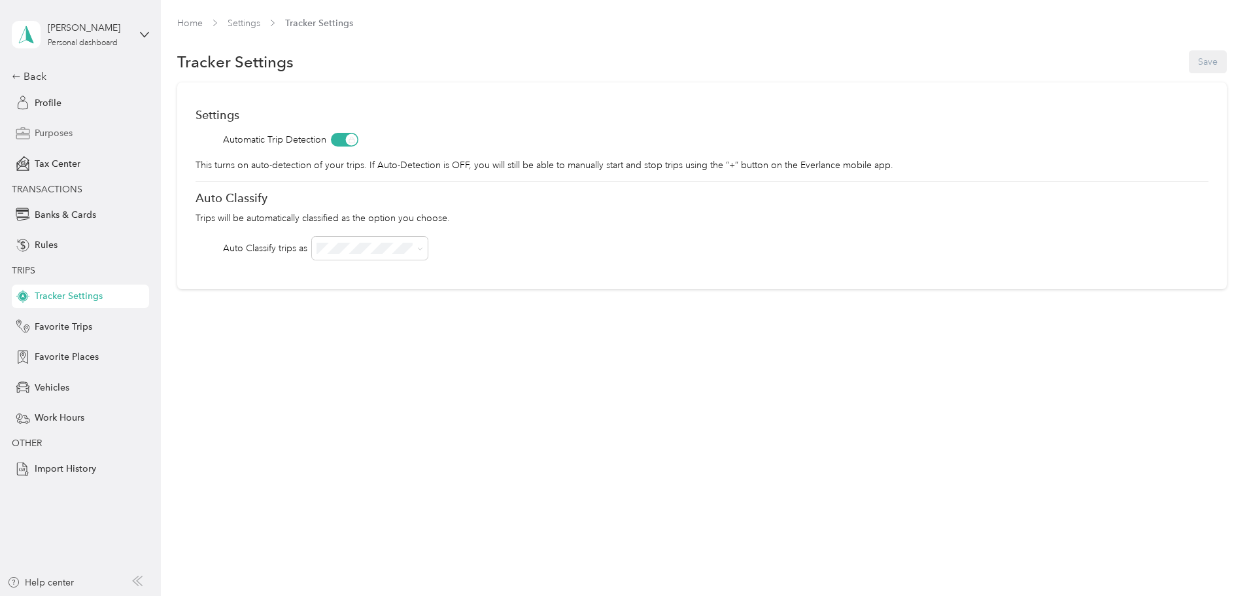
click at [49, 133] on span "Purposes" at bounding box center [54, 133] width 38 height 14
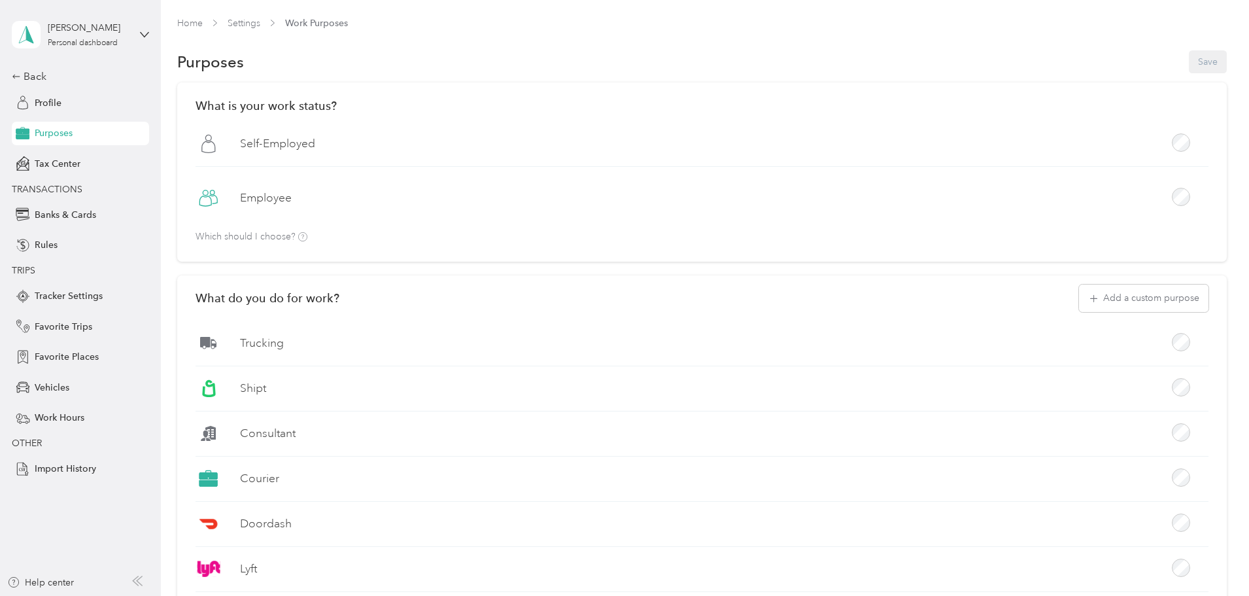
click at [296, 360] on label "Consultant" at bounding box center [268, 433] width 56 height 16
click at [830, 294] on button "Add a custom purpose" at bounding box center [1143, 297] width 129 height 27
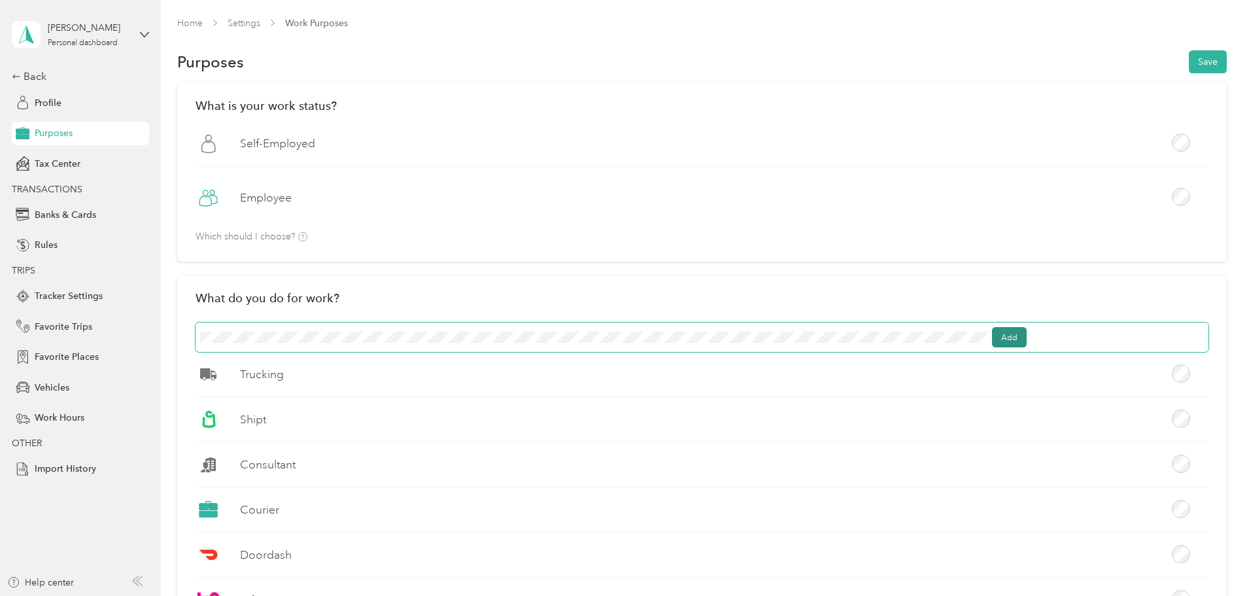
click at [830, 335] on button "Add" at bounding box center [1009, 337] width 35 height 21
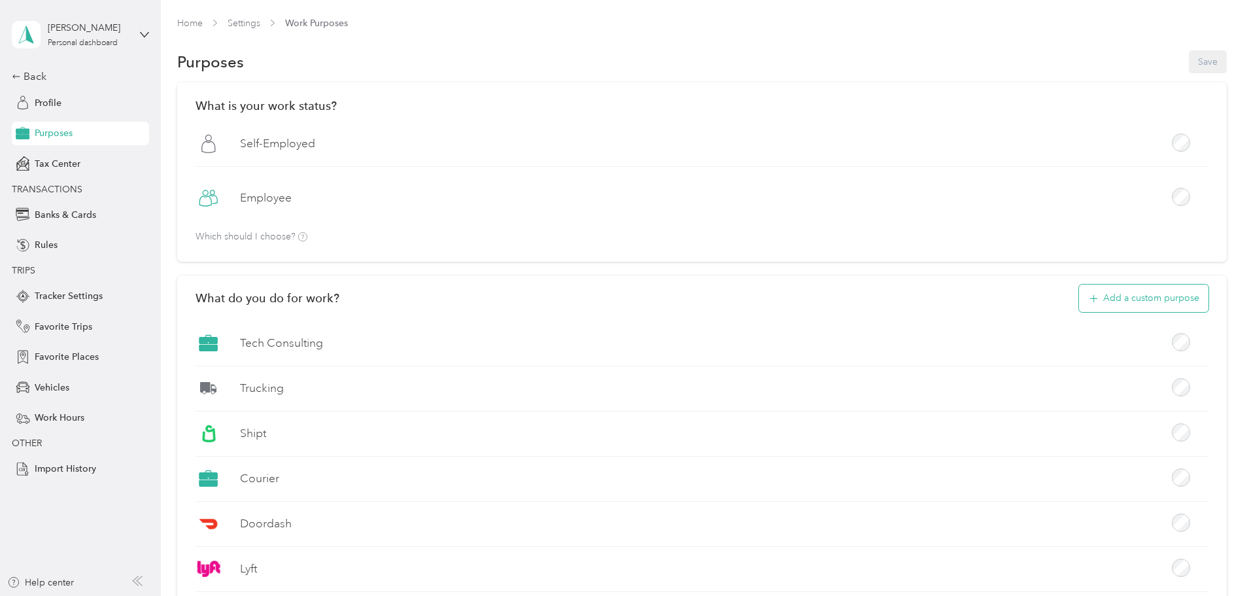
click at [830, 296] on button "Add a custom purpose" at bounding box center [1143, 297] width 129 height 27
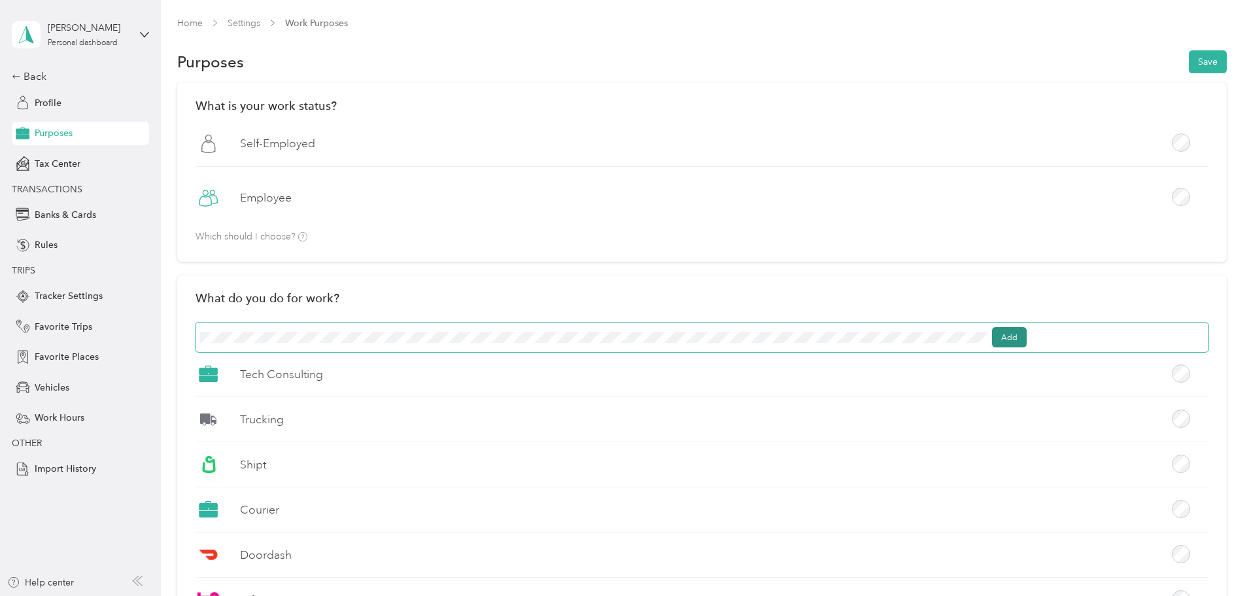
click at [830, 332] on button "Add" at bounding box center [1009, 337] width 35 height 21
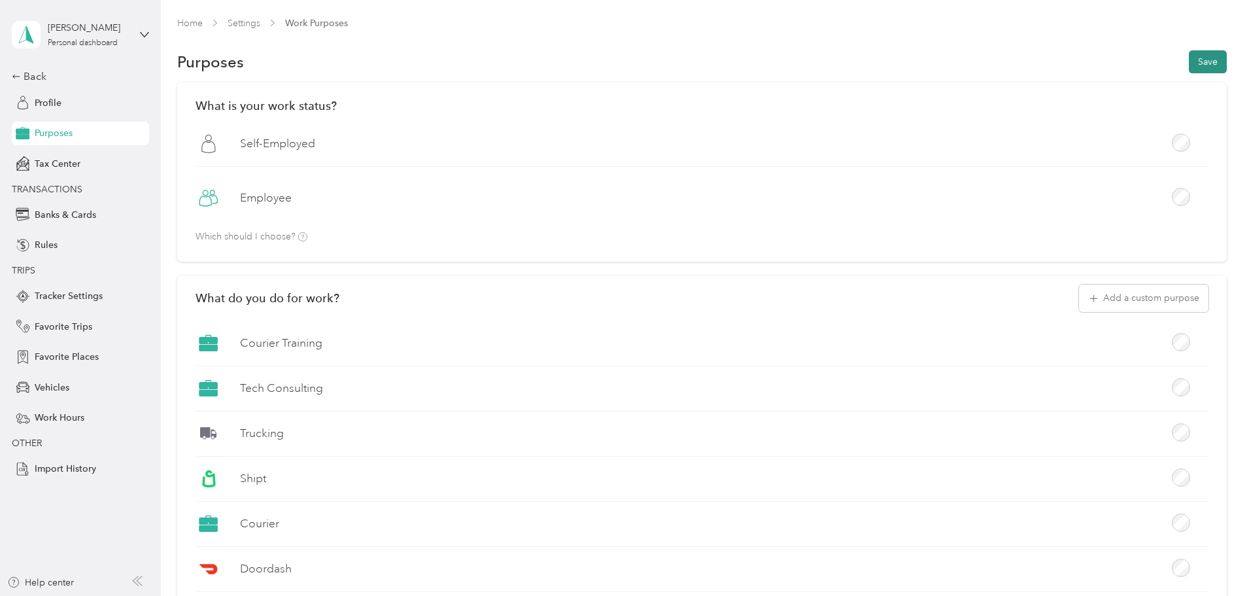
click at [830, 60] on button "Save" at bounding box center [1208, 61] width 38 height 23
